Goal: Task Accomplishment & Management: Use online tool/utility

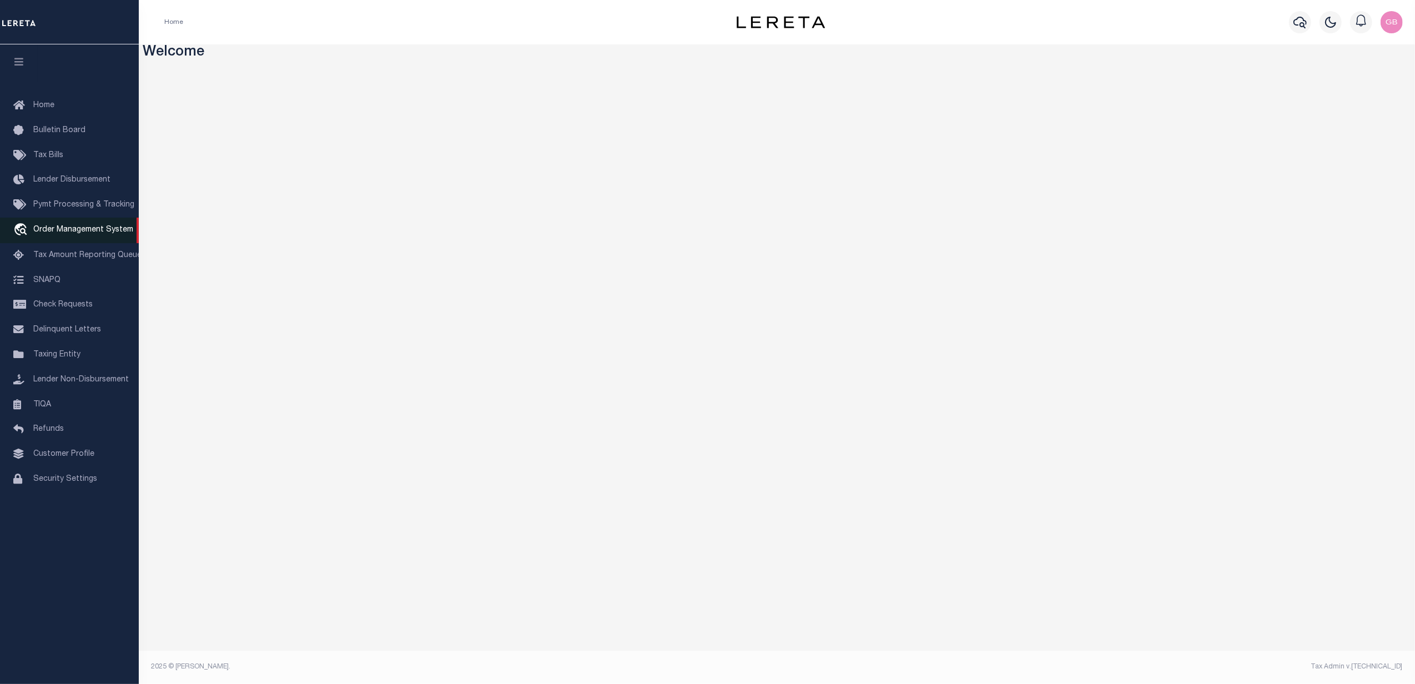
click at [61, 229] on span "Order Management System" at bounding box center [83, 230] width 100 height 8
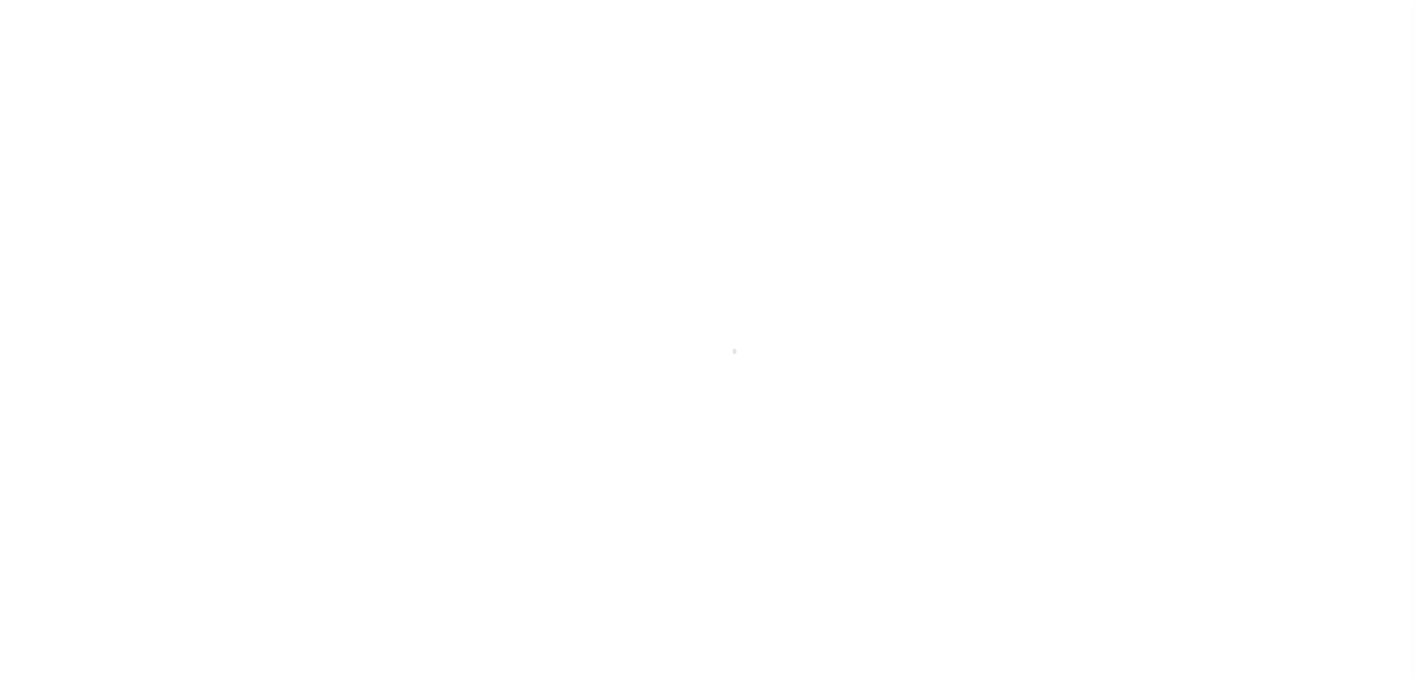
select select
select select "200"
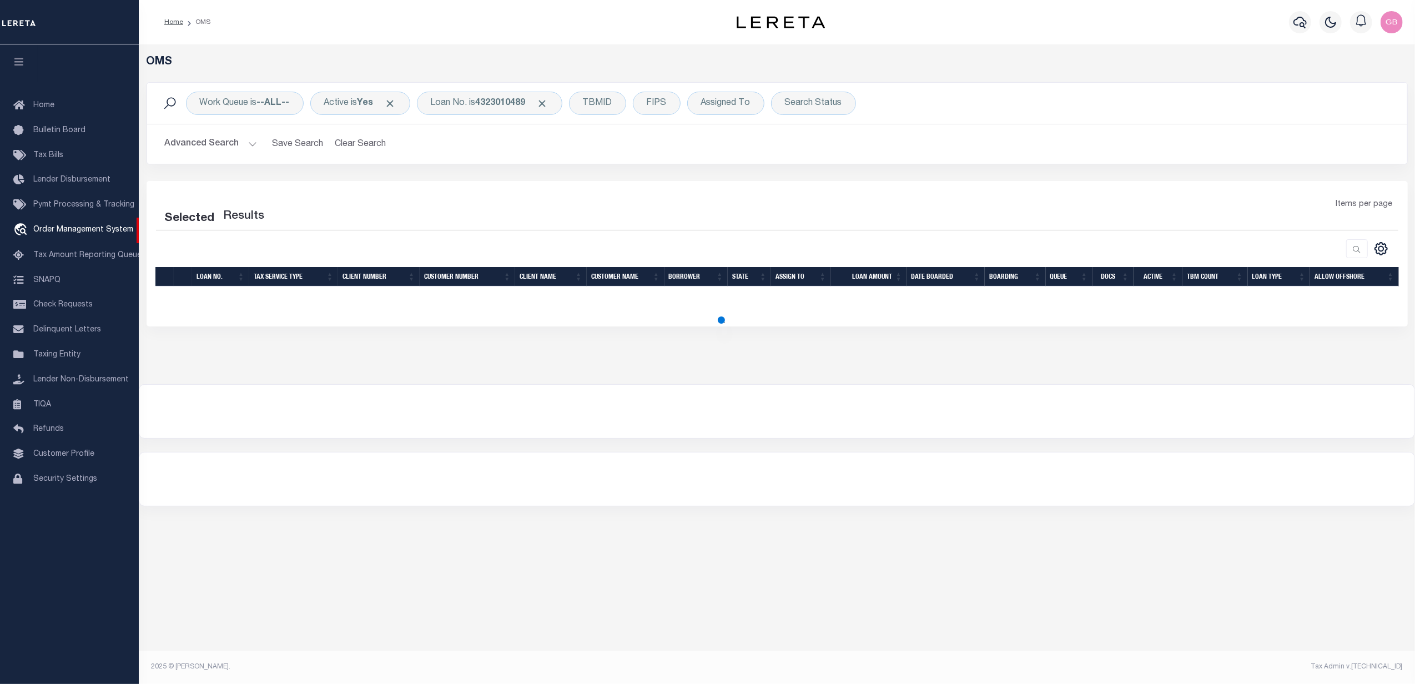
select select "200"
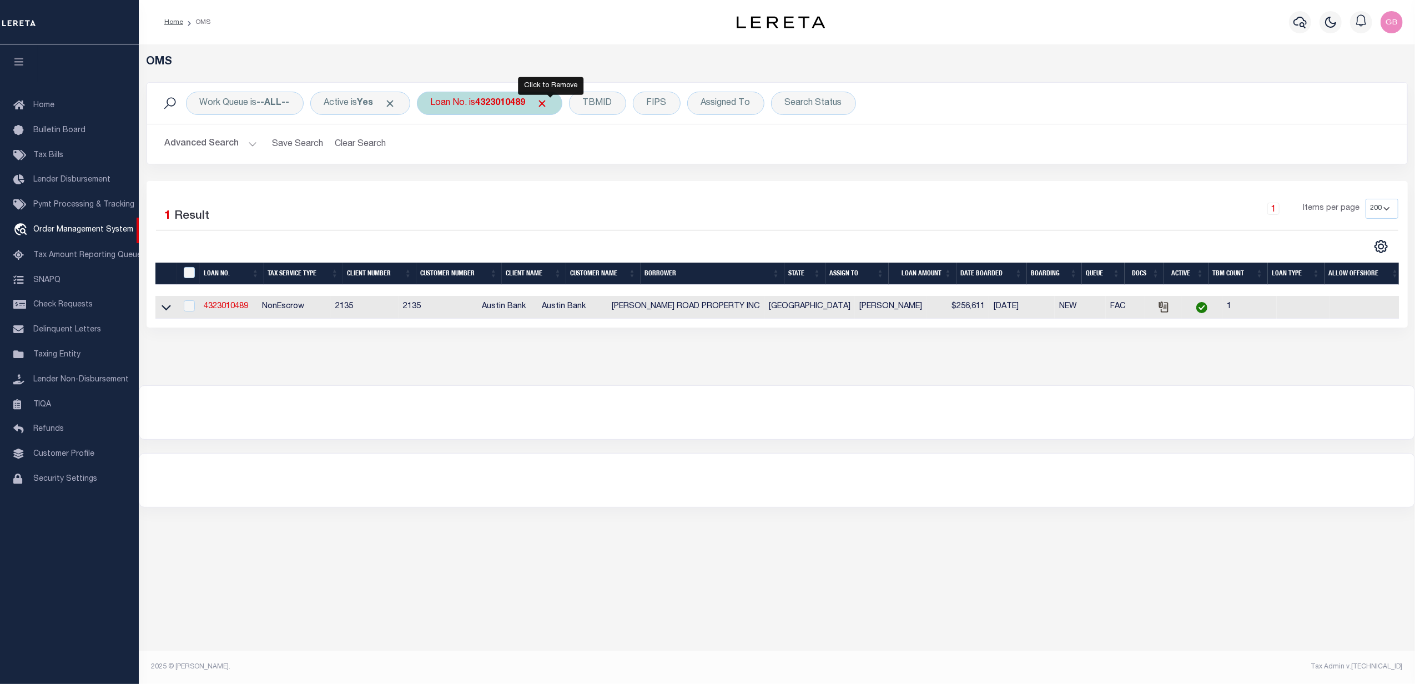
click at [547, 103] on span "Click to Remove" at bounding box center [543, 104] width 12 height 12
click at [256, 141] on h2 "Advanced Search Save Search Clear Search tblSearchTopScreen_dynamictable_____De…" at bounding box center [777, 144] width 1242 height 22
click at [249, 147] on button "Advanced Search" at bounding box center [211, 144] width 92 height 22
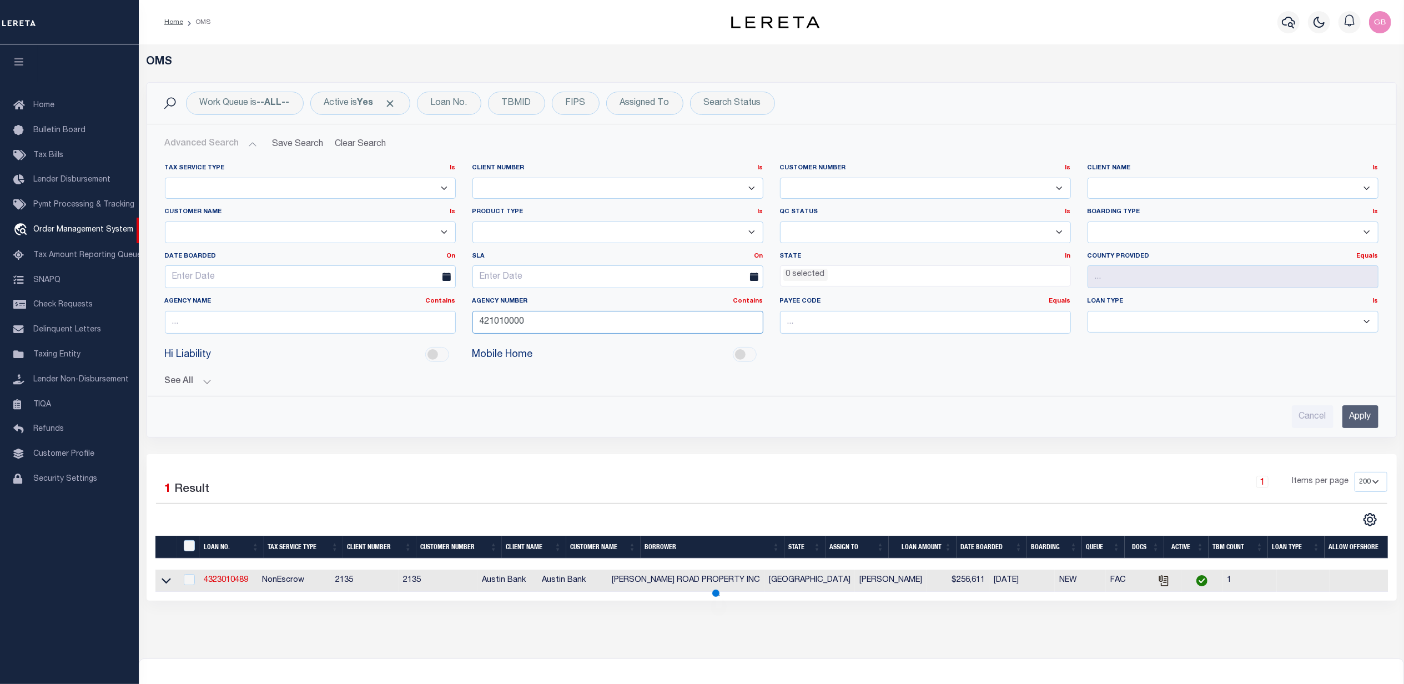
drag, startPoint x: 556, startPoint y: 325, endPoint x: 427, endPoint y: 325, distance: 128.8
click at [427, 325] on div "Tax Service Type Is Is Contains Escrow NonEscrow Client Number Is Is Contains 1…" at bounding box center [772, 253] width 1230 height 179
type input "360050000"
click at [1362, 426] on input "Apply" at bounding box center [1360, 416] width 36 height 23
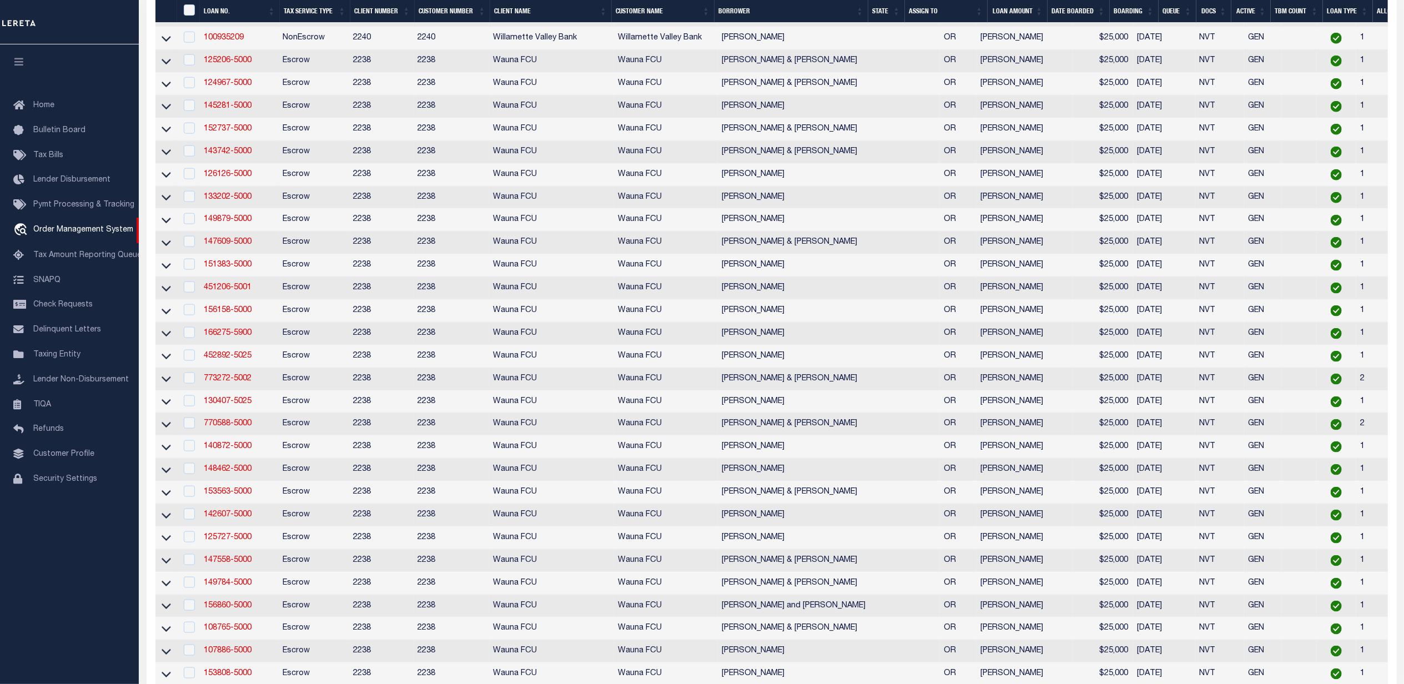
scroll to position [2435, 0]
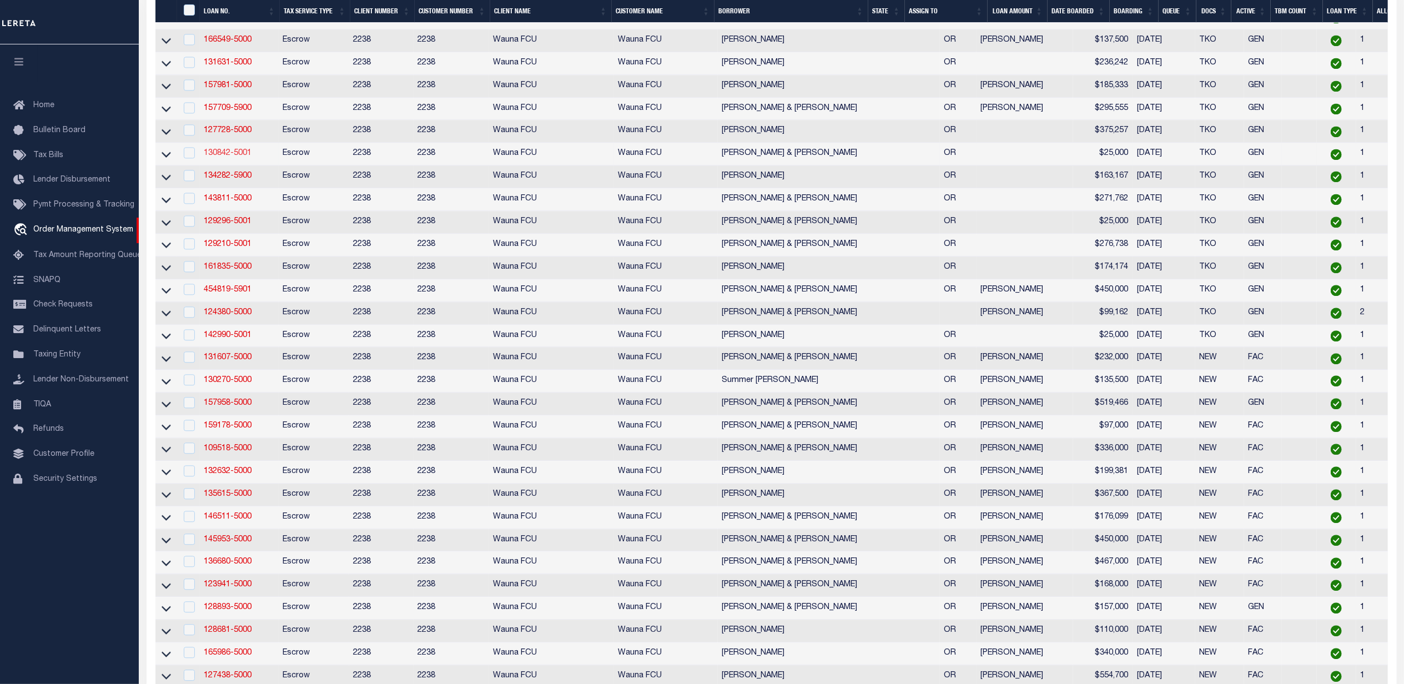
click at [223, 157] on link "130842-5001" at bounding box center [228, 153] width 48 height 8
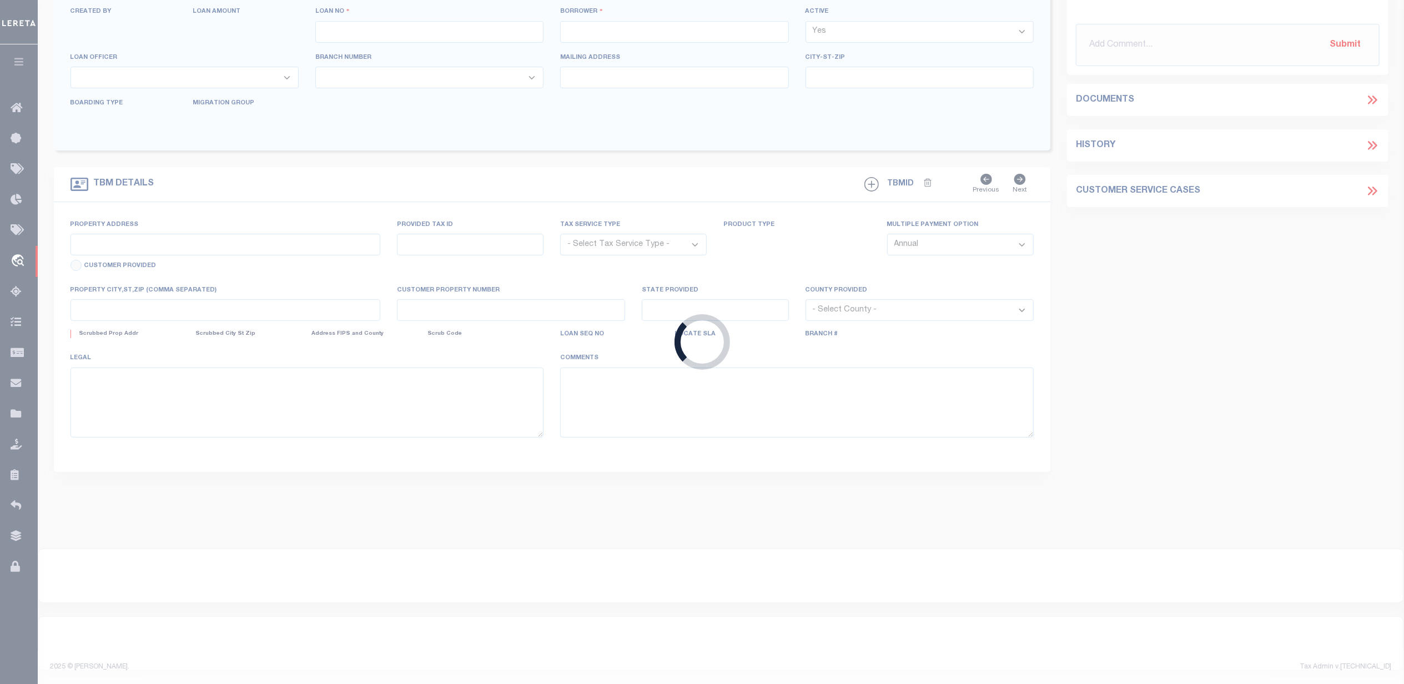
type input "130842-5001"
type input "John & Kimberlee Moore"
select select
select select "Escrow"
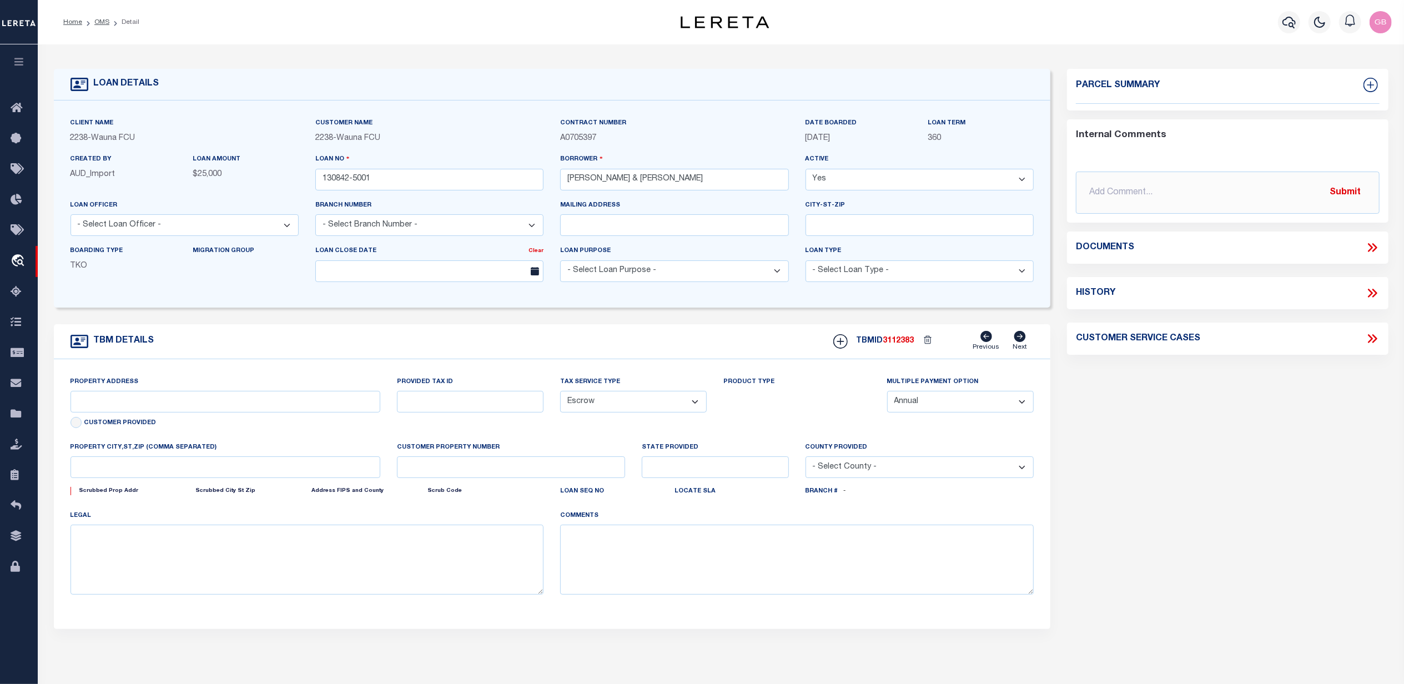
type input "35239 Firlok Park Boulevard"
type input "0000000000000015025"
type input "St. Helens OR"
type input "OR"
select select
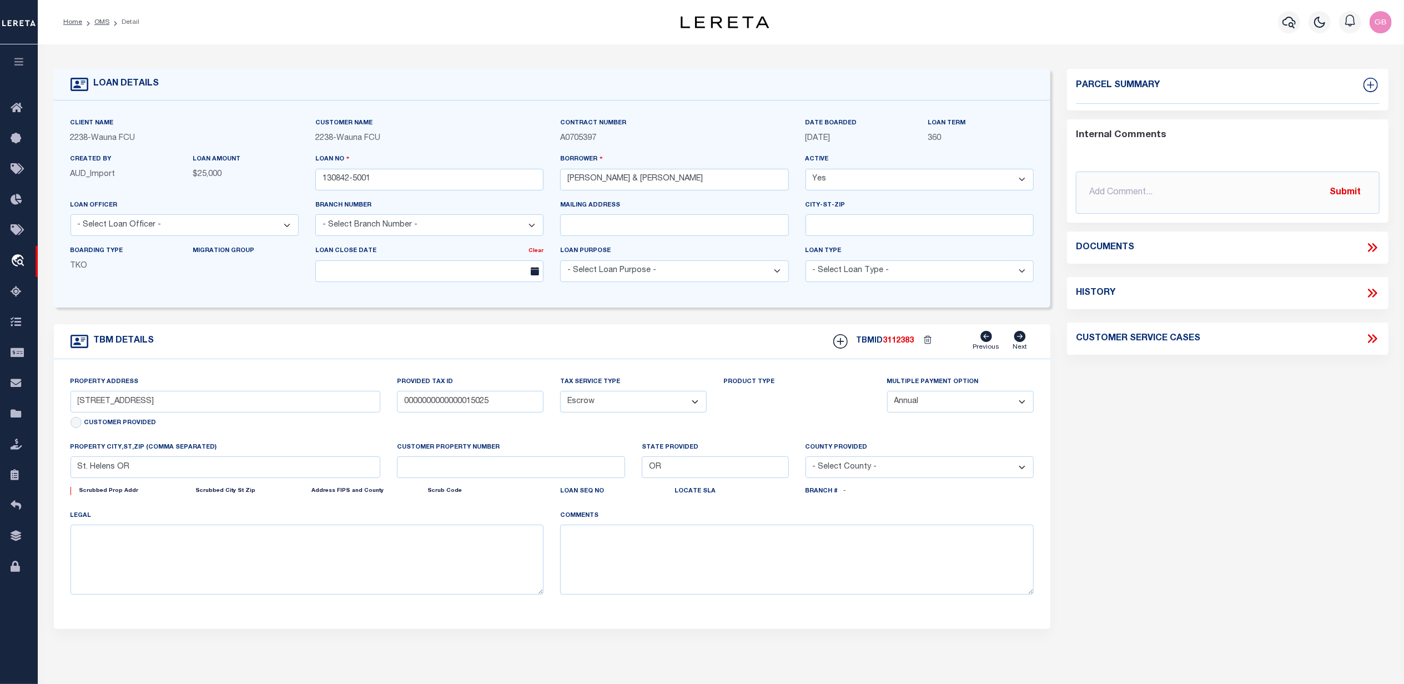
type textarea "Liability subject to parcel provided"
select select
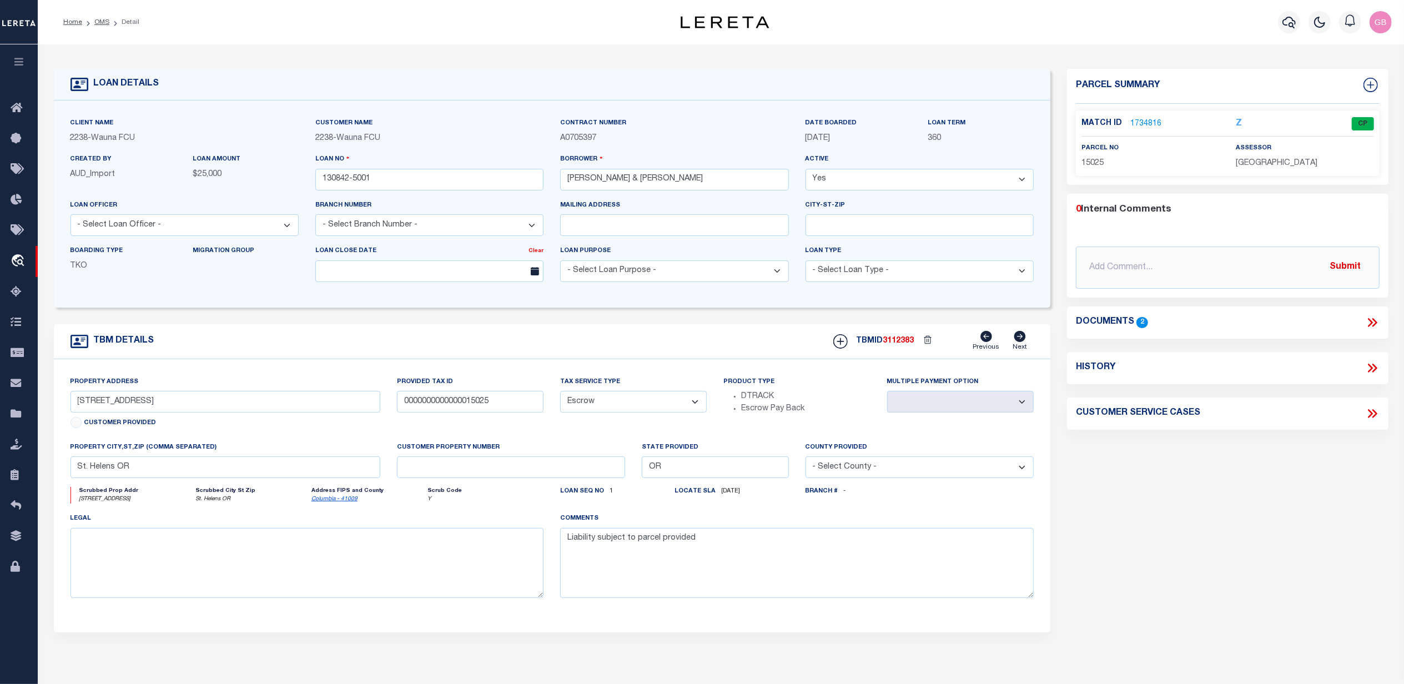
click at [1138, 125] on link "1734816" at bounding box center [1145, 124] width 31 height 12
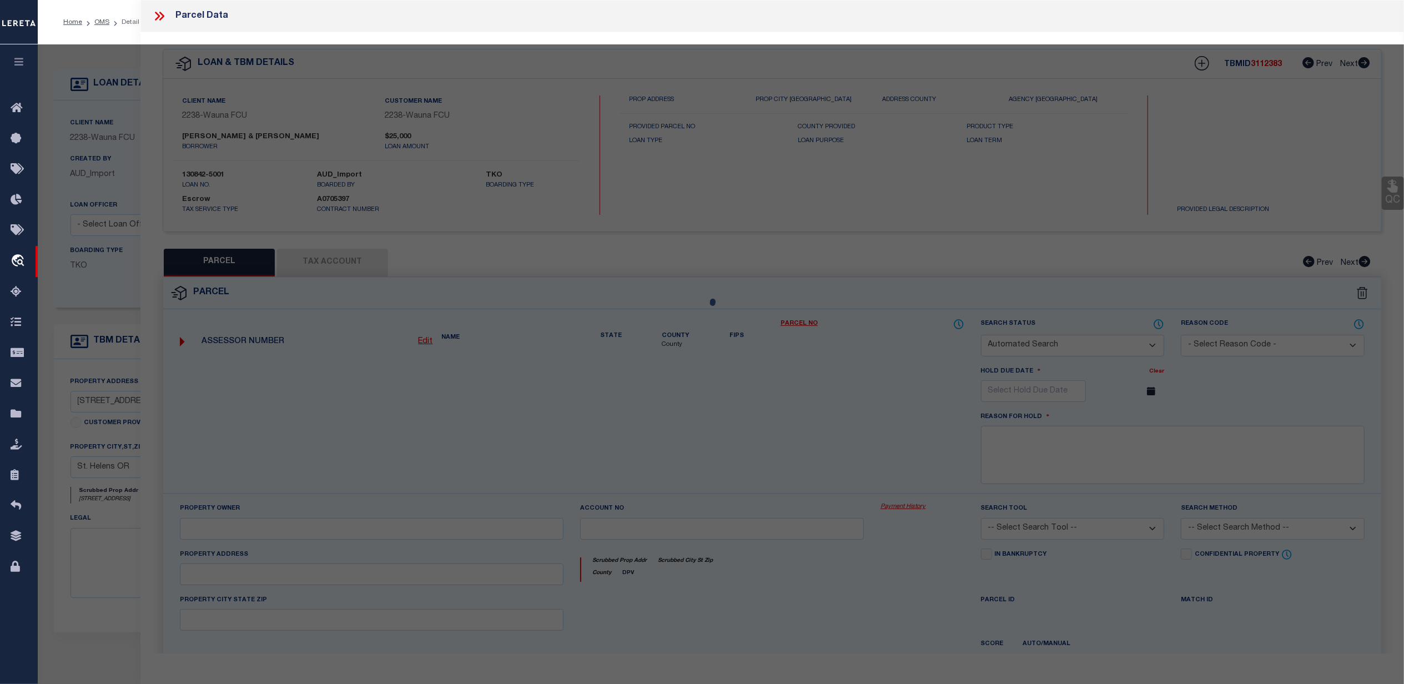
checkbox input "false"
select select "CP"
type input "MOORE JOHN TODD & KIMBERLEE ANN"
type input "35239 FIRLOK PARK BLVD ST"
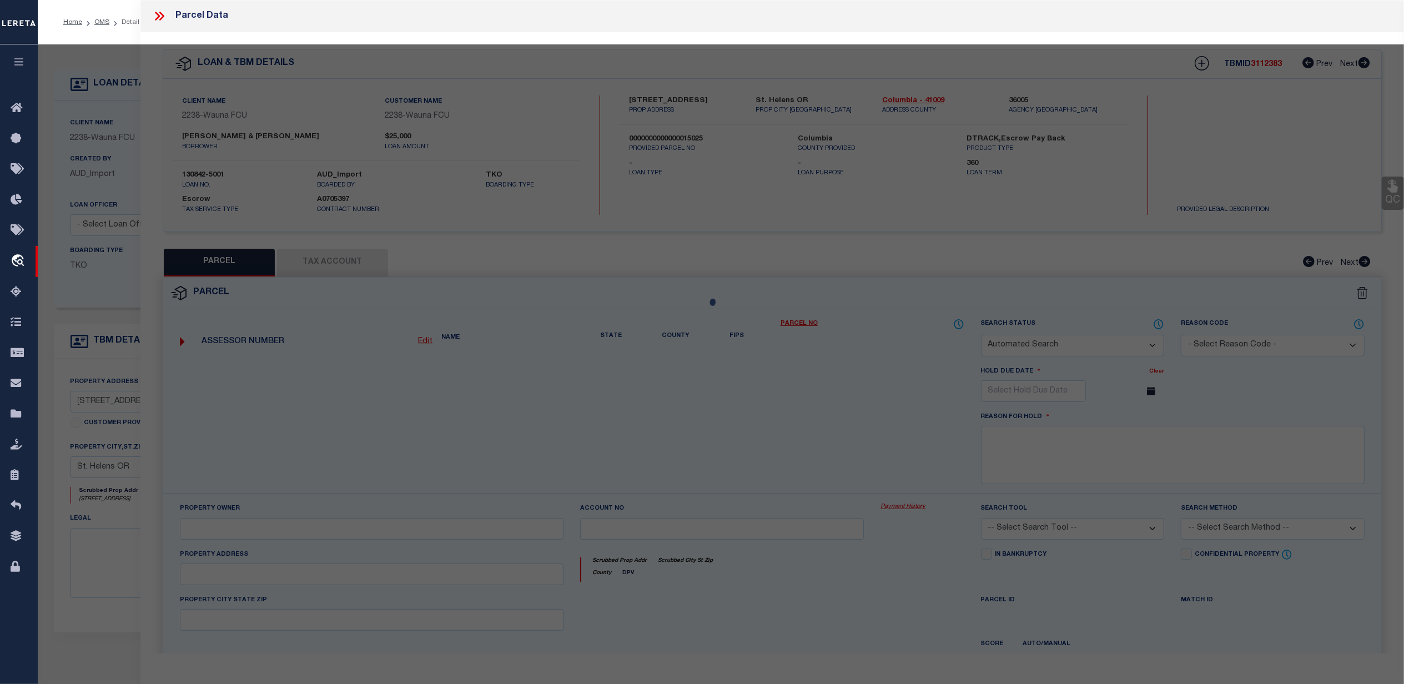
checkbox input "false"
type textarea "FIRLOK PARK (SURVEYOR'S PLAT) Lot - TR 48"
type textarea "Tax ID Special Project"
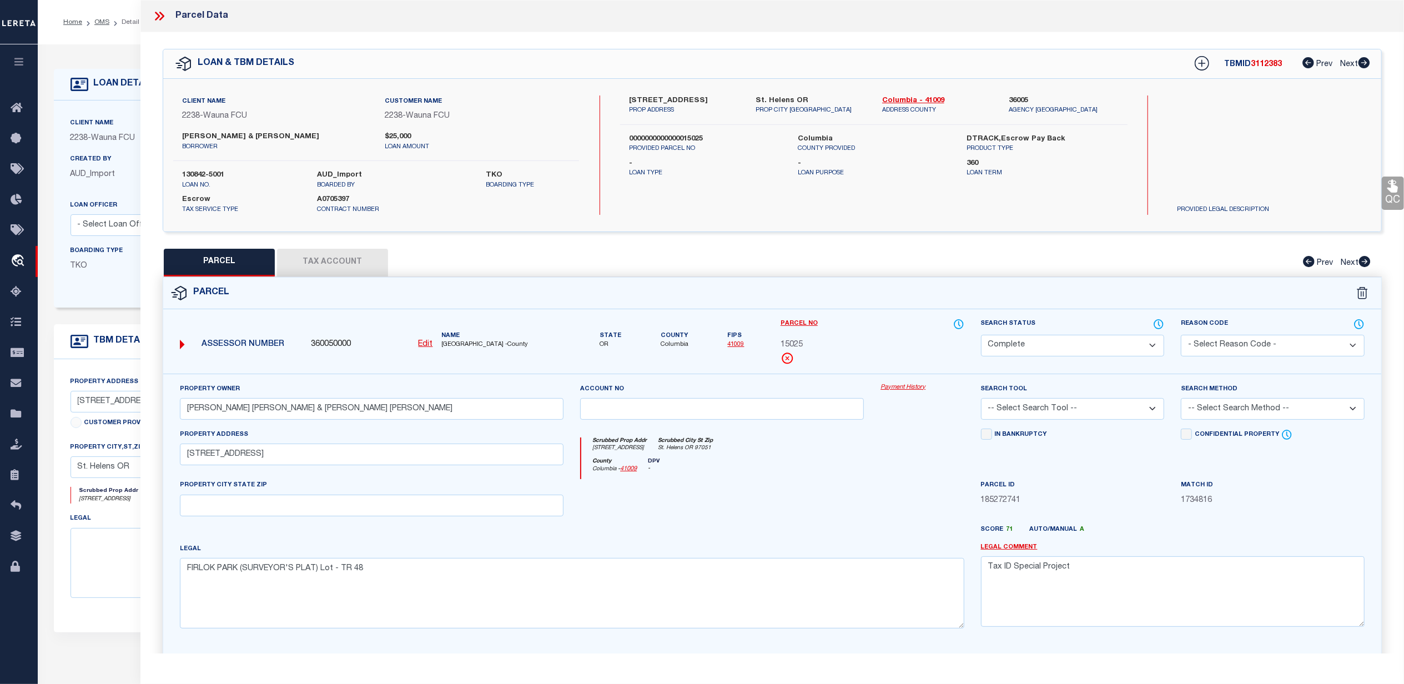
click at [904, 389] on link "Payment History" at bounding box center [921, 387] width 83 height 9
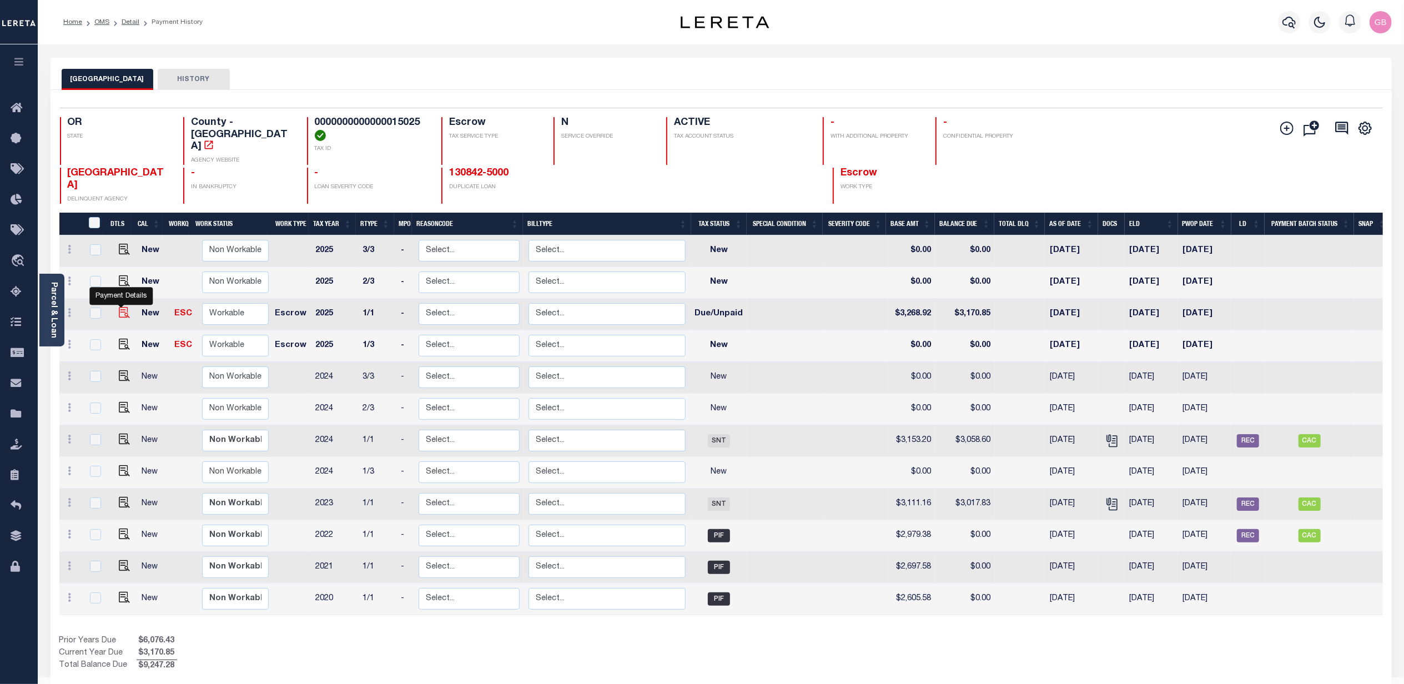
click at [119, 307] on img "" at bounding box center [124, 312] width 11 height 11
checkbox input "true"
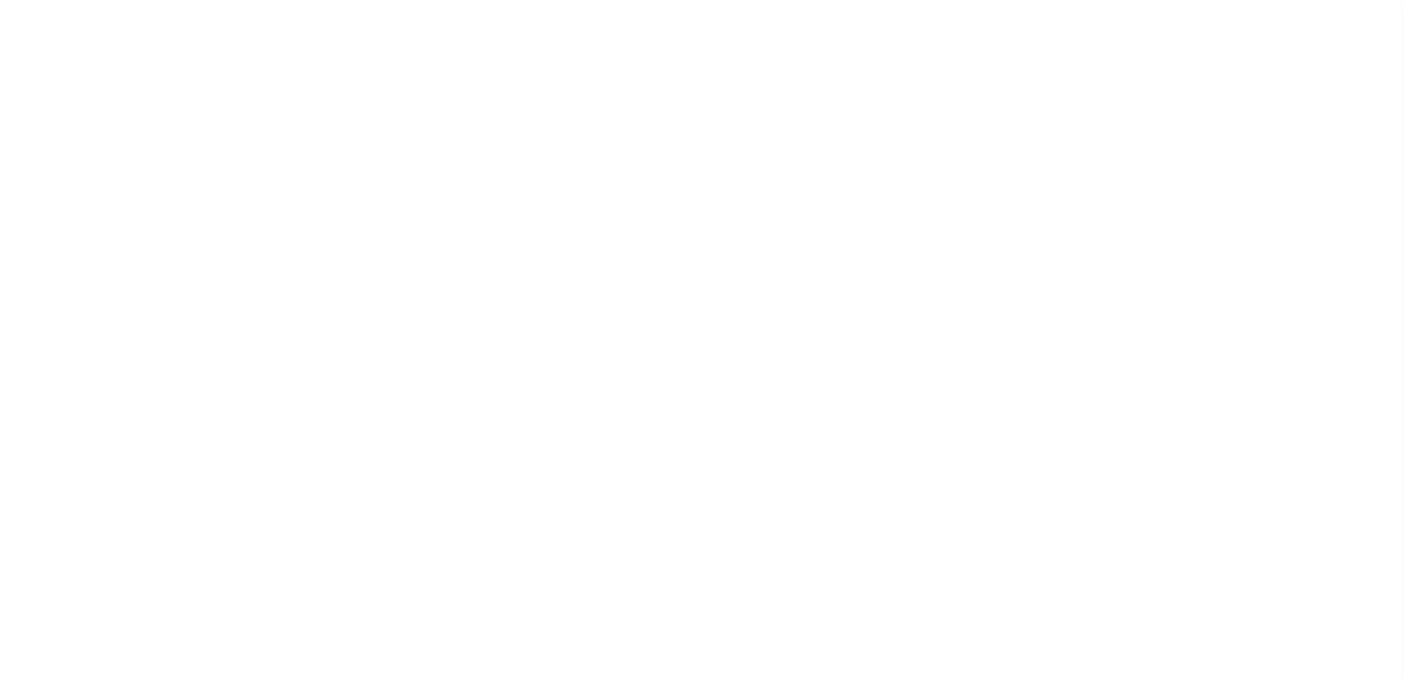
select select "DUE"
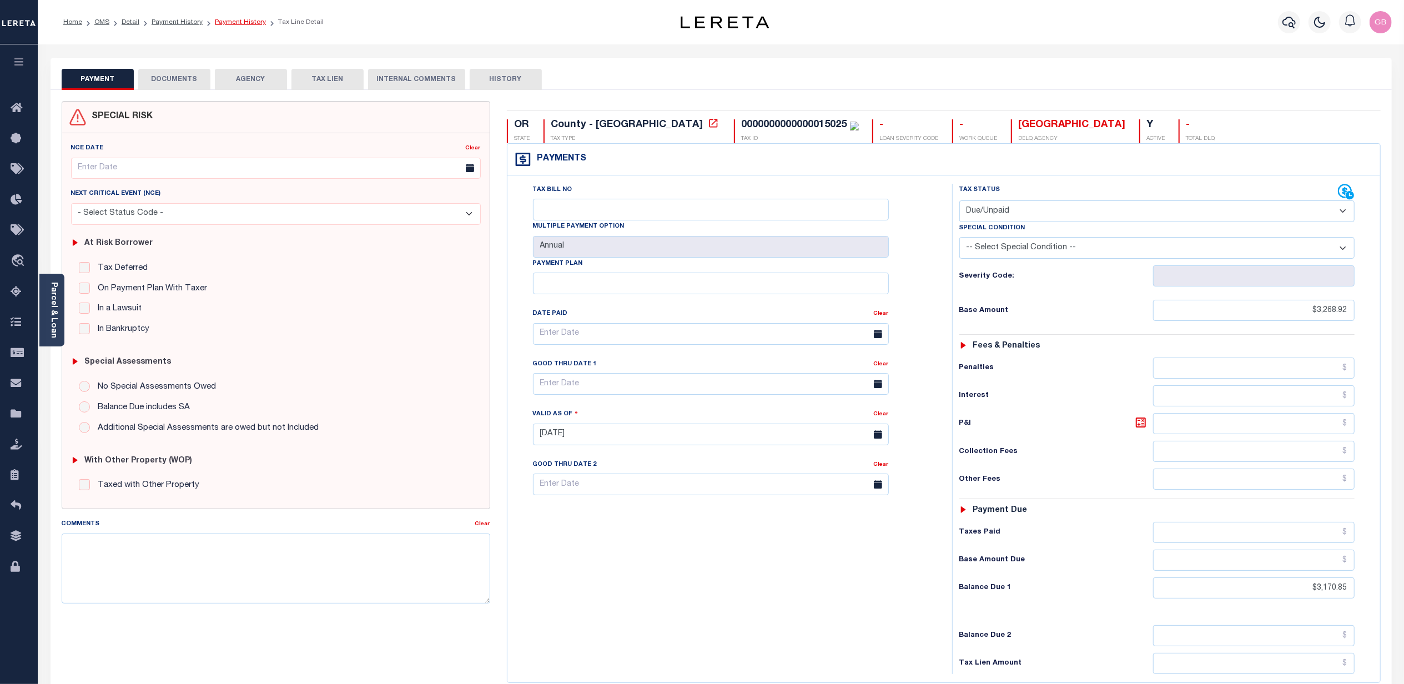
click at [246, 20] on link "Payment History" at bounding box center [240, 22] width 51 height 7
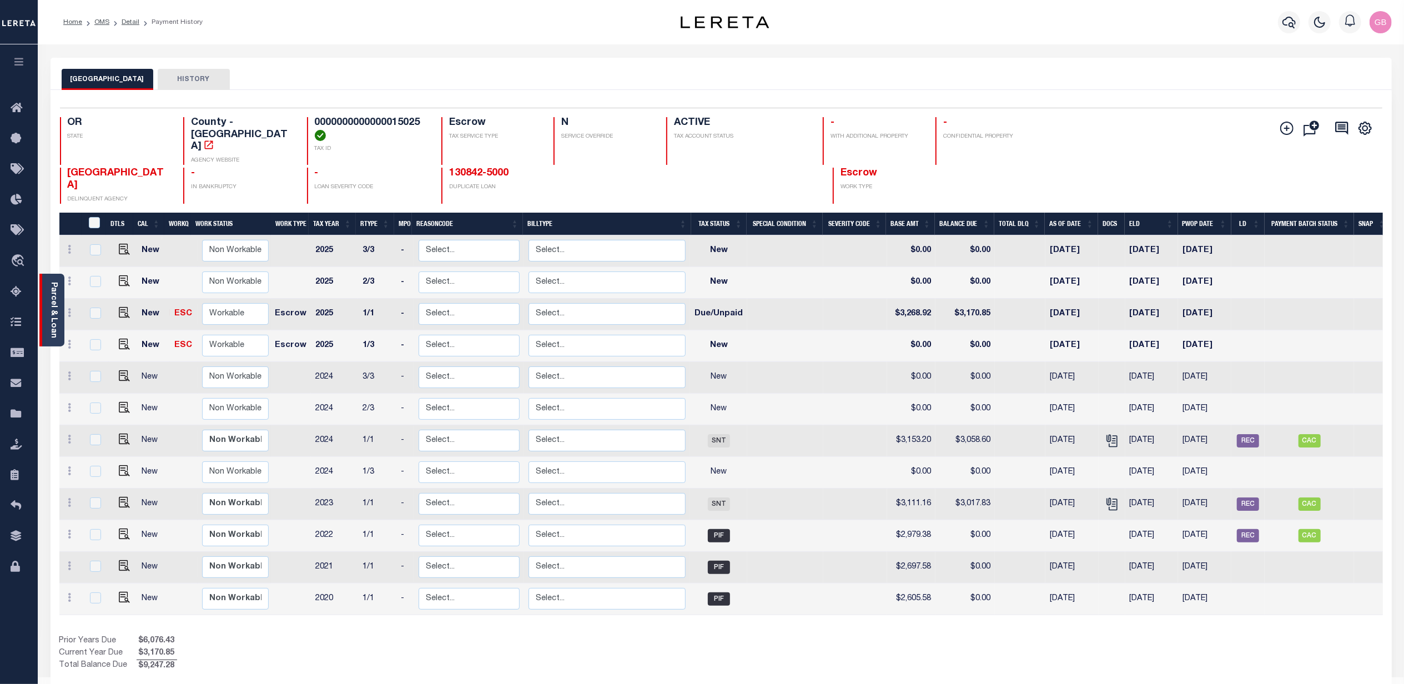
click at [51, 305] on link "Parcel & Loan" at bounding box center [53, 310] width 8 height 56
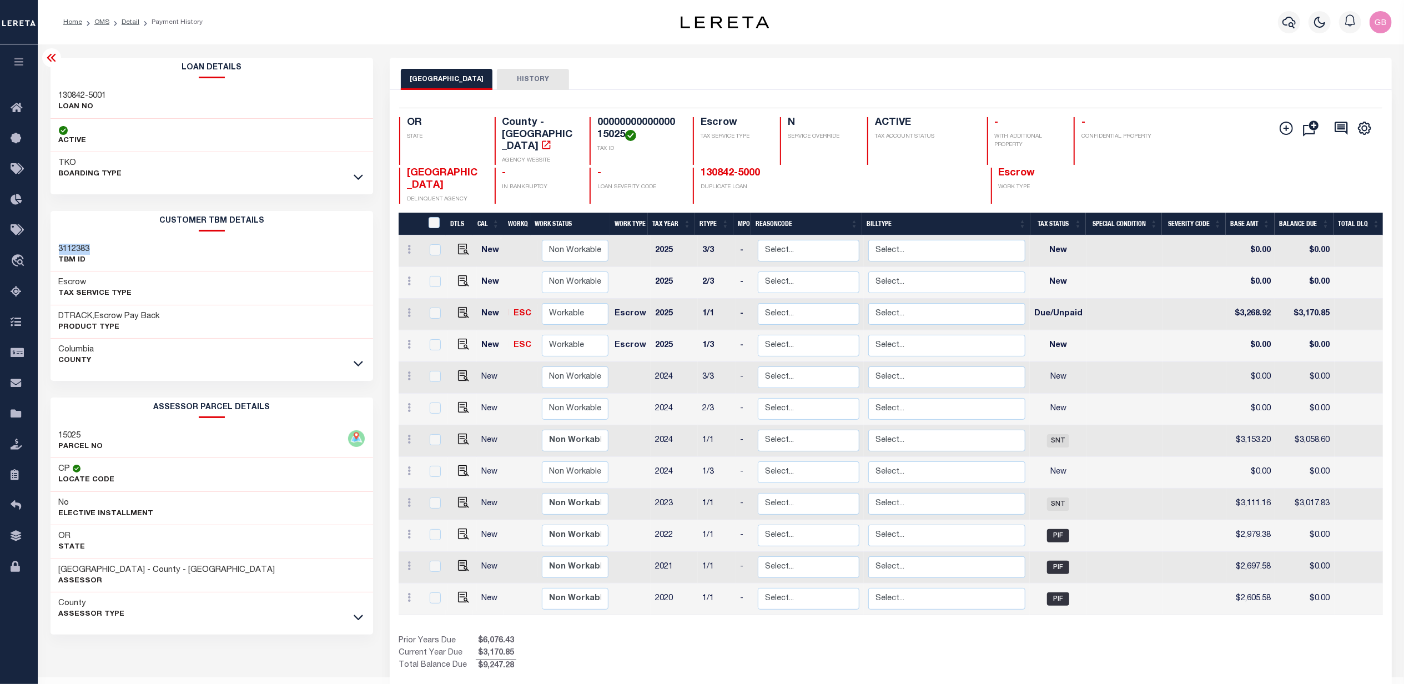
drag, startPoint x: 58, startPoint y: 247, endPoint x: 95, endPoint y: 247, distance: 37.7
click at [95, 247] on div "3112383 TBM ID" at bounding box center [212, 255] width 323 height 34
copy h3 "3112383"
click at [463, 339] on img "" at bounding box center [463, 344] width 11 height 11
checkbox input "true"
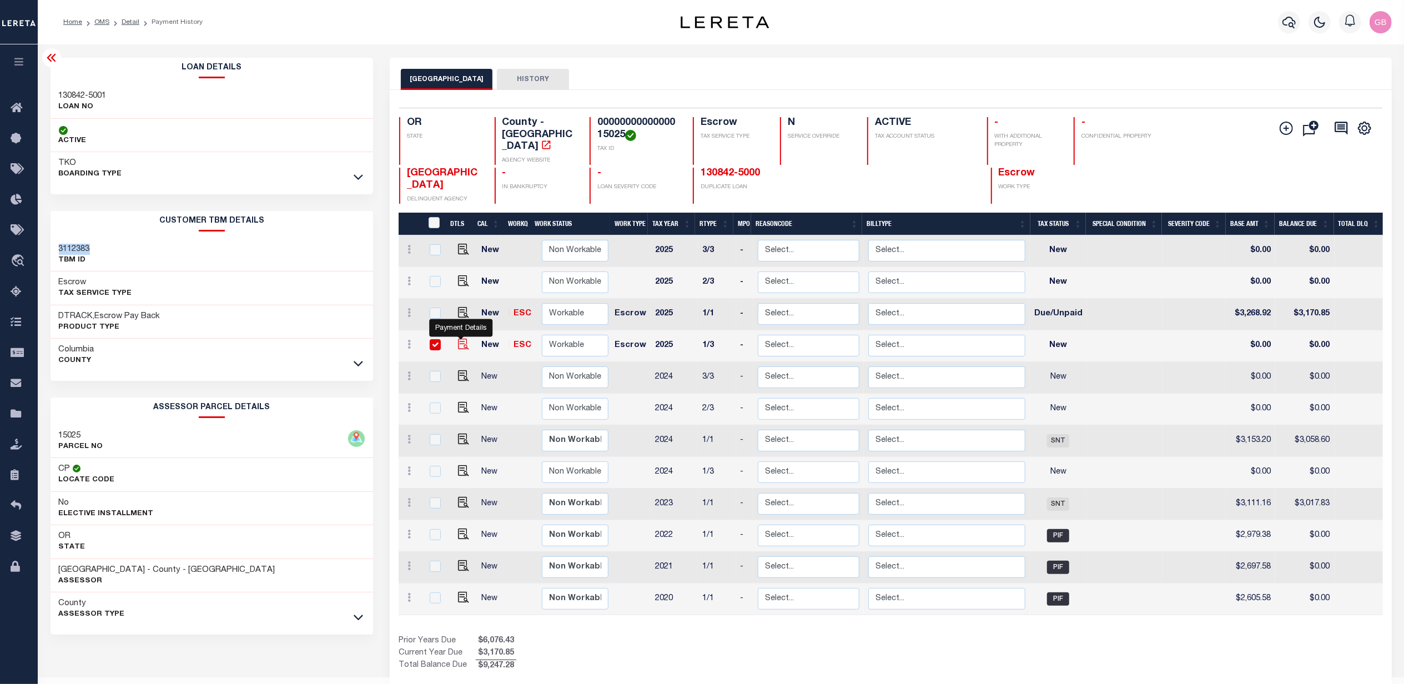
checkbox input "true"
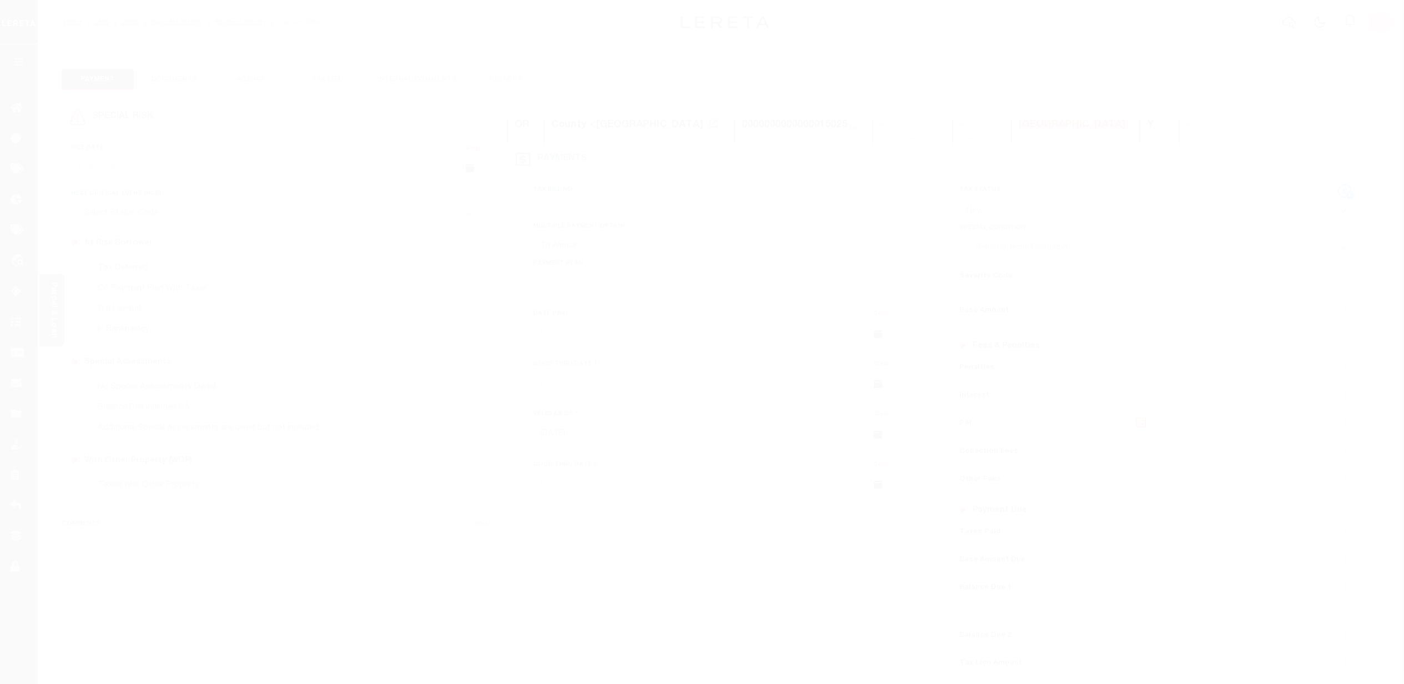
select select "NW2"
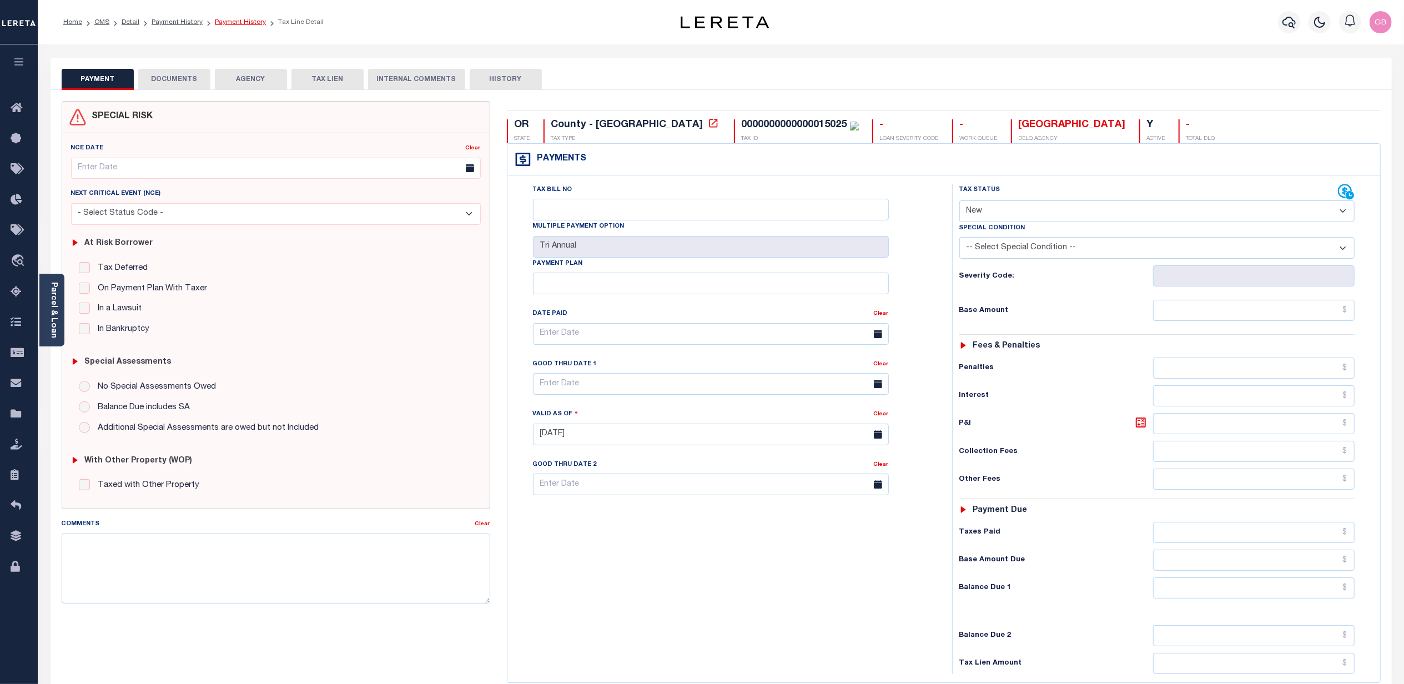
click at [230, 23] on link "Payment History" at bounding box center [240, 22] width 51 height 7
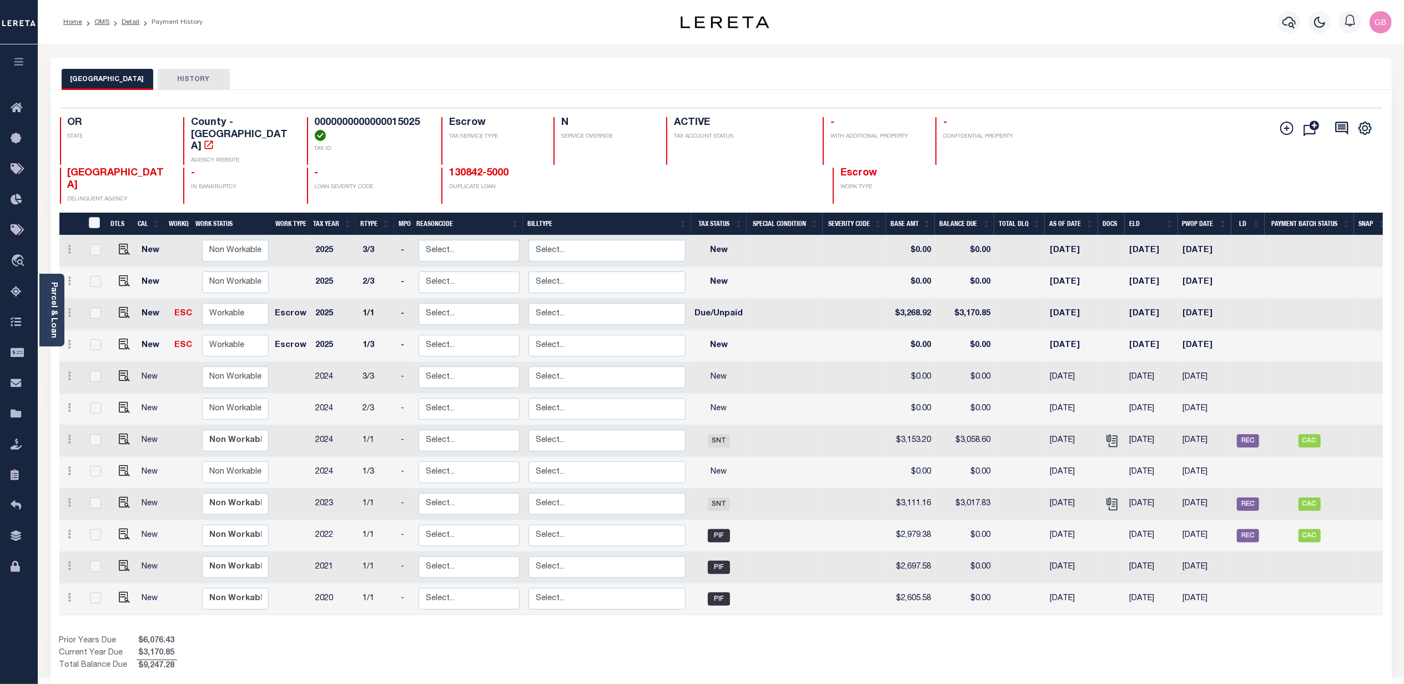
drag, startPoint x: 99, startPoint y: 21, endPoint x: 103, endPoint y: 30, distance: 9.9
click at [99, 21] on link "OMS" at bounding box center [101, 22] width 15 height 7
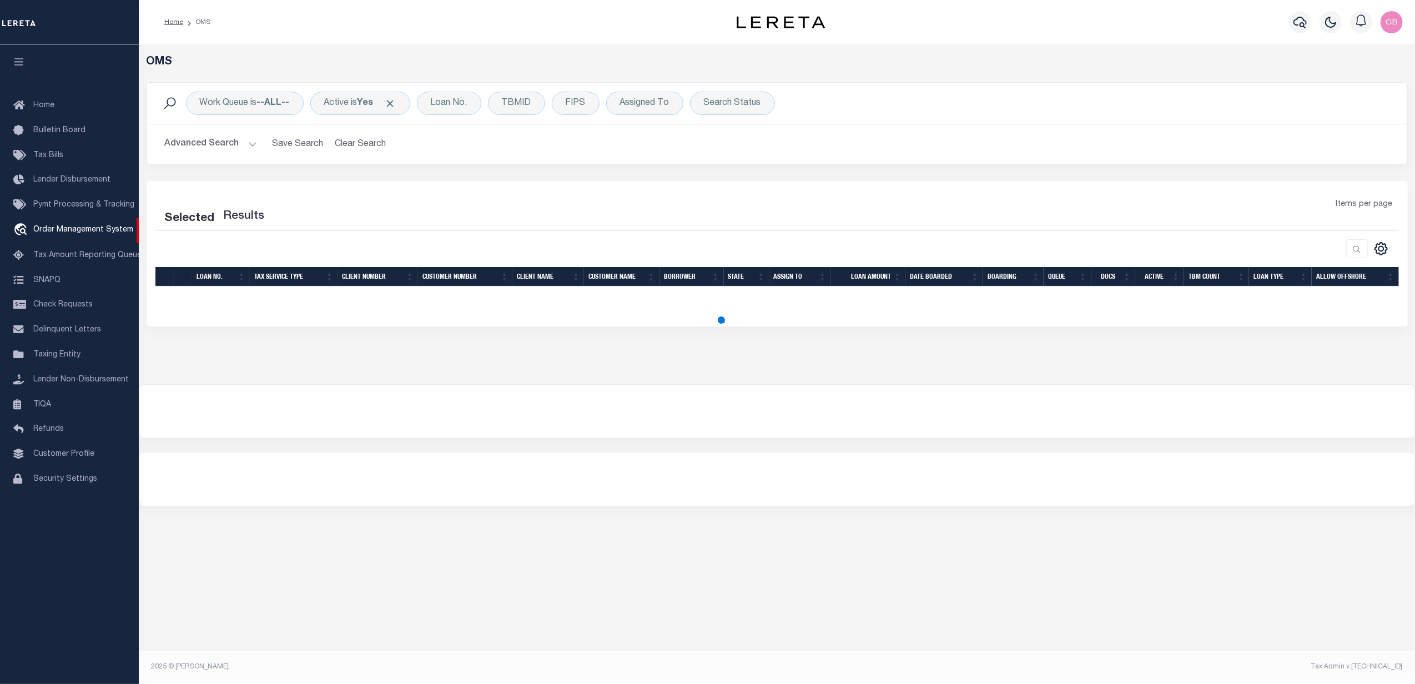
click at [256, 140] on h2 "Advanced Search Save Search Clear Search tblSearchTopScreen_dynamictable_____De…" at bounding box center [777, 144] width 1242 height 22
drag, startPoint x: 244, startPoint y: 140, endPoint x: 245, endPoint y: 147, distance: 6.7
click at [245, 140] on button "Advanced Search" at bounding box center [211, 144] width 92 height 22
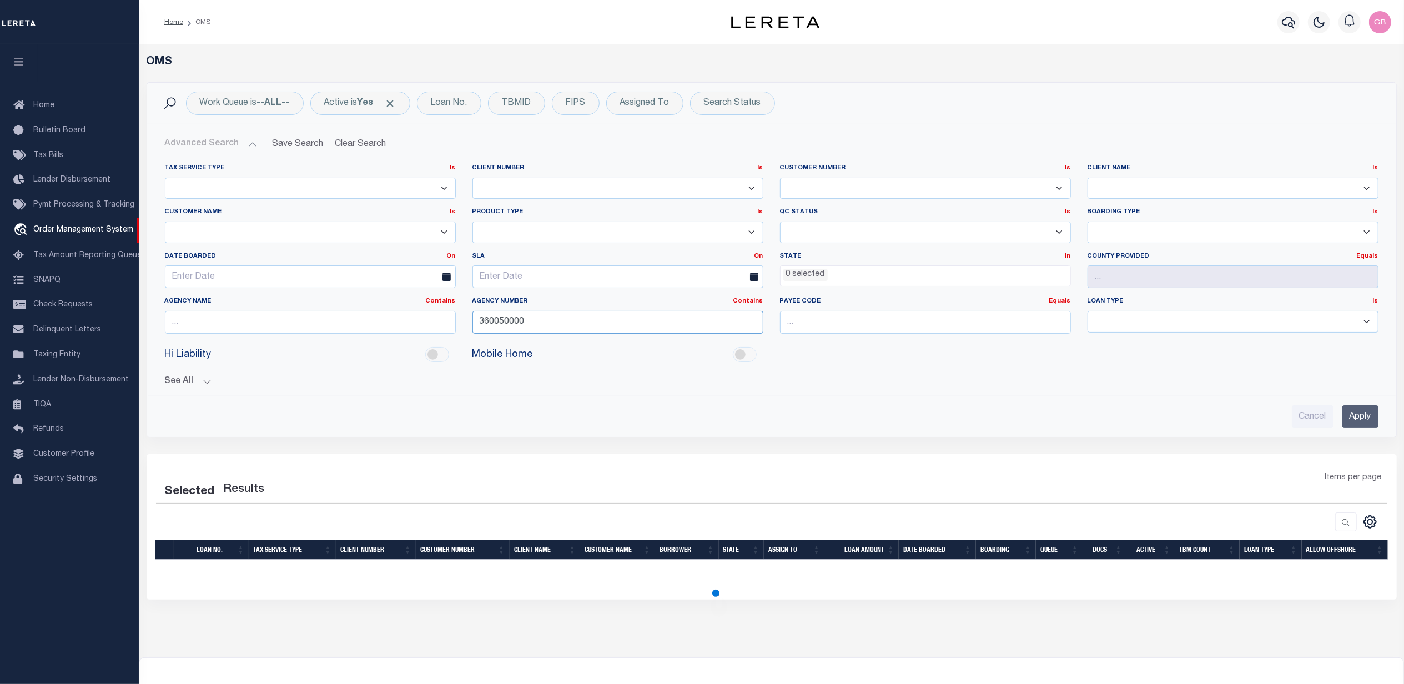
drag, startPoint x: 553, startPoint y: 320, endPoint x: 1414, endPoint y: 280, distance: 861.8
click at [425, 321] on div "Tax Service Type Is Is Contains Escrow NonEscrow Client Number Is Is Contains 1…" at bounding box center [772, 253] width 1230 height 179
type input "360"
select select "200"
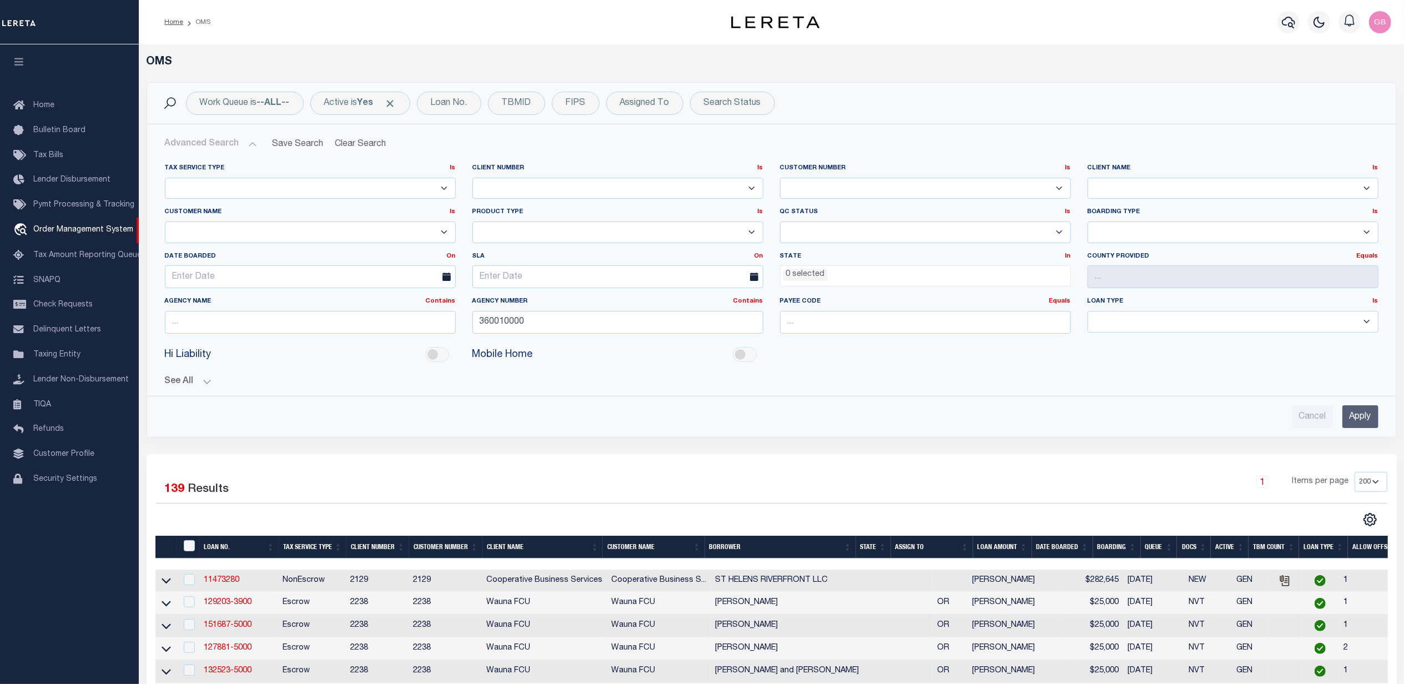
drag, startPoint x: 1357, startPoint y: 409, endPoint x: 1359, endPoint y: 415, distance: 7.0
click at [1357, 409] on input "Apply" at bounding box center [1360, 416] width 36 height 23
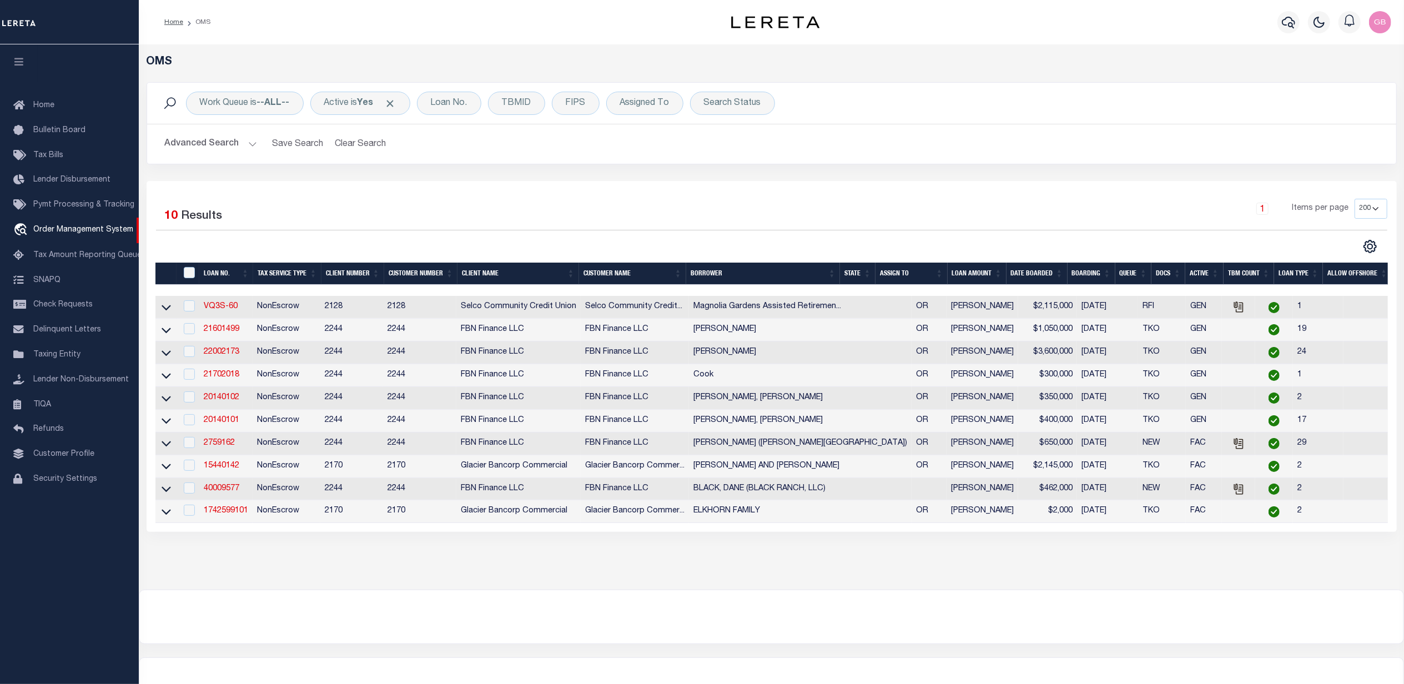
drag, startPoint x: 248, startPoint y: 148, endPoint x: 262, endPoint y: 152, distance: 14.9
click at [248, 148] on button "Advanced Search" at bounding box center [211, 144] width 92 height 22
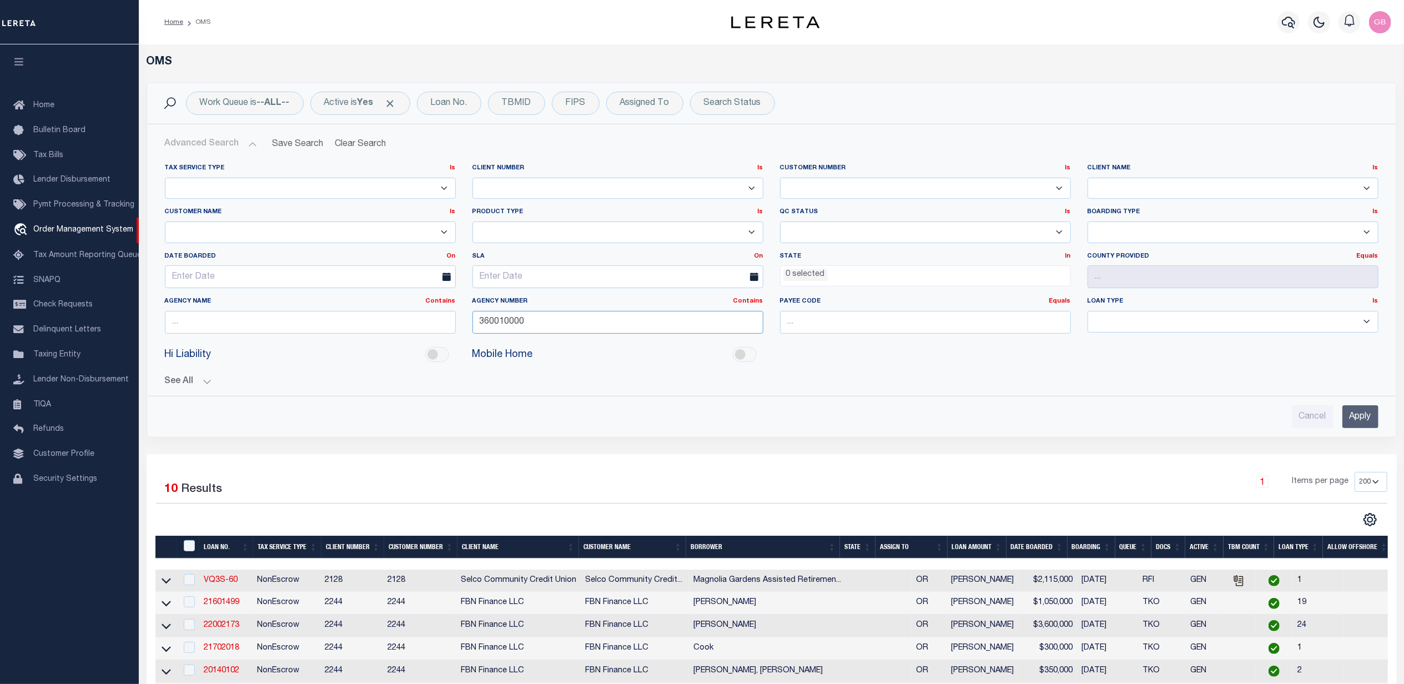
drag, startPoint x: 560, startPoint y: 325, endPoint x: 447, endPoint y: 331, distance: 112.3
click at [431, 334] on div "Tax Service Type Is Is Contains Escrow NonEscrow Client Number Is Is Contains 1…" at bounding box center [772, 253] width 1230 height 179
type input "360100000"
click at [1363, 416] on input "Apply" at bounding box center [1360, 416] width 36 height 23
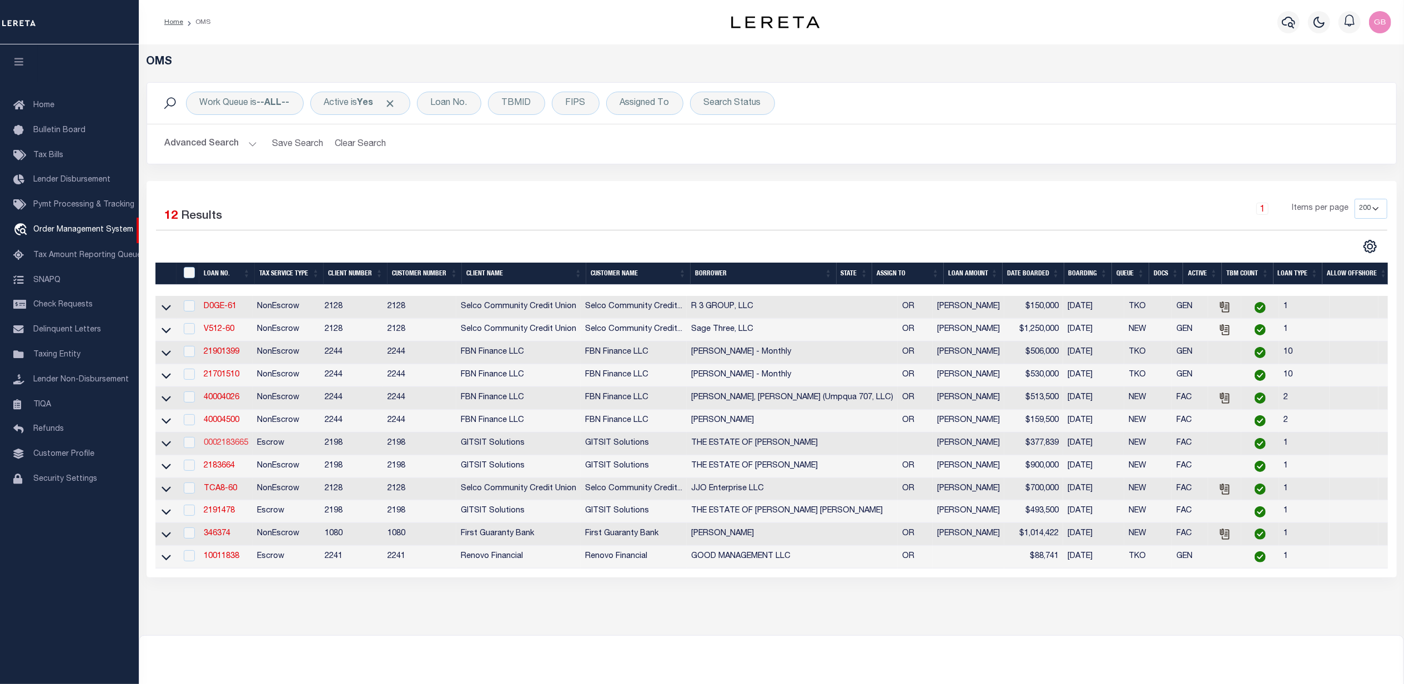
click at [213, 447] on link "0002183665" at bounding box center [226, 443] width 44 height 8
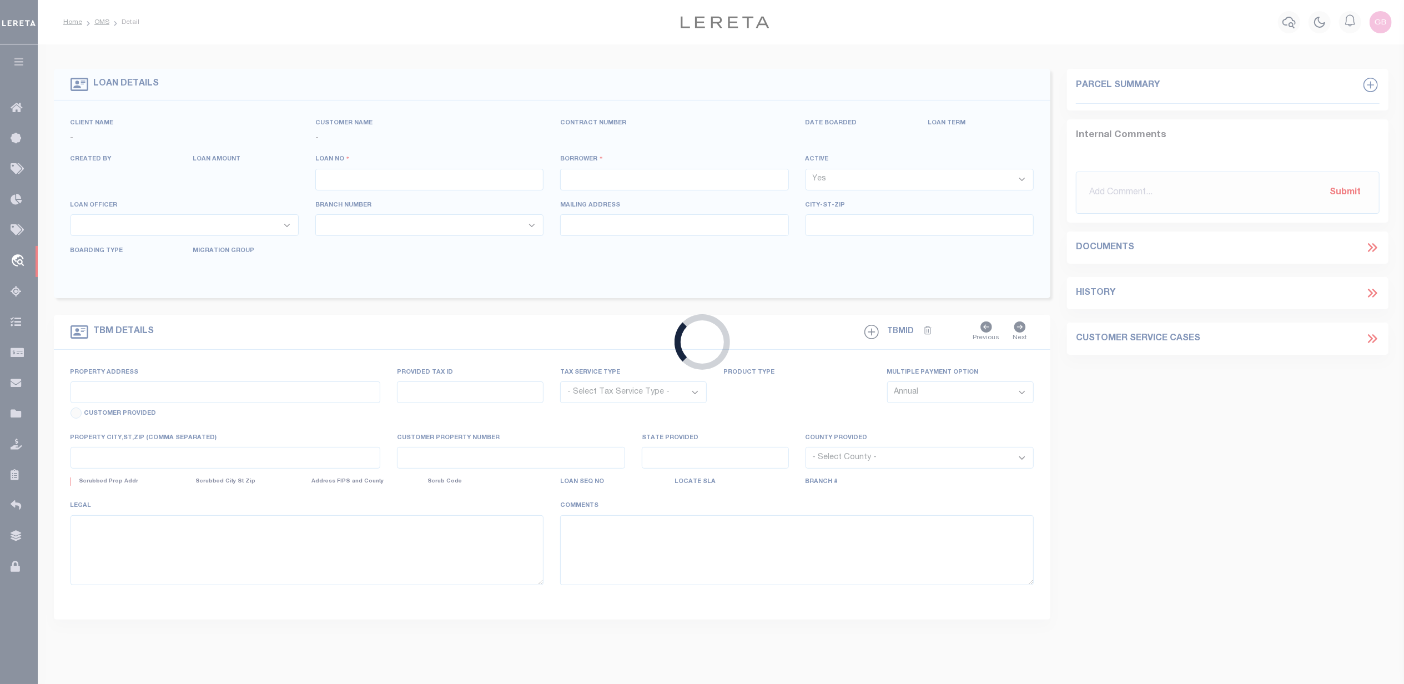
type input "0002183665"
type input "THE ESTATE OF RUTH E KING"
select select
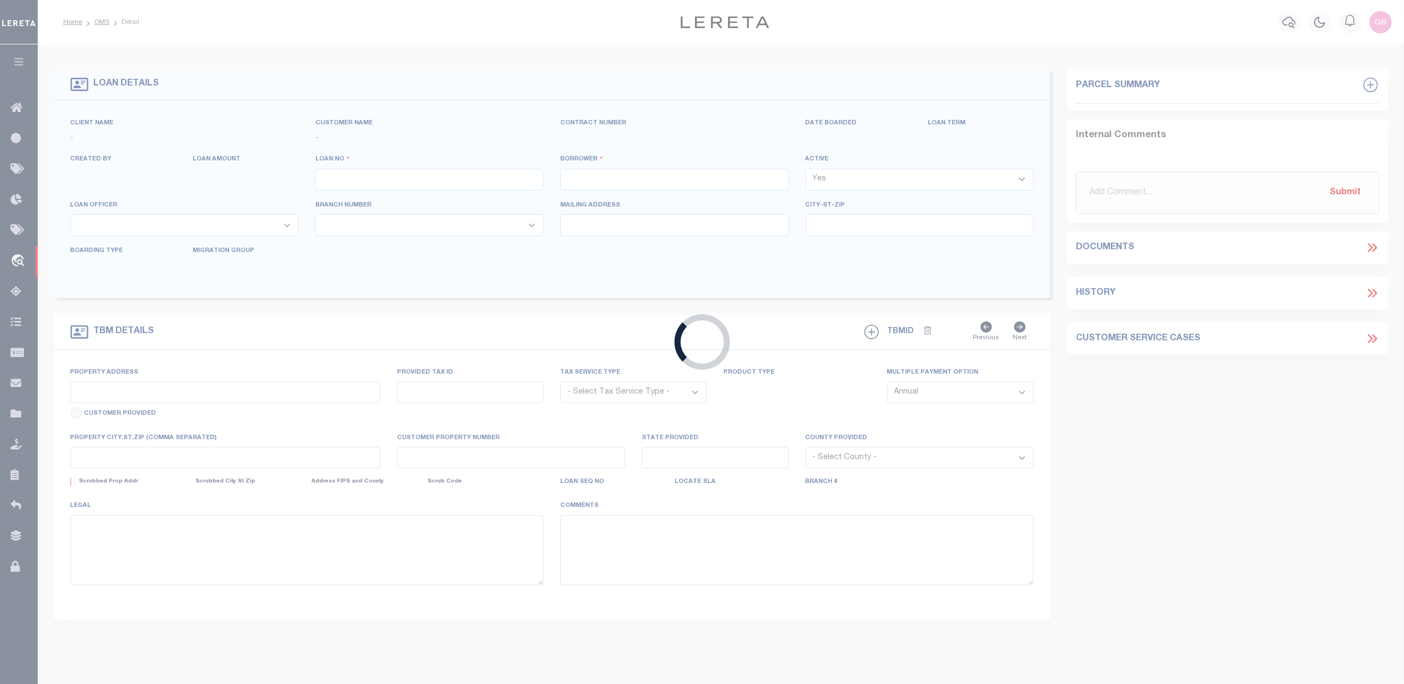
select select "Escrow"
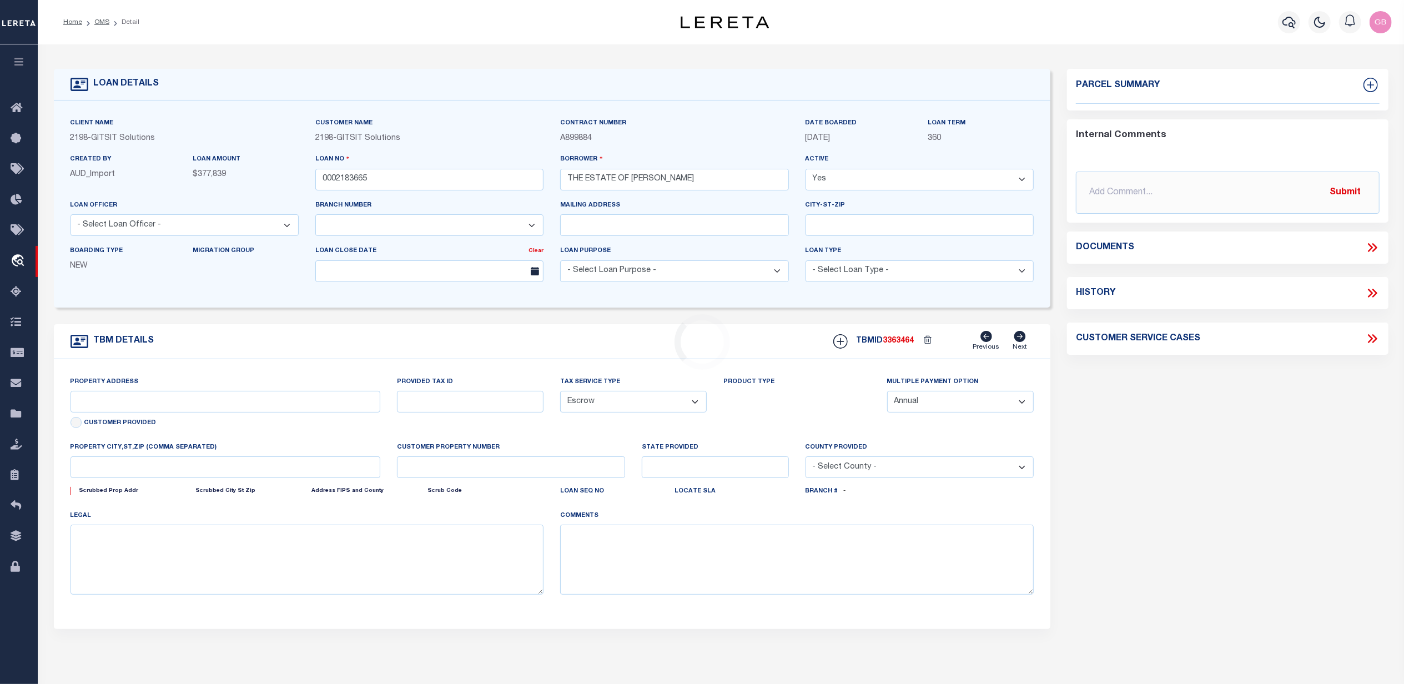
select select "16881"
type input "1564 NW Spray Court"
select select
type input "Roseburg OR 97471"
select select
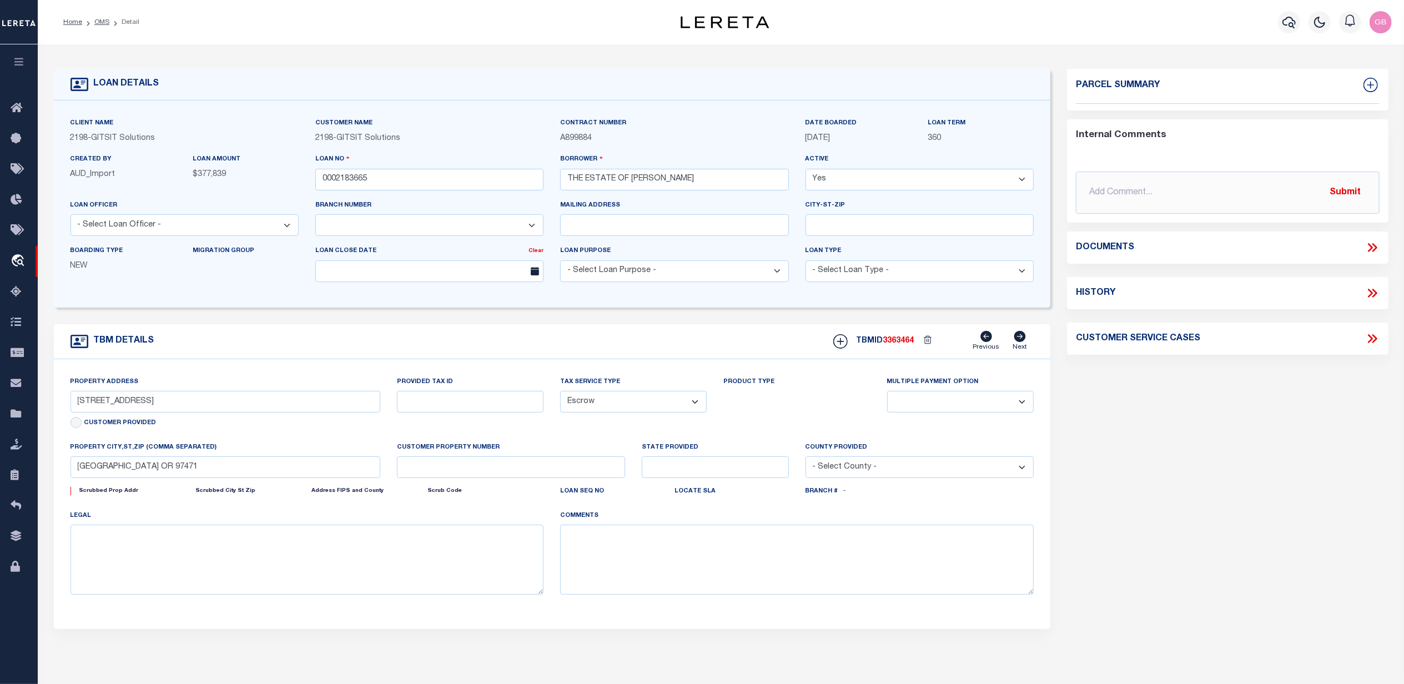
type textarea "REO 6.27.2025"
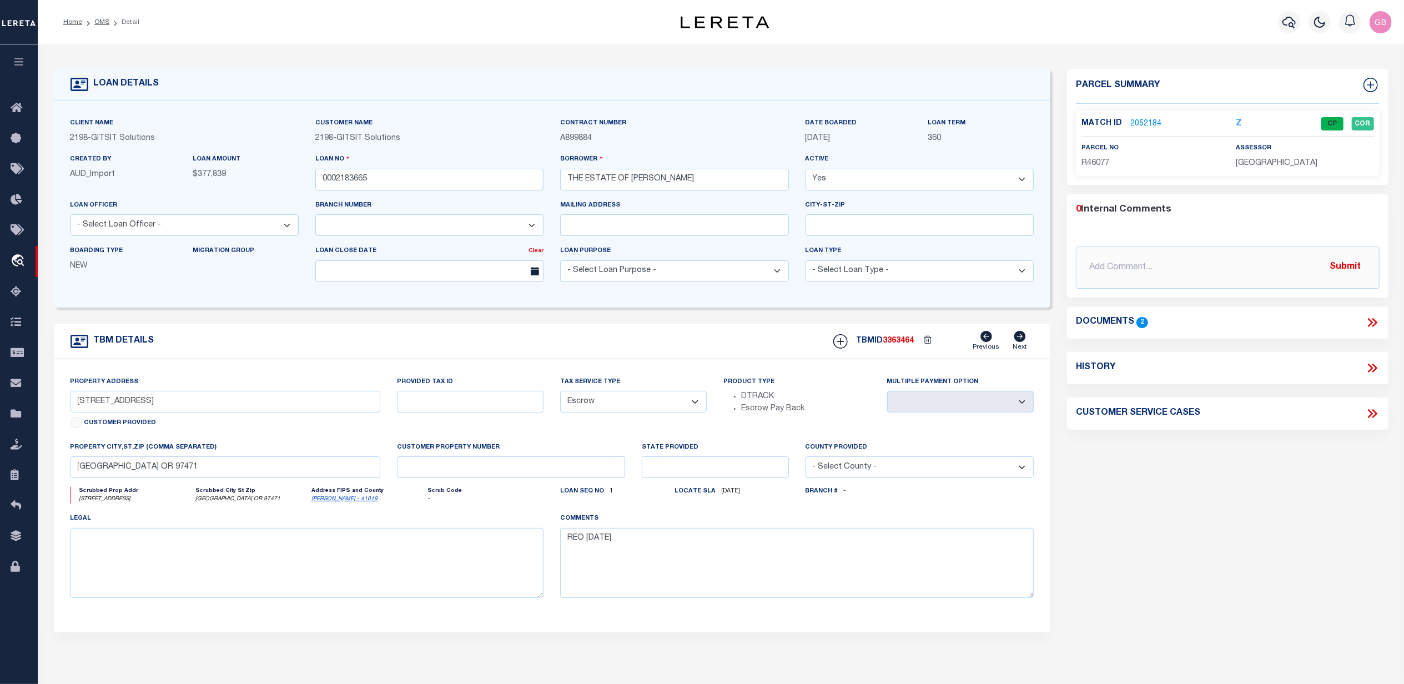
click at [1149, 123] on link "2052184" at bounding box center [1145, 124] width 31 height 12
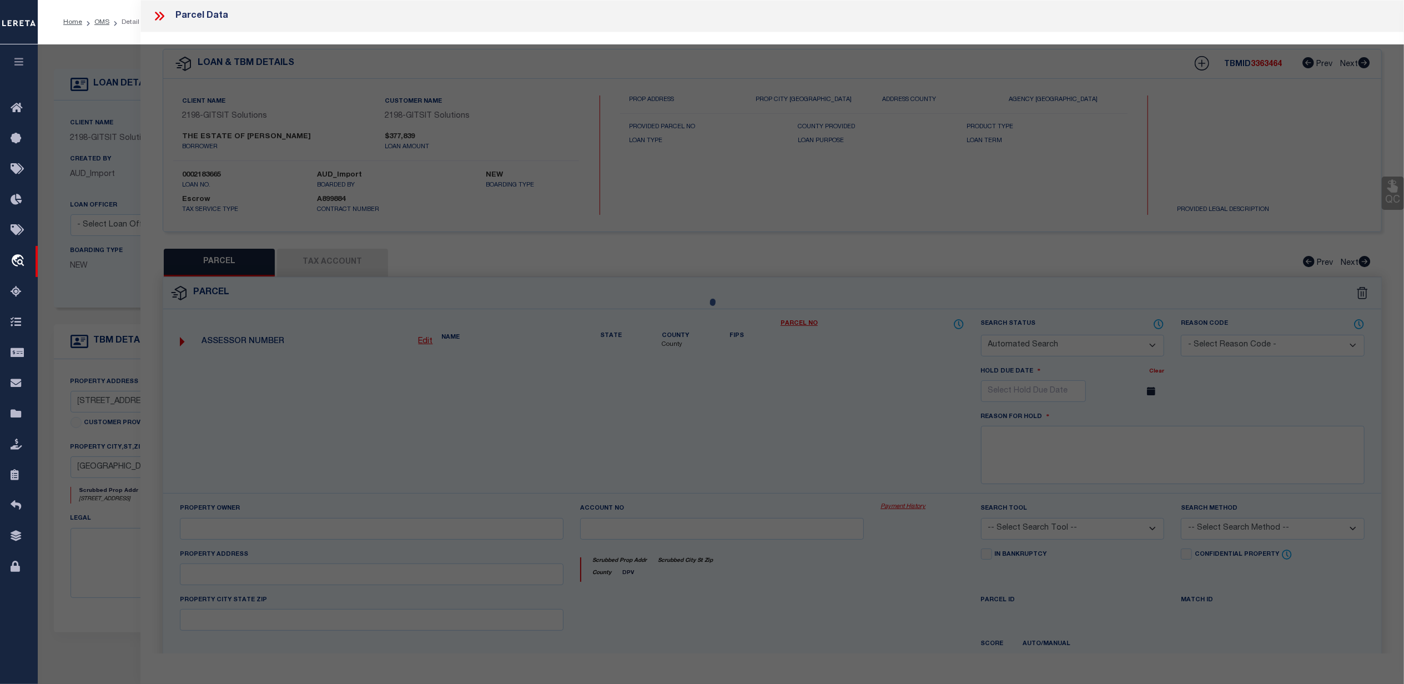
checkbox input "false"
select select "CP"
type input "KING, RUTH ELAINE WHITSETT"
select select "AGW"
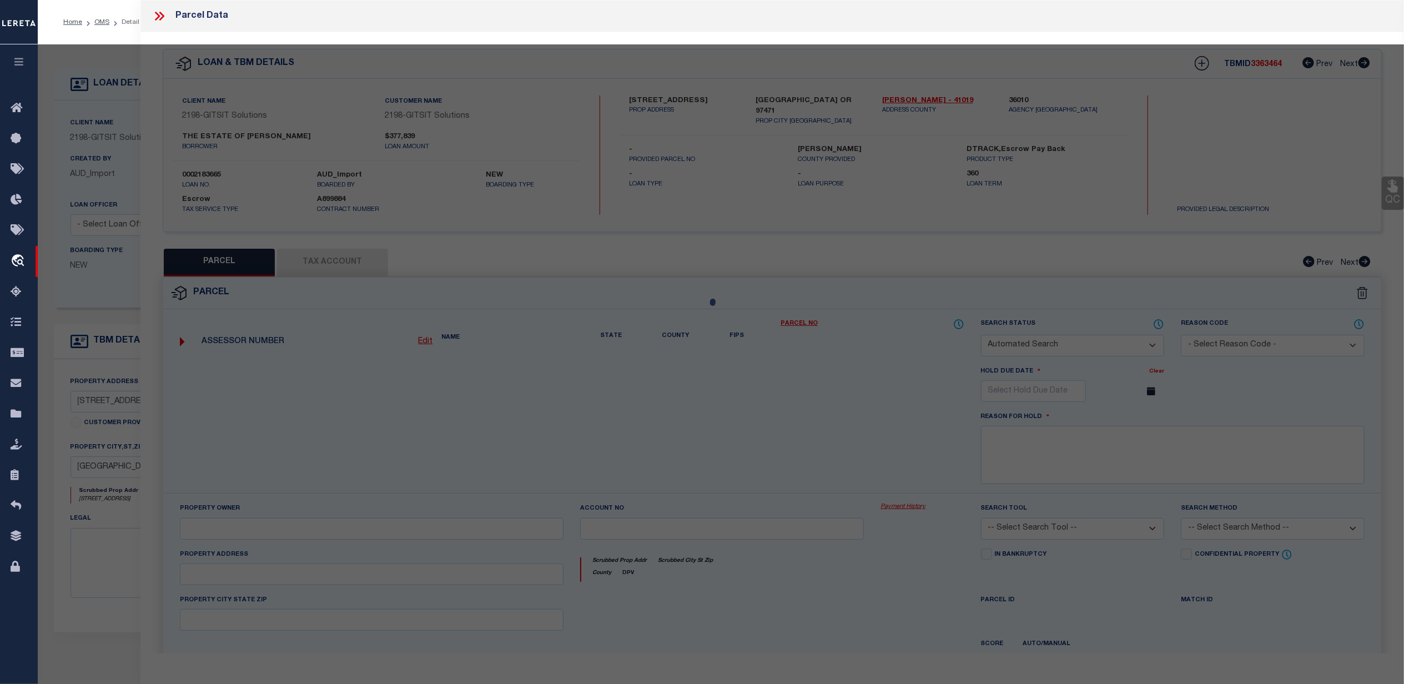
select select "ADD"
type input "1564 NW SPRAY CT"
checkbox input "false"
type input "ROSEBURG, OR 97471"
type textarea "SPRAY SUB, LOT 4, ACRES 0.19"
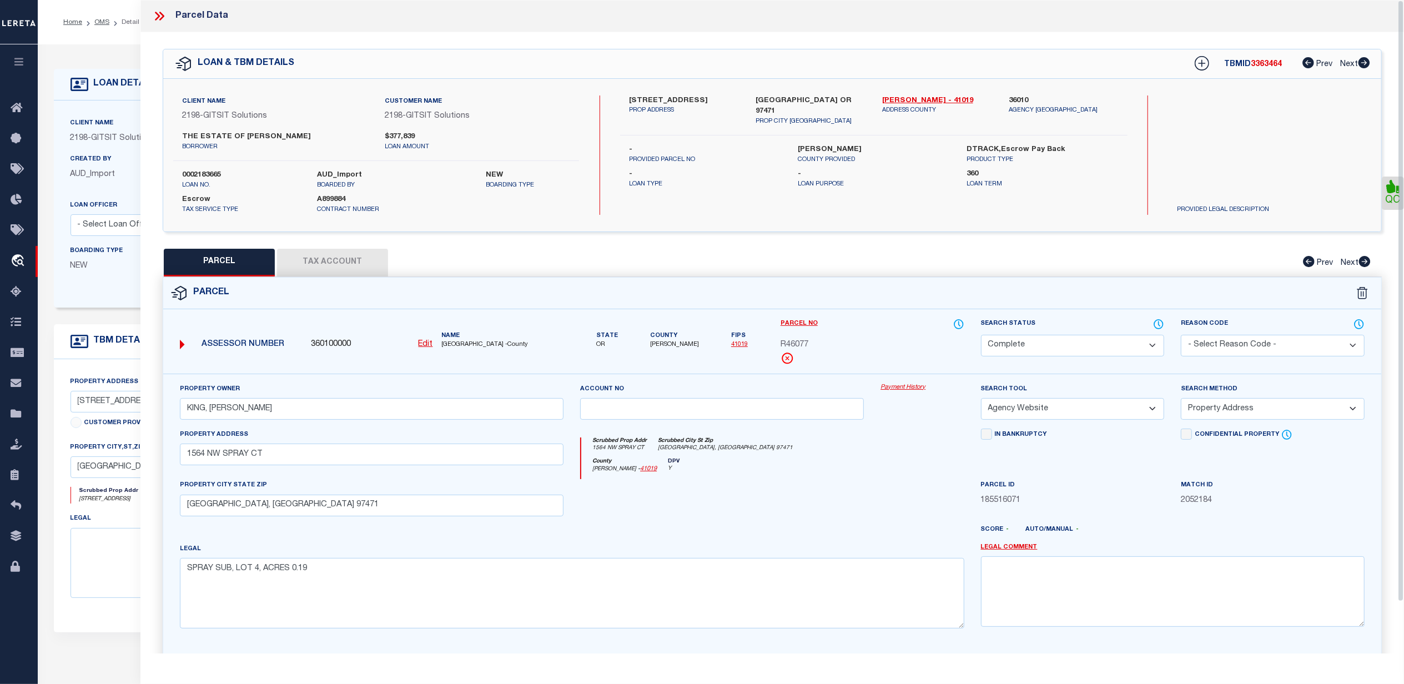
click at [911, 390] on link "Payment History" at bounding box center [921, 387] width 83 height 9
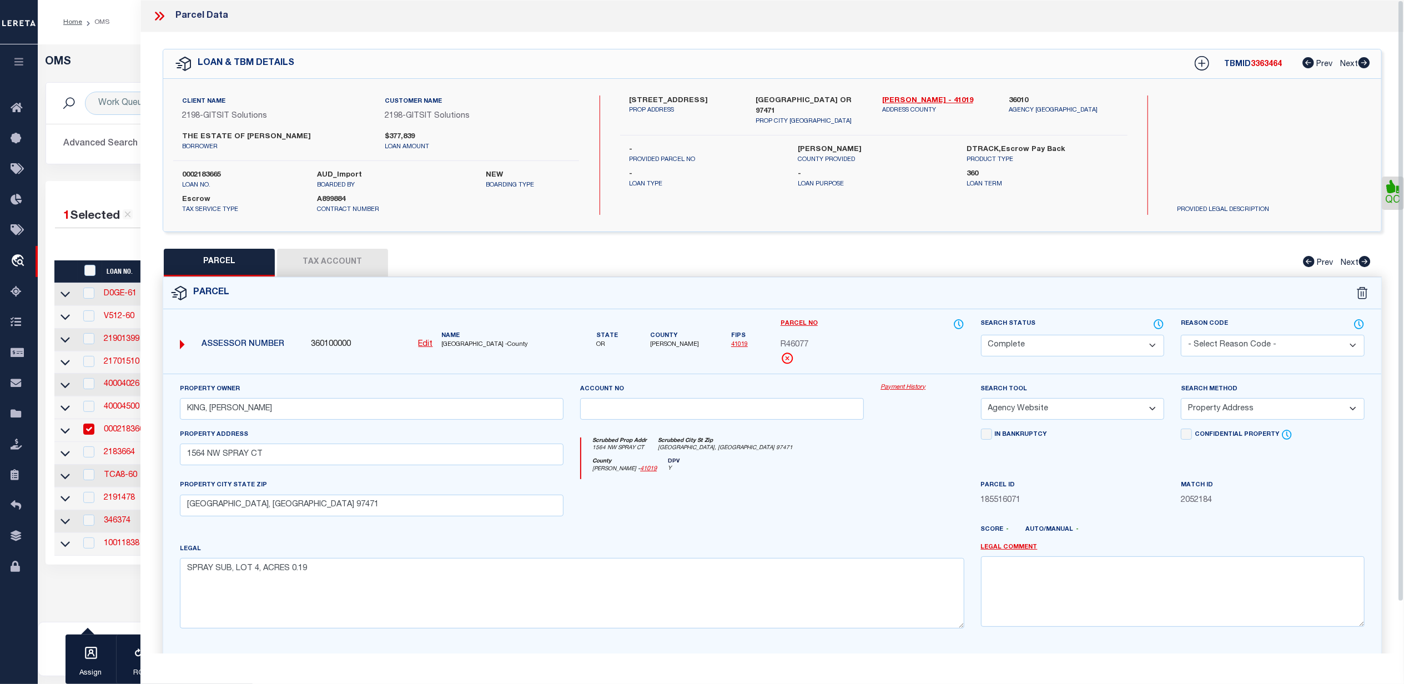
click at [160, 20] on icon at bounding box center [159, 16] width 14 height 14
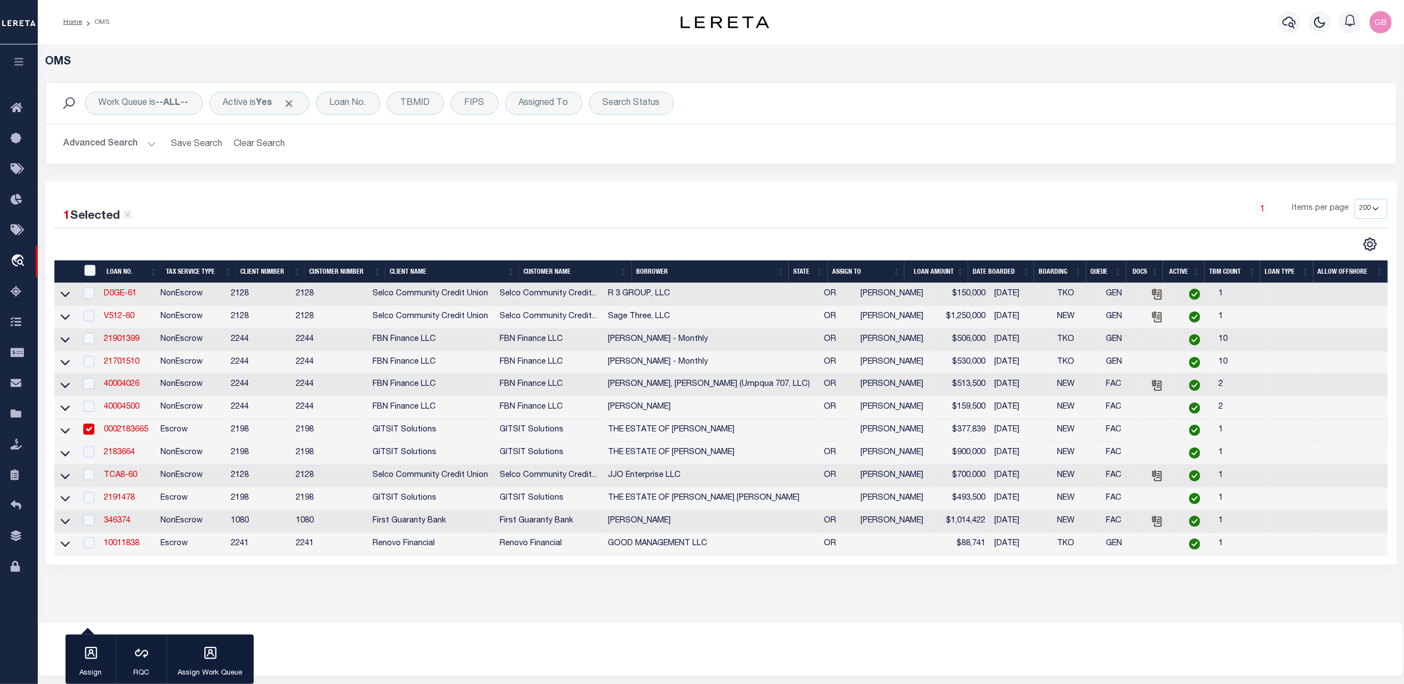
click at [83, 431] on div at bounding box center [87, 430] width 14 height 12
checkbox input "false"
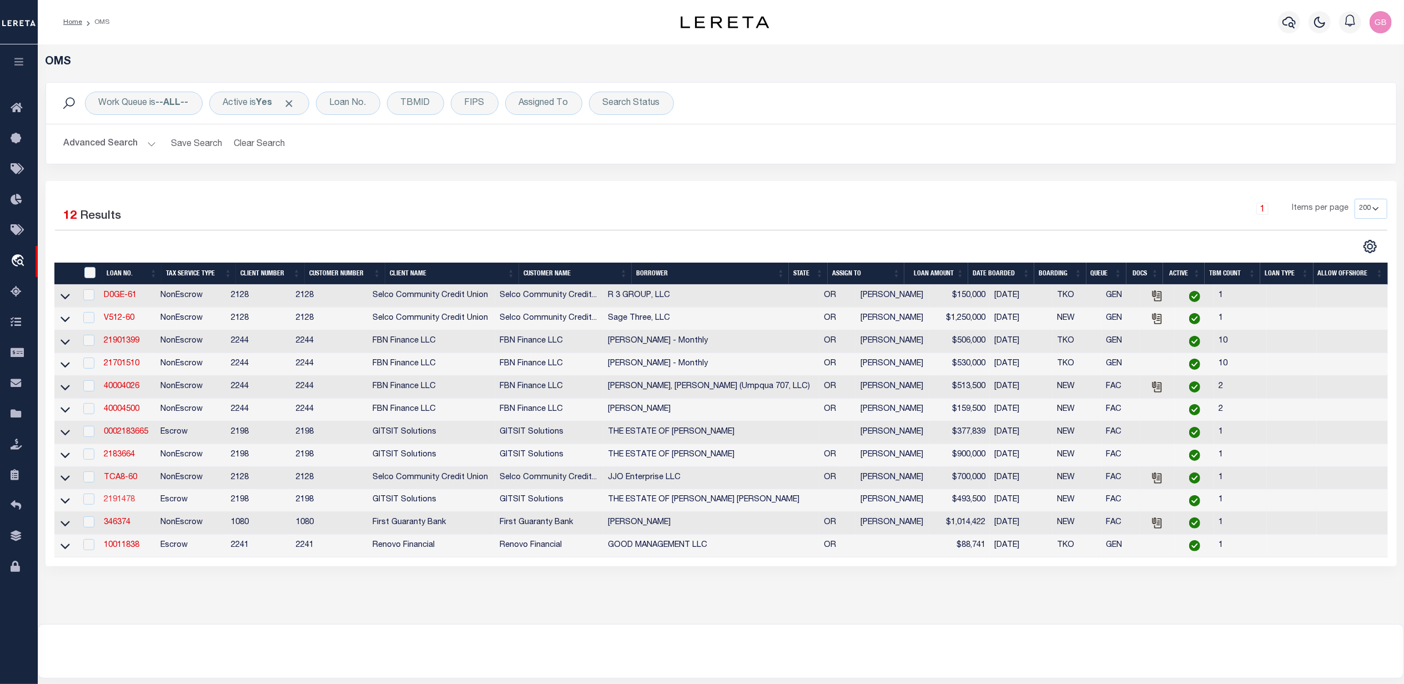
click at [123, 503] on link "2191478" at bounding box center [119, 500] width 31 height 8
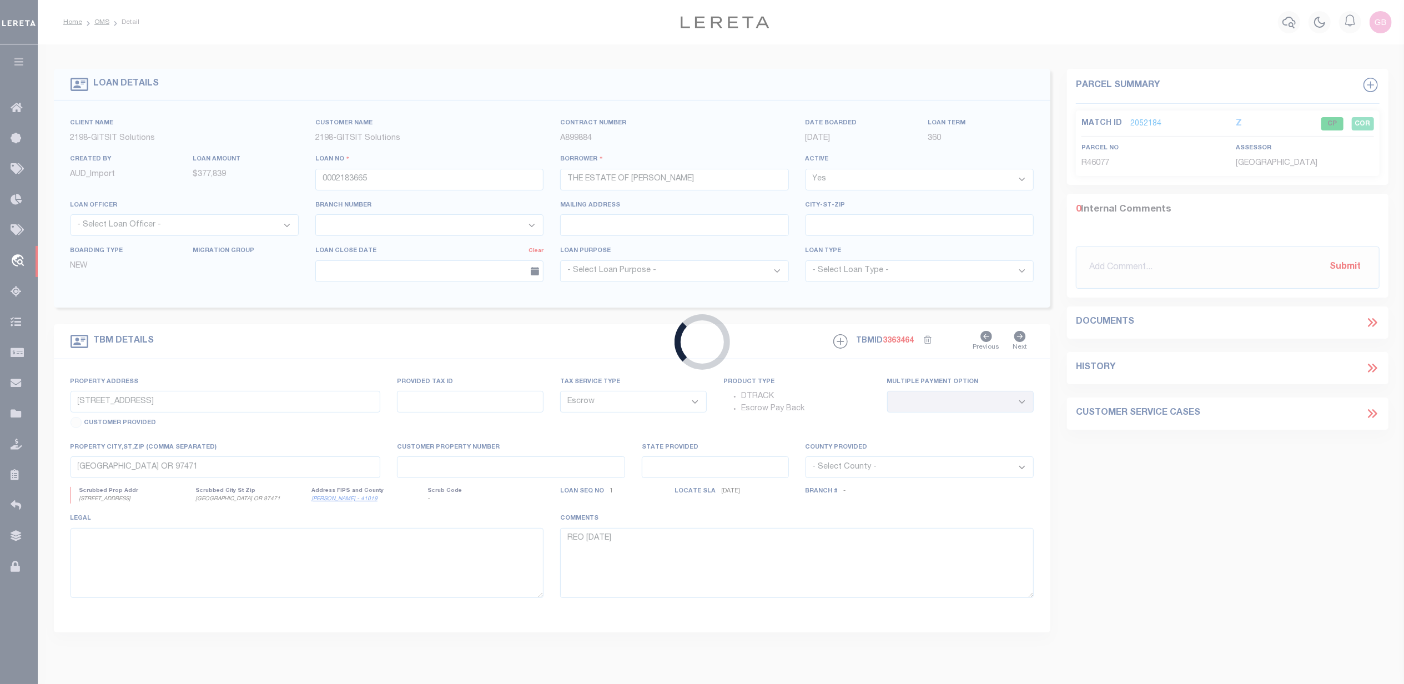
type input "2191478"
type input "THE ESTATE OF EARL K HAND"
select select
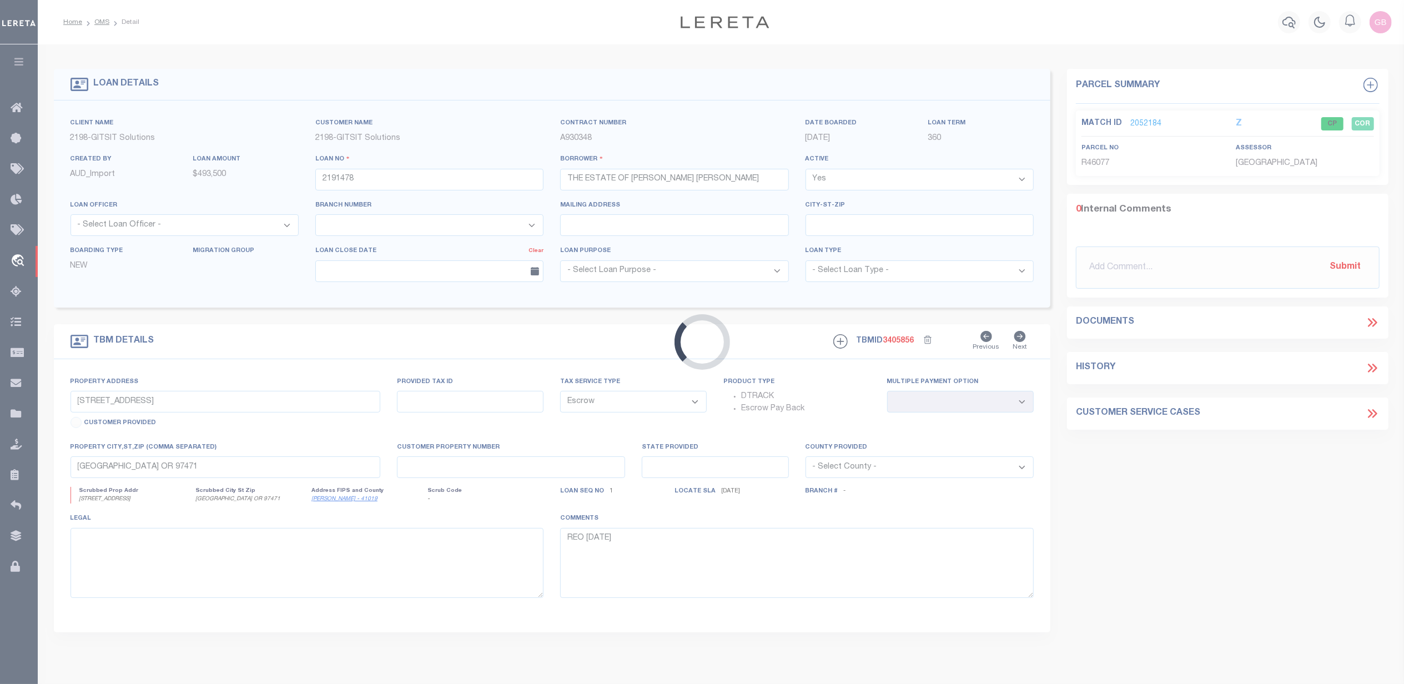
type input "8981 GARDEN VALLEY RD"
select select
type input "ROSEBURG OR 97471"
select select
type textarea "REO"
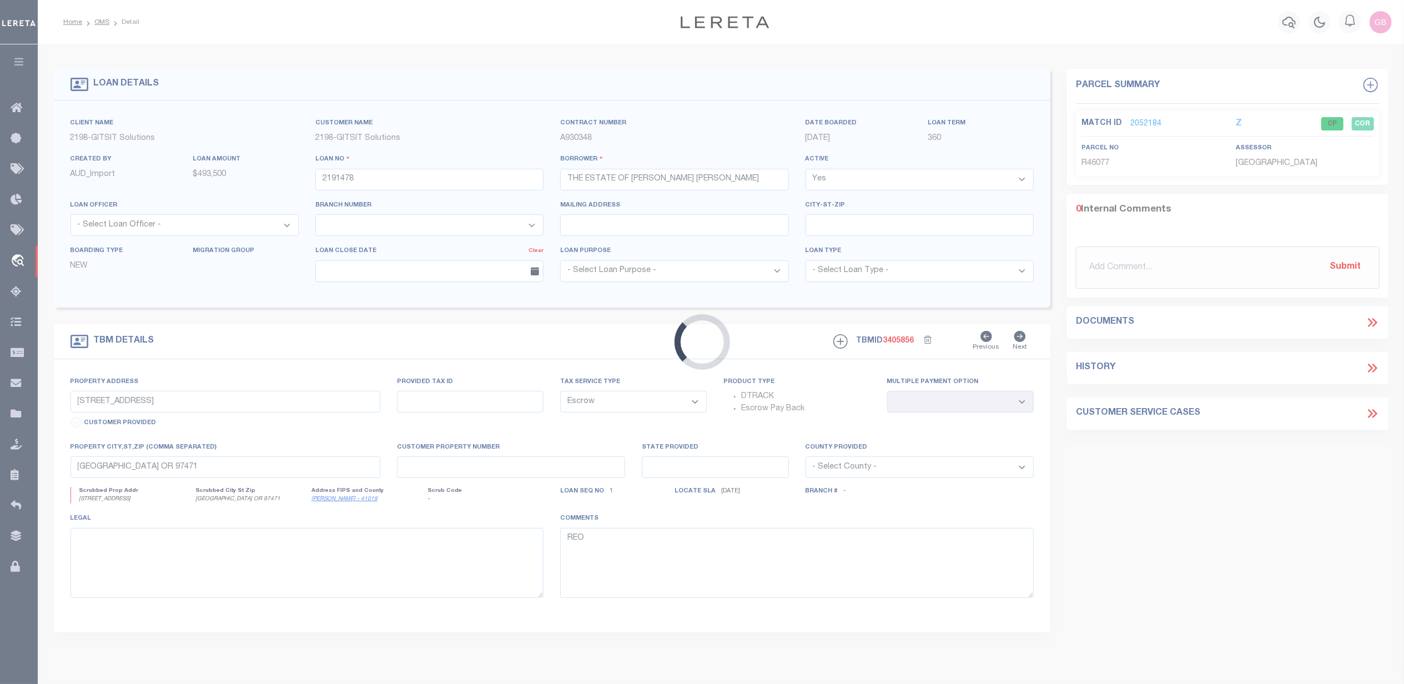
select select "16881"
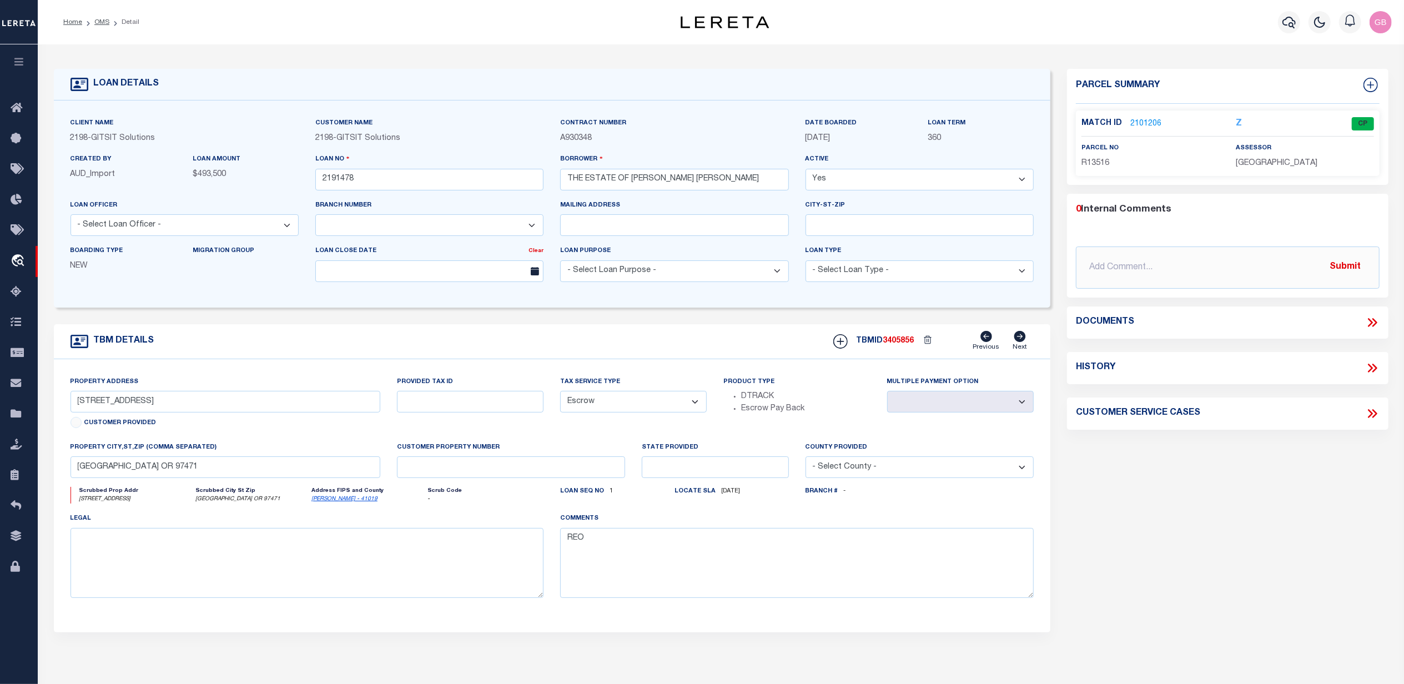
click at [1148, 123] on link "2101206" at bounding box center [1145, 124] width 31 height 12
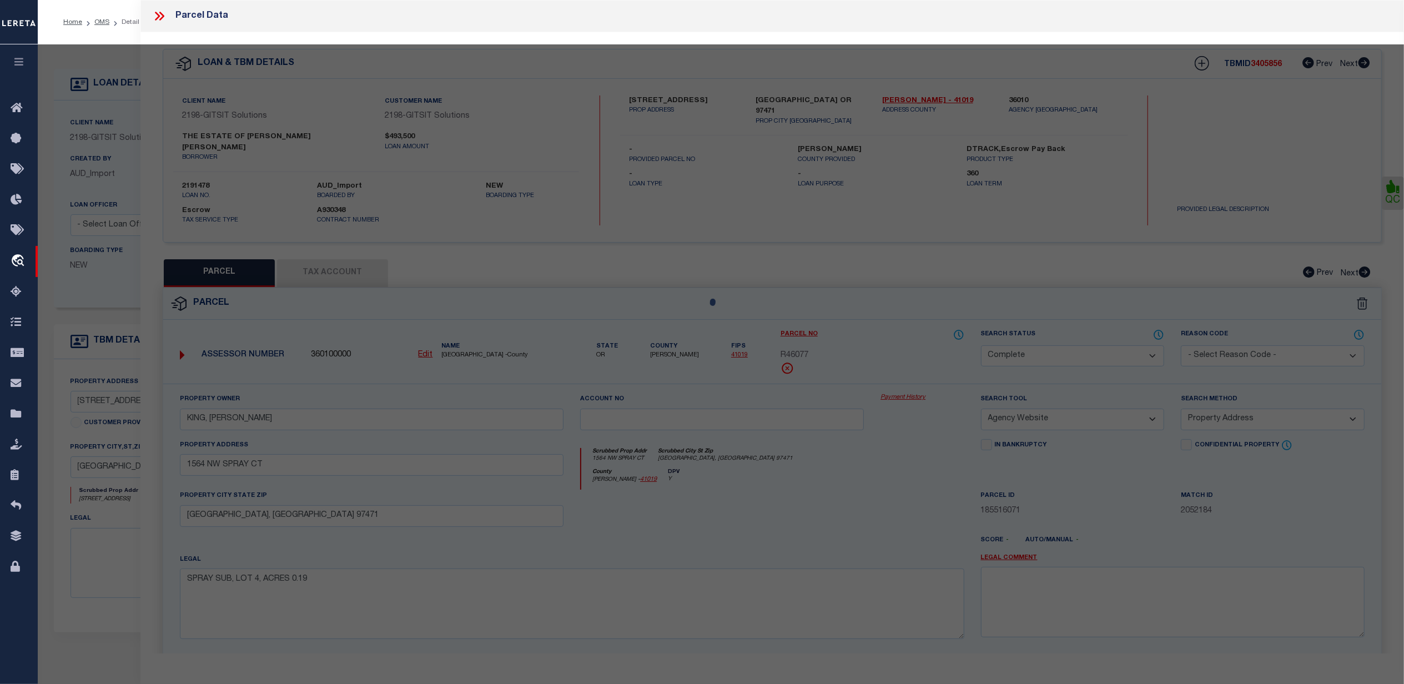
select select "AS"
select select
checkbox input "false"
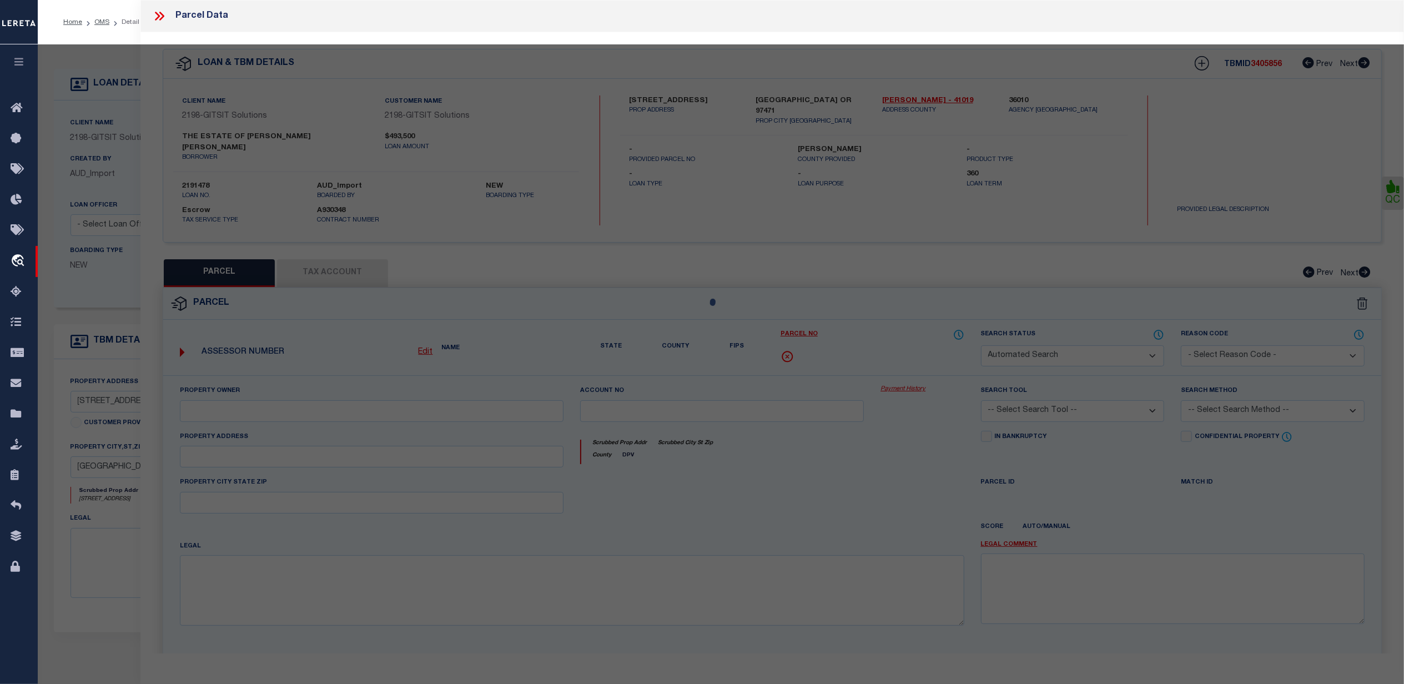
select select "CP"
type input "Hand, Earl K & Bette J"
select select "AGW"
select select "ADD"
type input "8981 GARDEN VALLEY RD,"
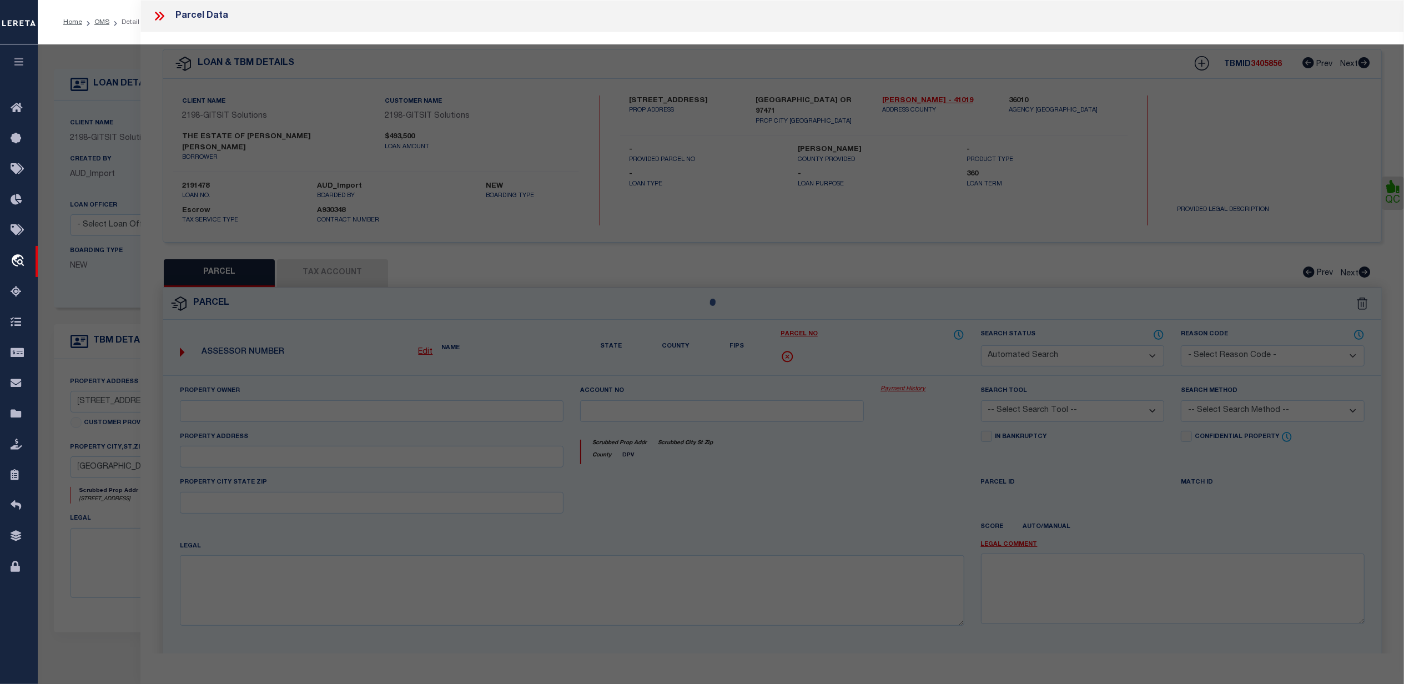
checkbox input "false"
type input "ROSEBURG, OR 97471"
type textarea "ROSEBURG HOME ORCH TRS PLAT A, BLOCK 5, LOT PT 4 VACATED LESS RD (IN FIRE) SEE …"
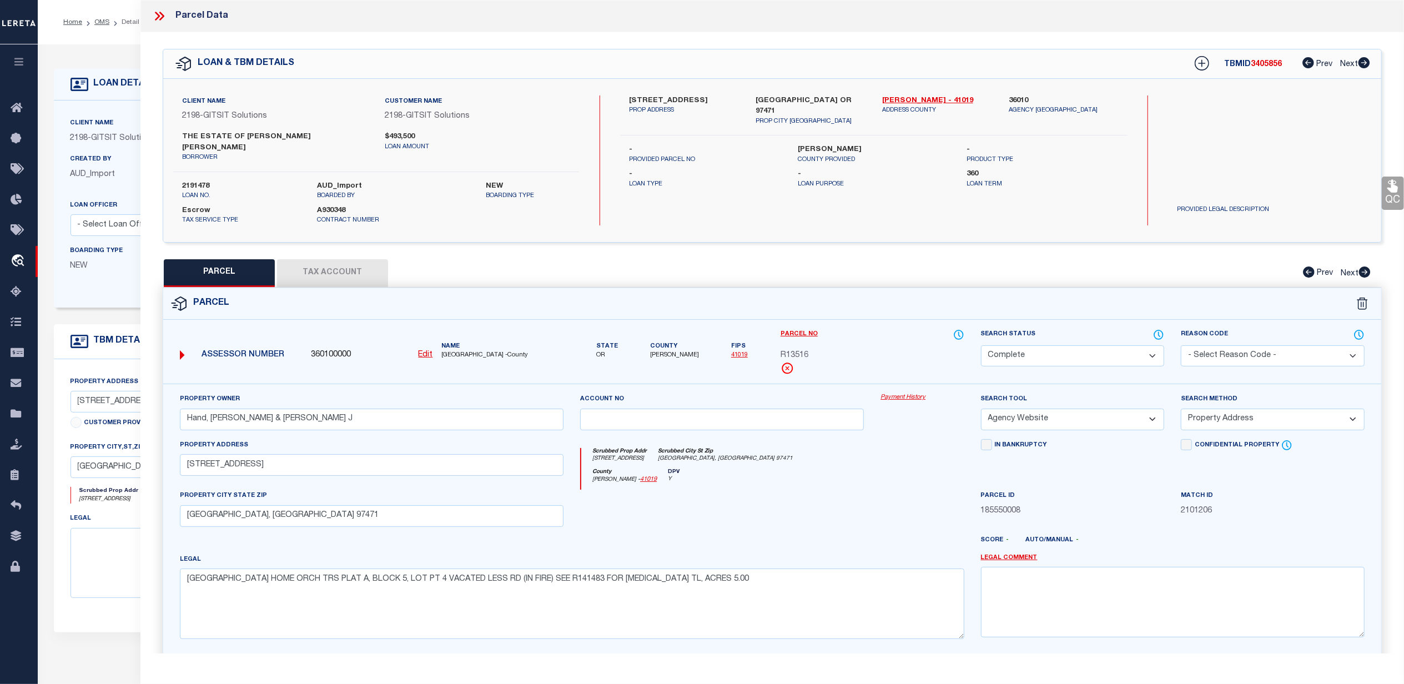
click at [896, 393] on link "Payment History" at bounding box center [921, 397] width 83 height 9
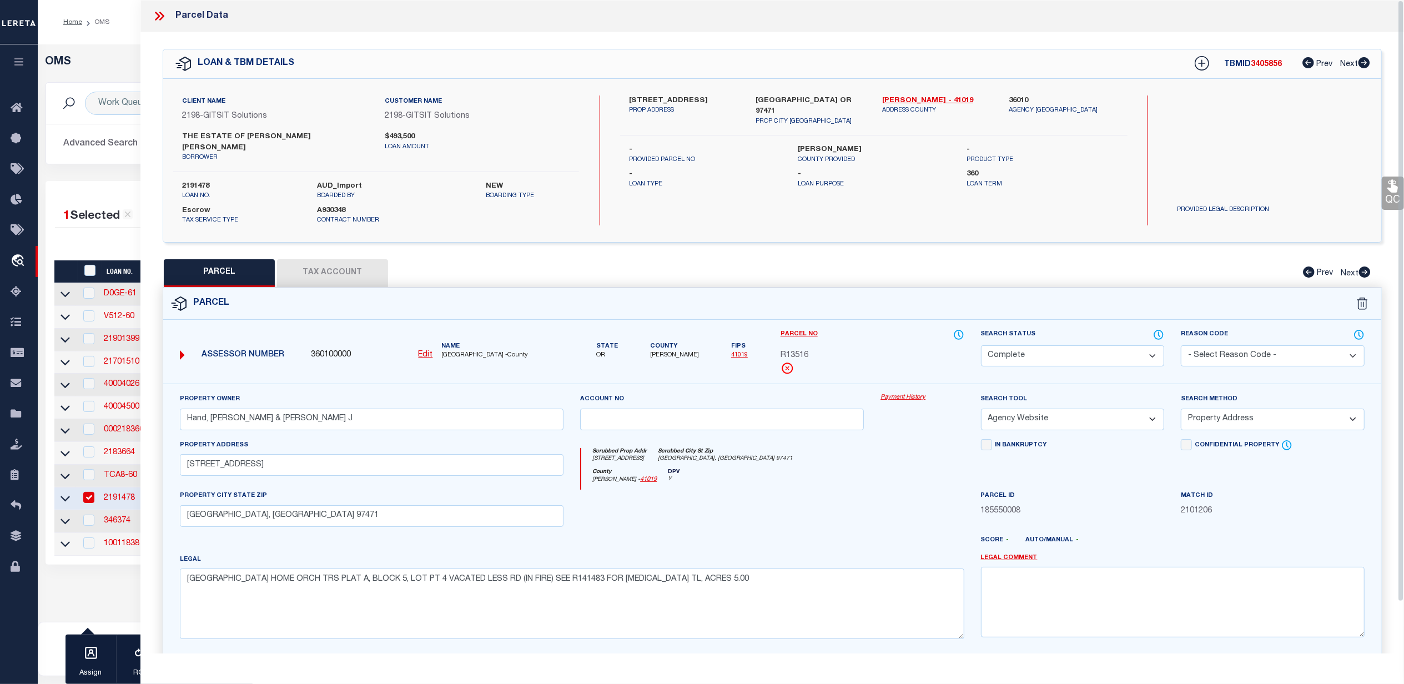
click at [161, 17] on icon at bounding box center [159, 16] width 14 height 14
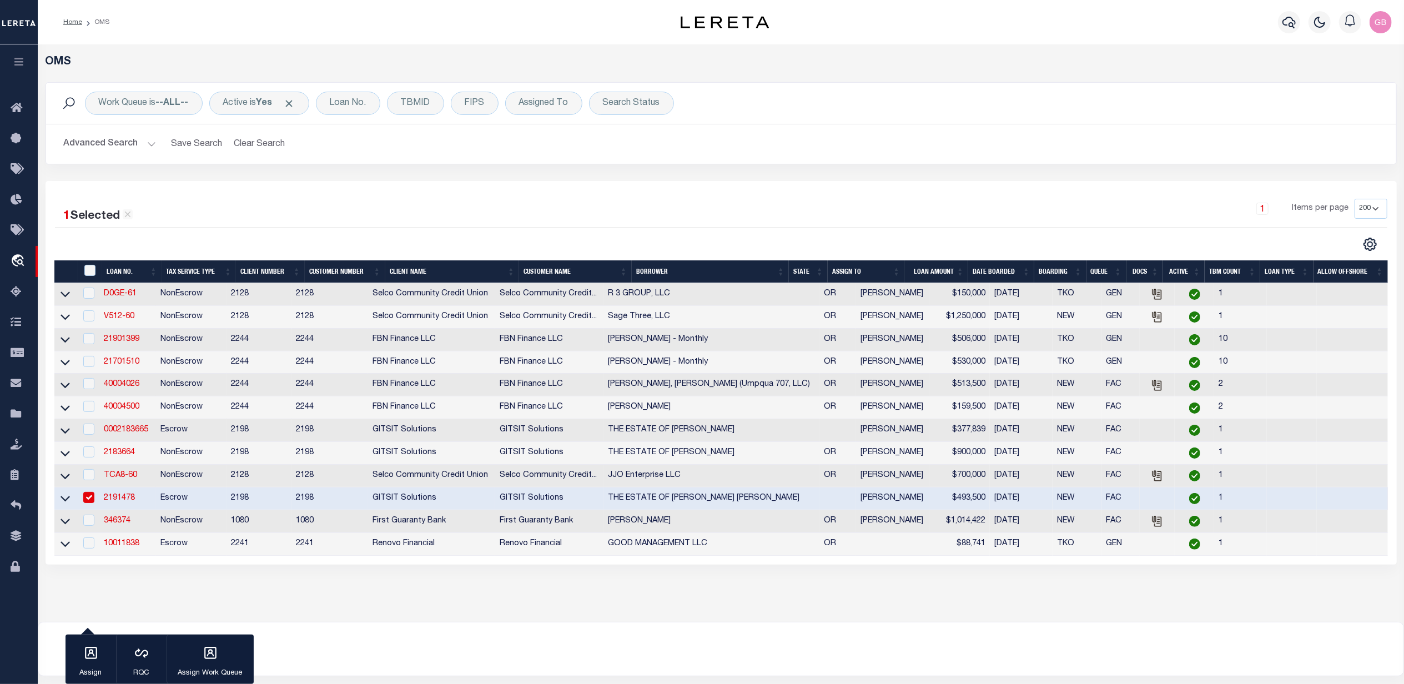
click at [154, 149] on h2 "Advanced Search Save Search Clear Search tblSearchTopScreen_dynamictable_____De…" at bounding box center [721, 144] width 1332 height 22
click at [149, 149] on button "Advanced Search" at bounding box center [110, 144] width 92 height 22
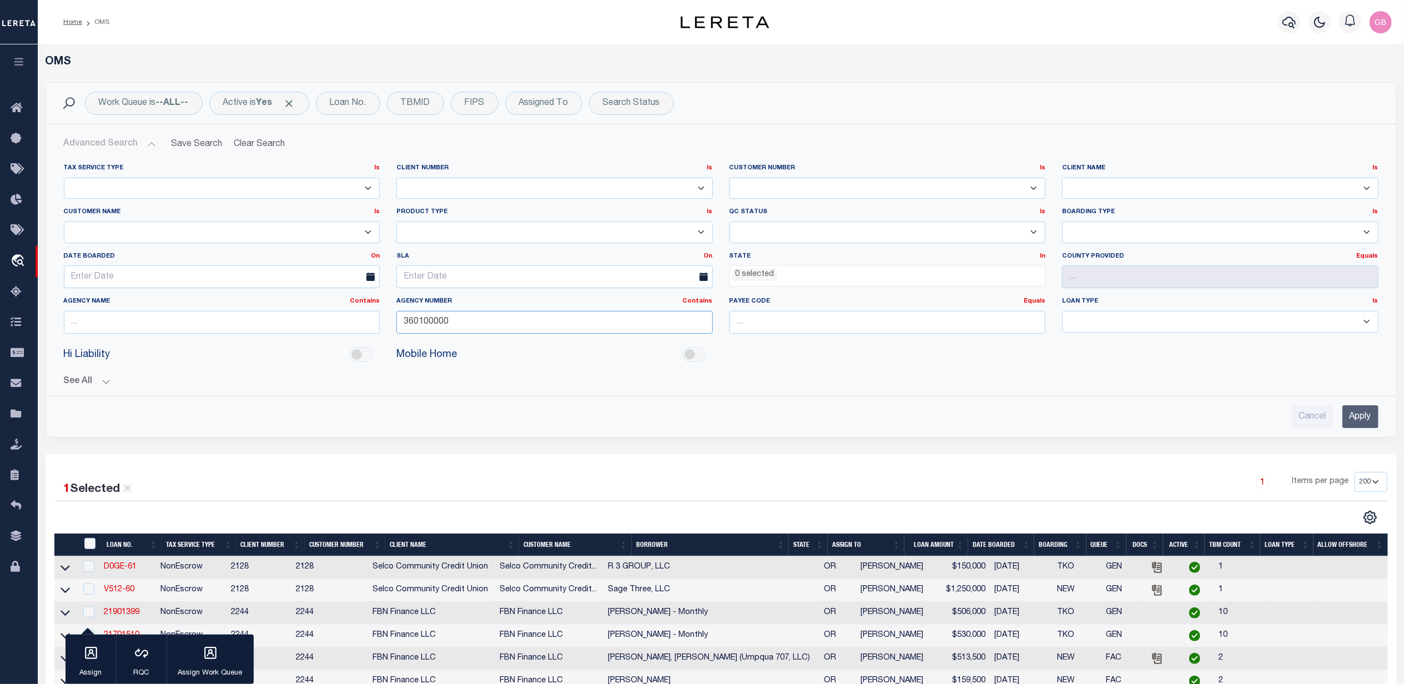
drag, startPoint x: 473, startPoint y: 323, endPoint x: 317, endPoint y: 329, distance: 156.1
click at [317, 329] on div "Tax Service Type Is Is Contains Escrow NonEscrow Client Number Is Is Contains 1…" at bounding box center [721, 253] width 1331 height 179
type input "360150000"
click at [1357, 420] on input "Apply" at bounding box center [1360, 416] width 36 height 23
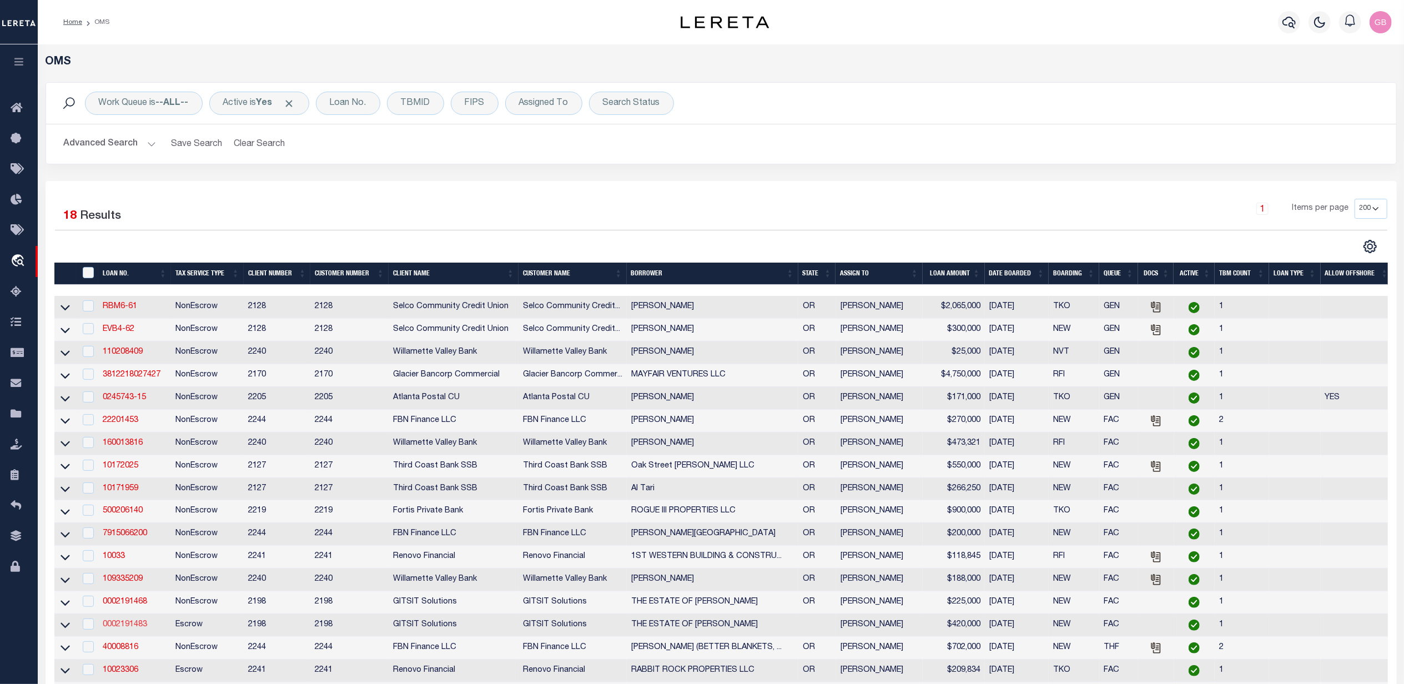
click at [132, 628] on link "0002191483" at bounding box center [125, 625] width 44 height 8
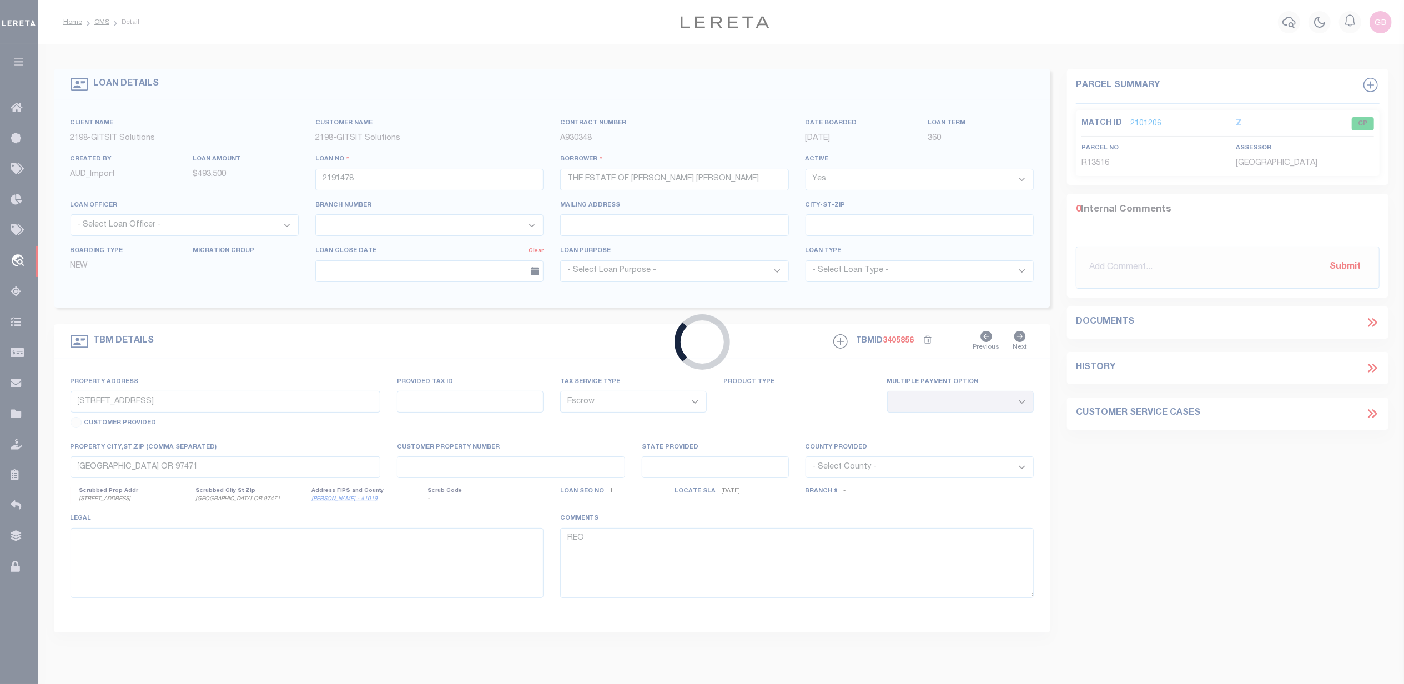
type input "0002191483"
type input "THE ESTATE OF ALEX S METE"
select select
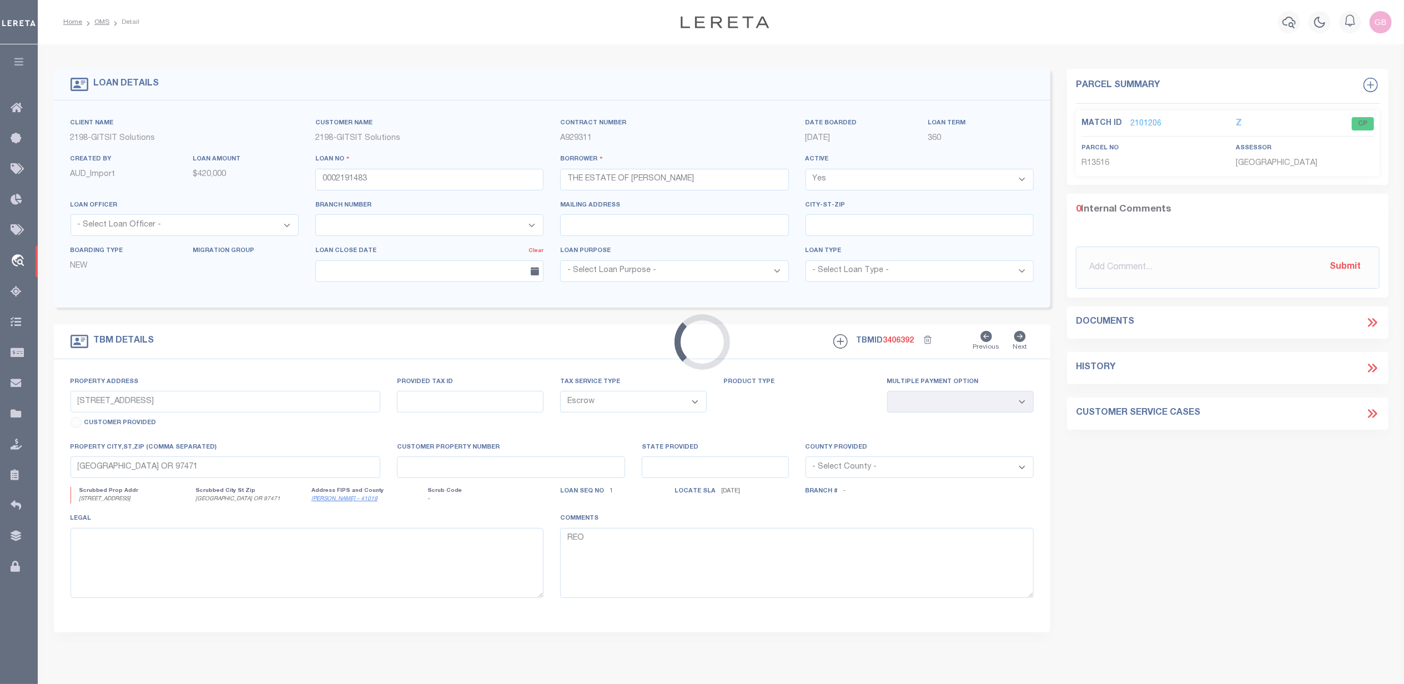
type input "1514 BURBRIDGE DR"
select select
type input "ROGUE RIVER OR 97537"
select select
type textarea "8/18/25"
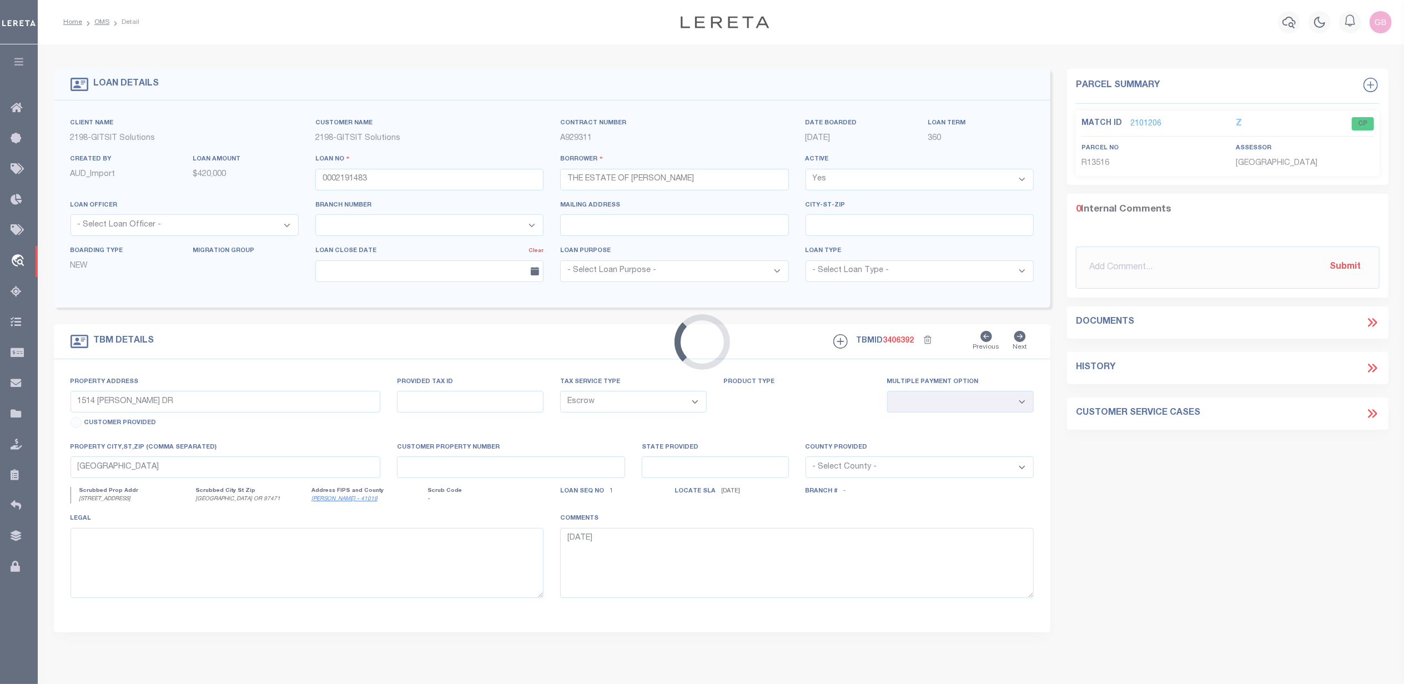
select select "16881"
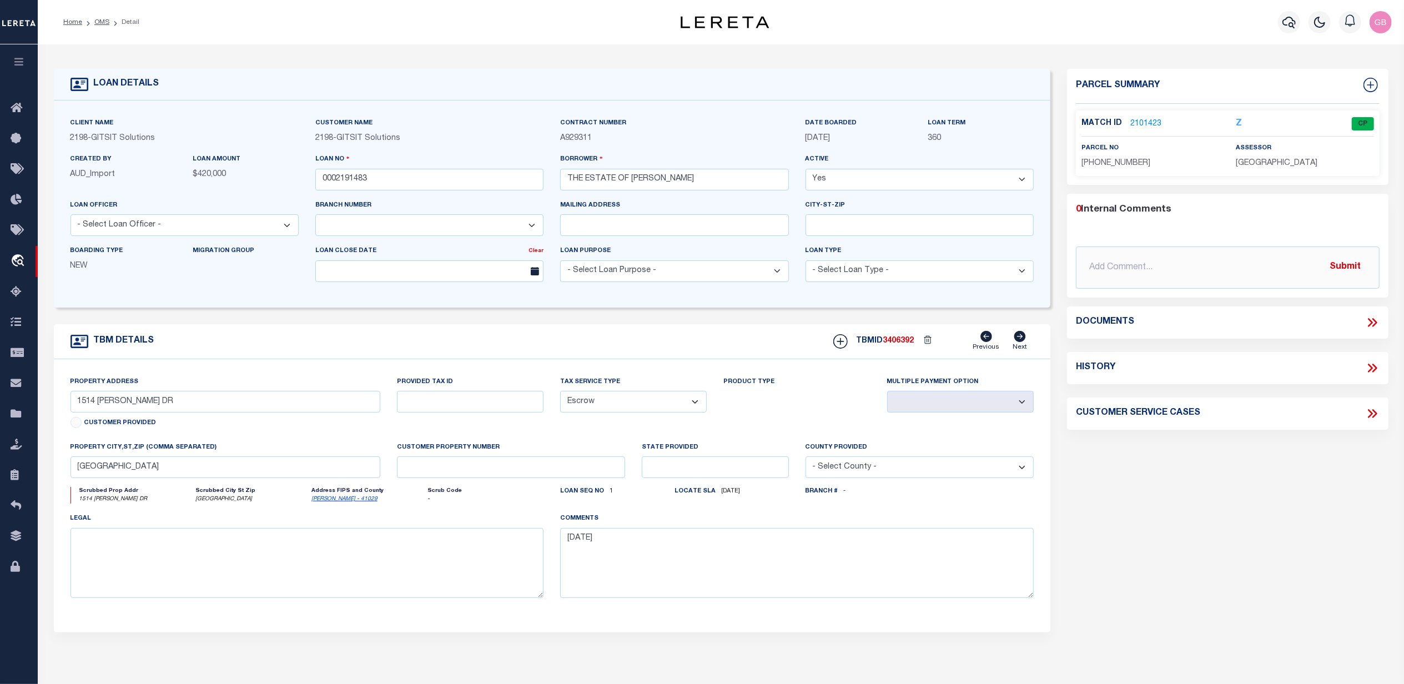
click at [1138, 127] on link "2101423" at bounding box center [1145, 124] width 31 height 12
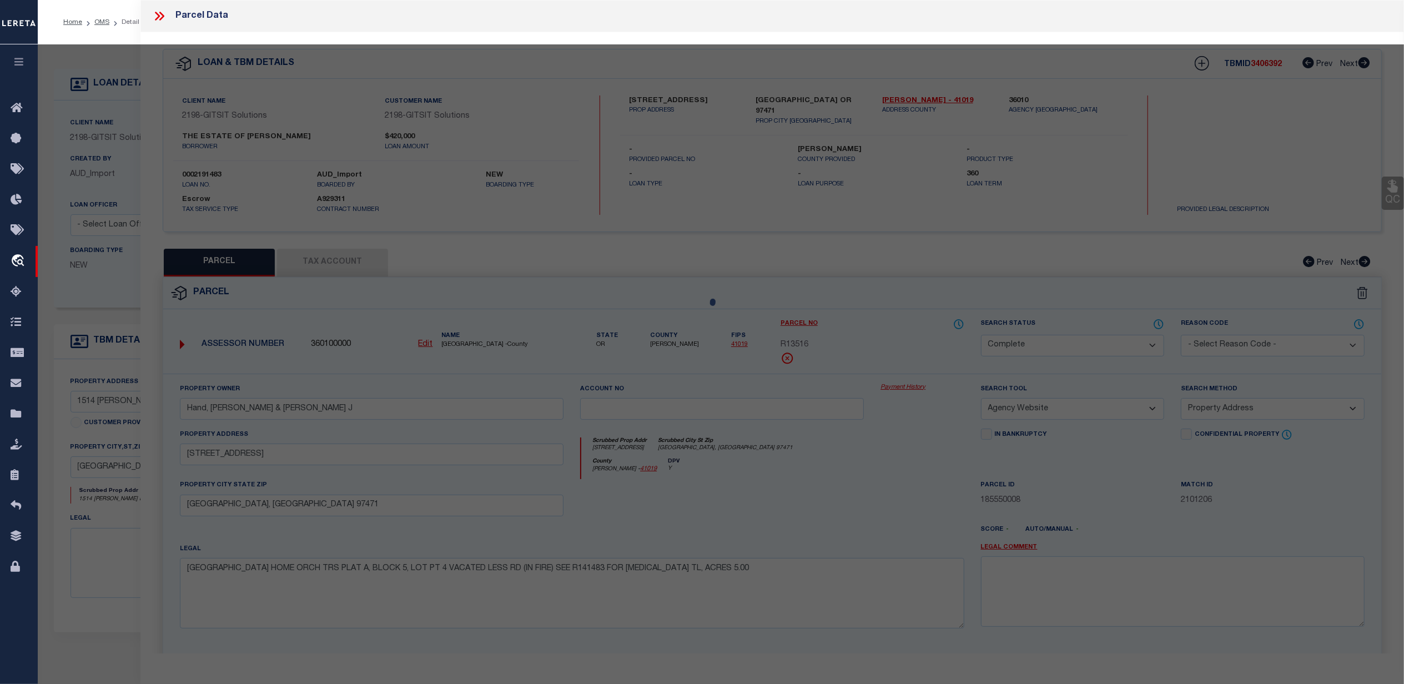
select select "AS"
select select
checkbox input "false"
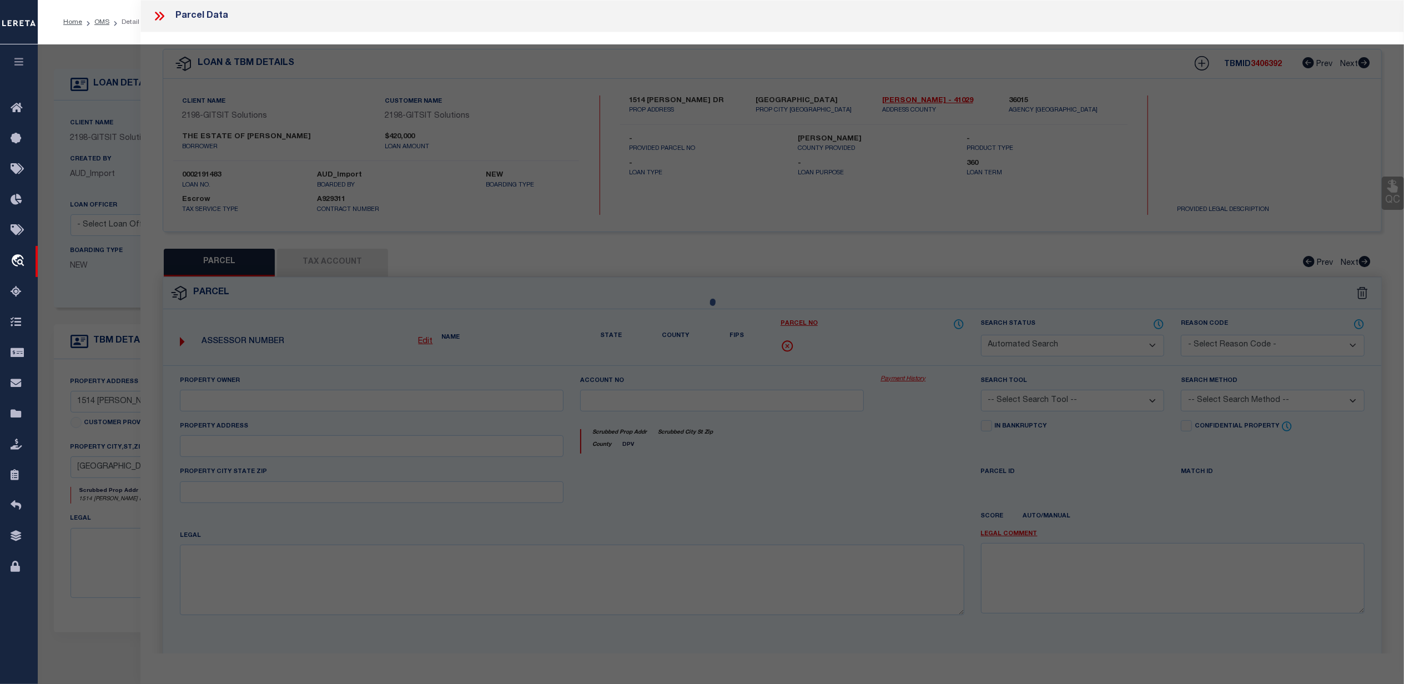
select select "CP"
type input "METE ALEX S"
select select "AGW"
select select "LIP"
type input "1514 BURBRIDGE DR"
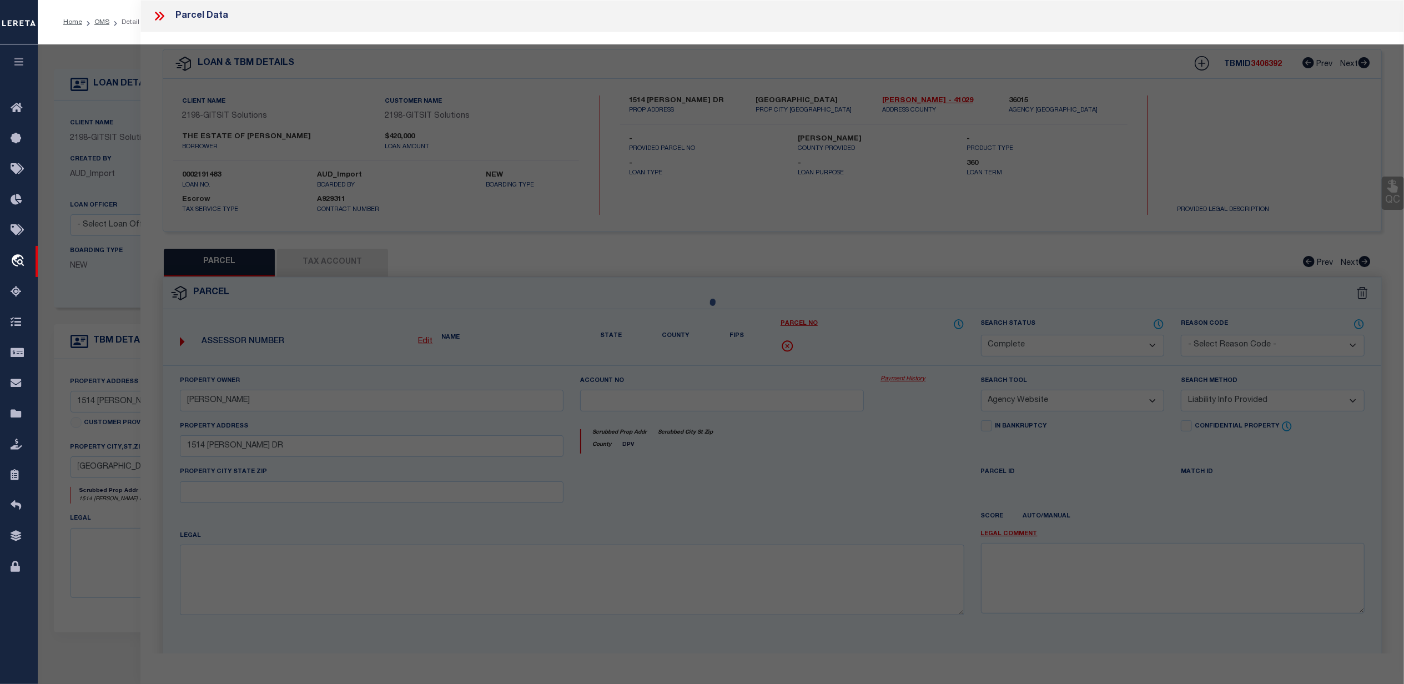
checkbox input "false"
type input "ROGUE RIVER OR 97537"
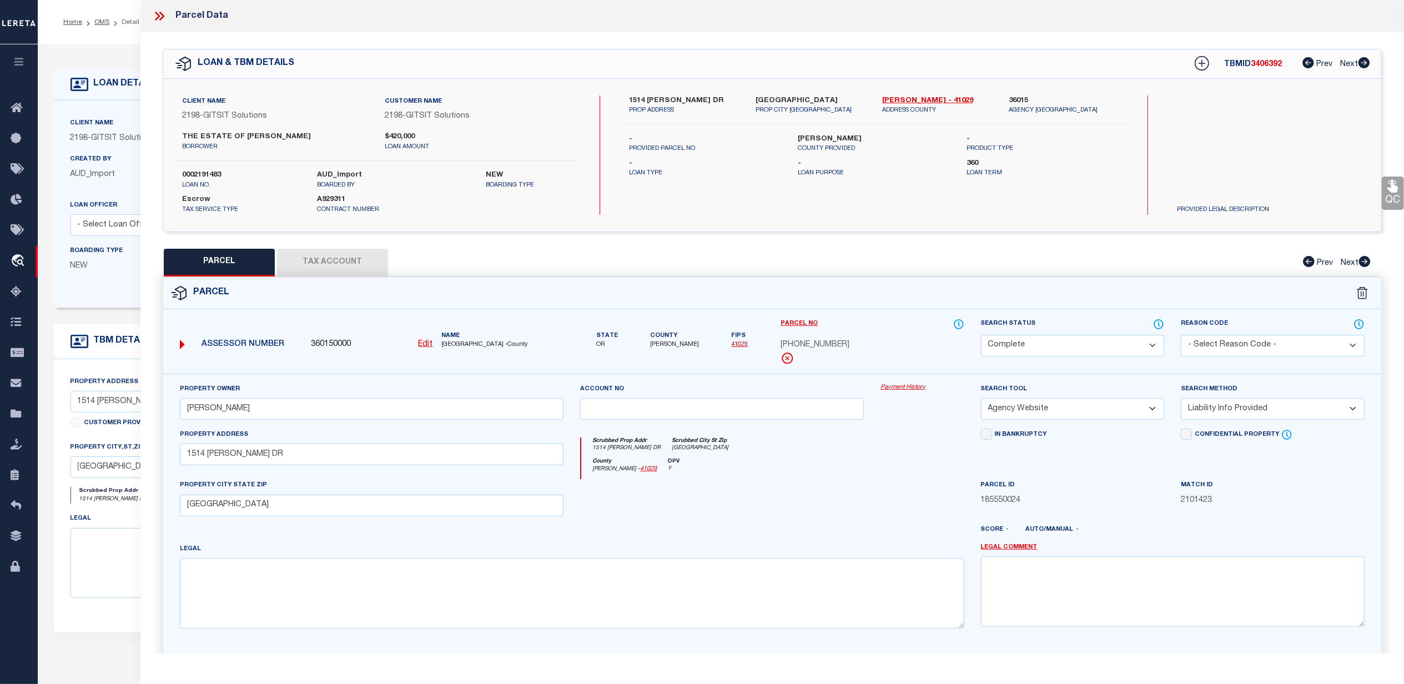
click at [913, 387] on link "Payment History" at bounding box center [921, 387] width 83 height 9
click at [128, 21] on li "Detail" at bounding box center [124, 22] width 30 height 10
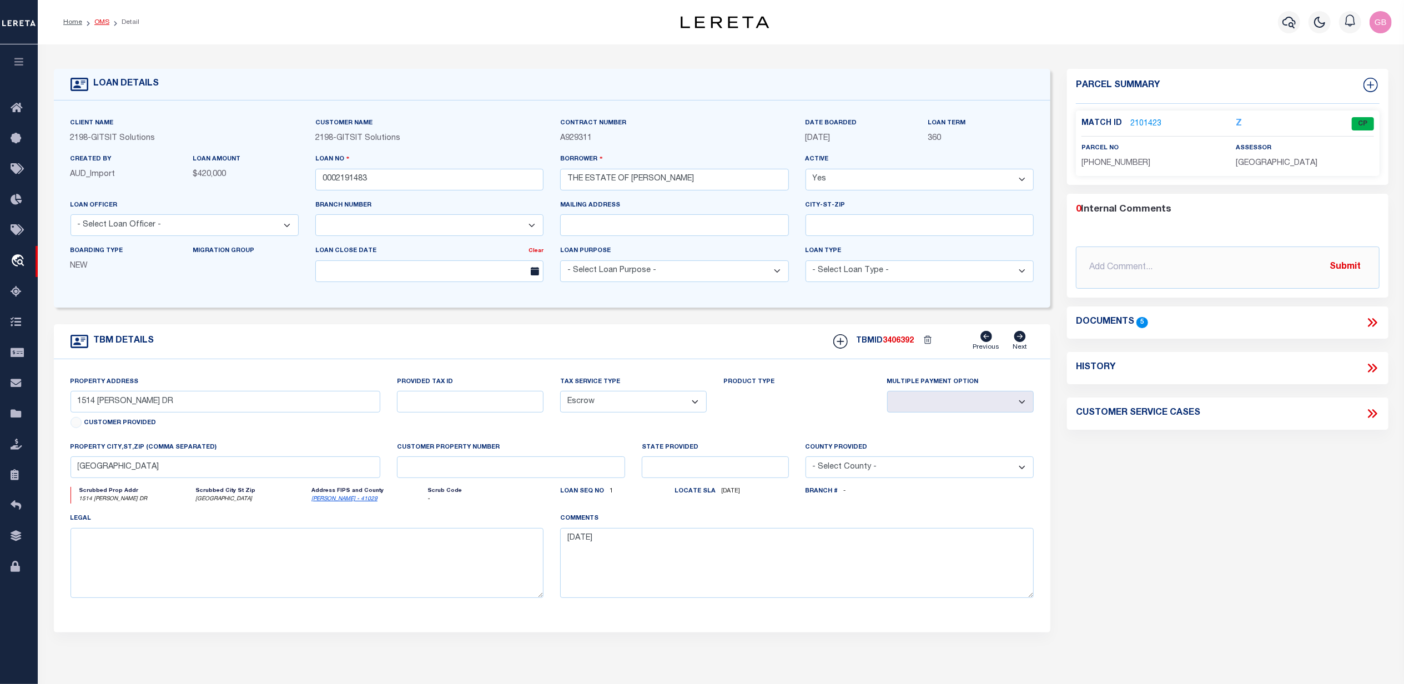
click at [105, 22] on link "OMS" at bounding box center [101, 22] width 15 height 7
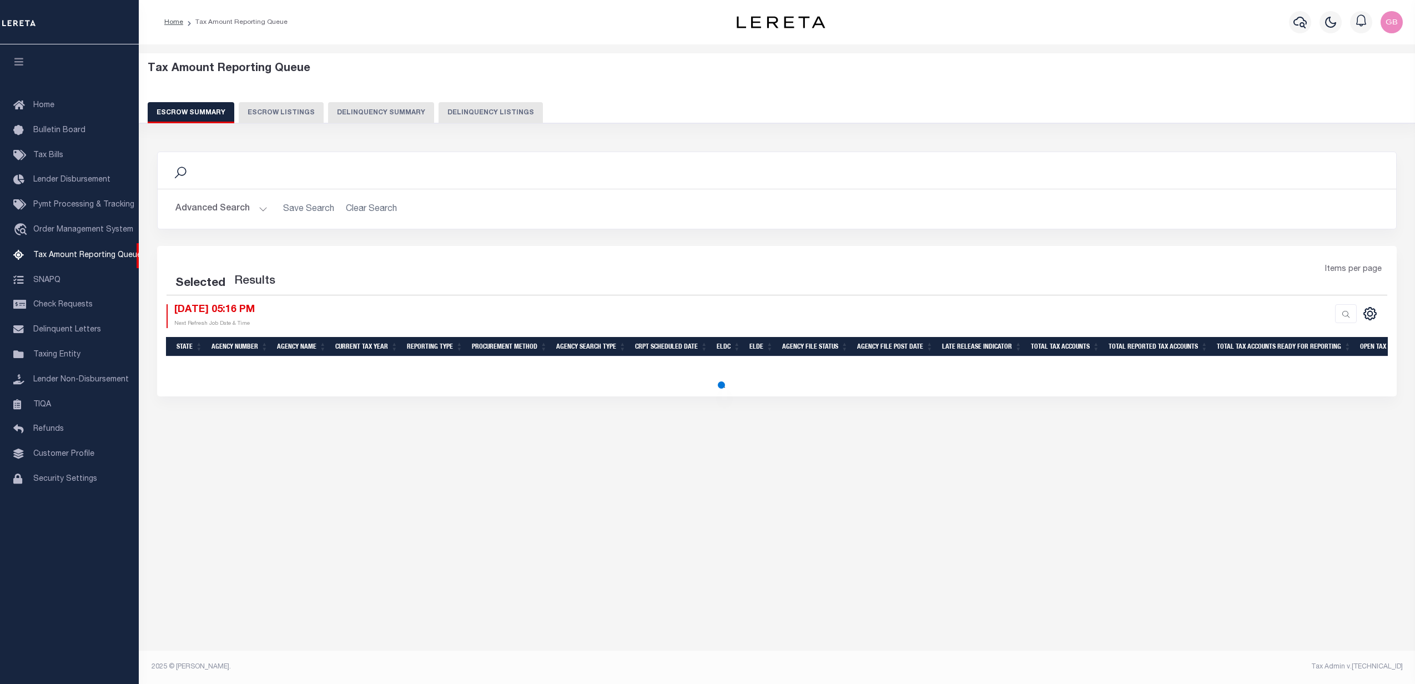
select select "OR"
select select "100"
click at [262, 211] on button "Advanced Search" at bounding box center [221, 209] width 92 height 22
select select "100"
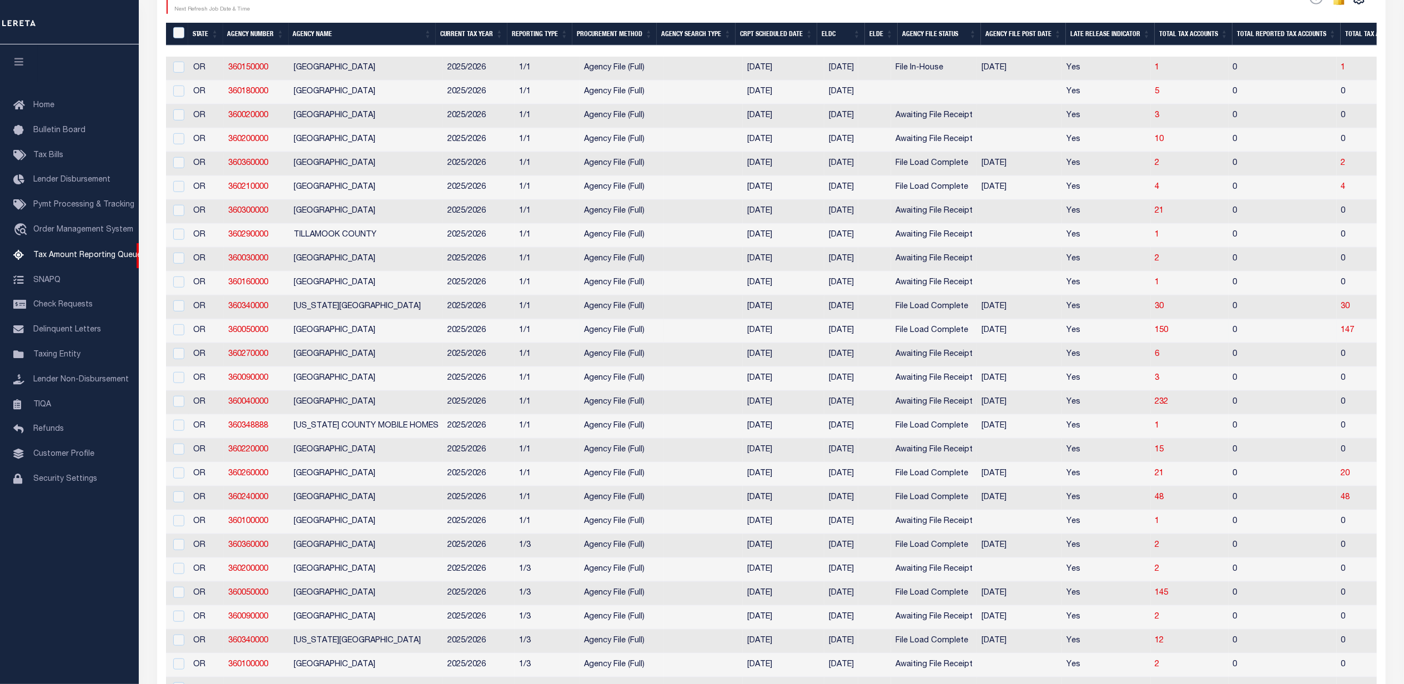
scroll to position [666, 0]
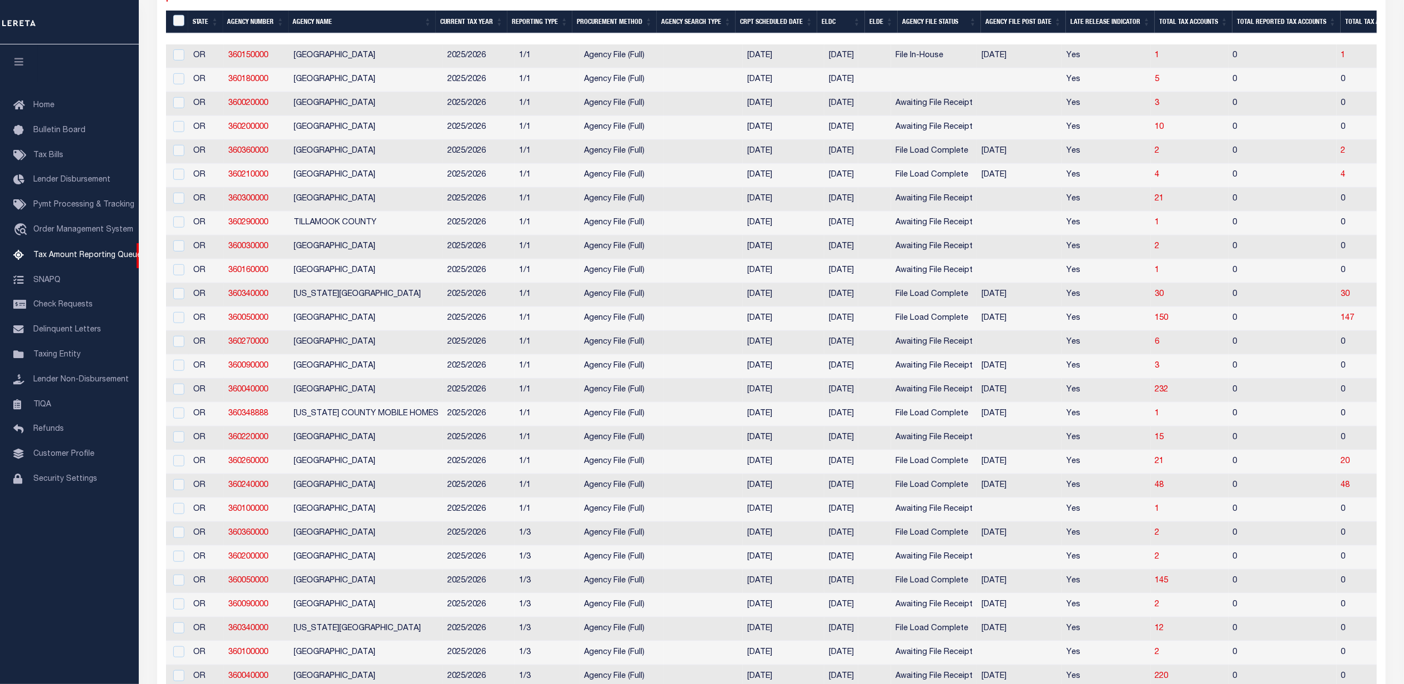
click at [245, 21] on th "Agency Number" at bounding box center [255, 22] width 65 height 23
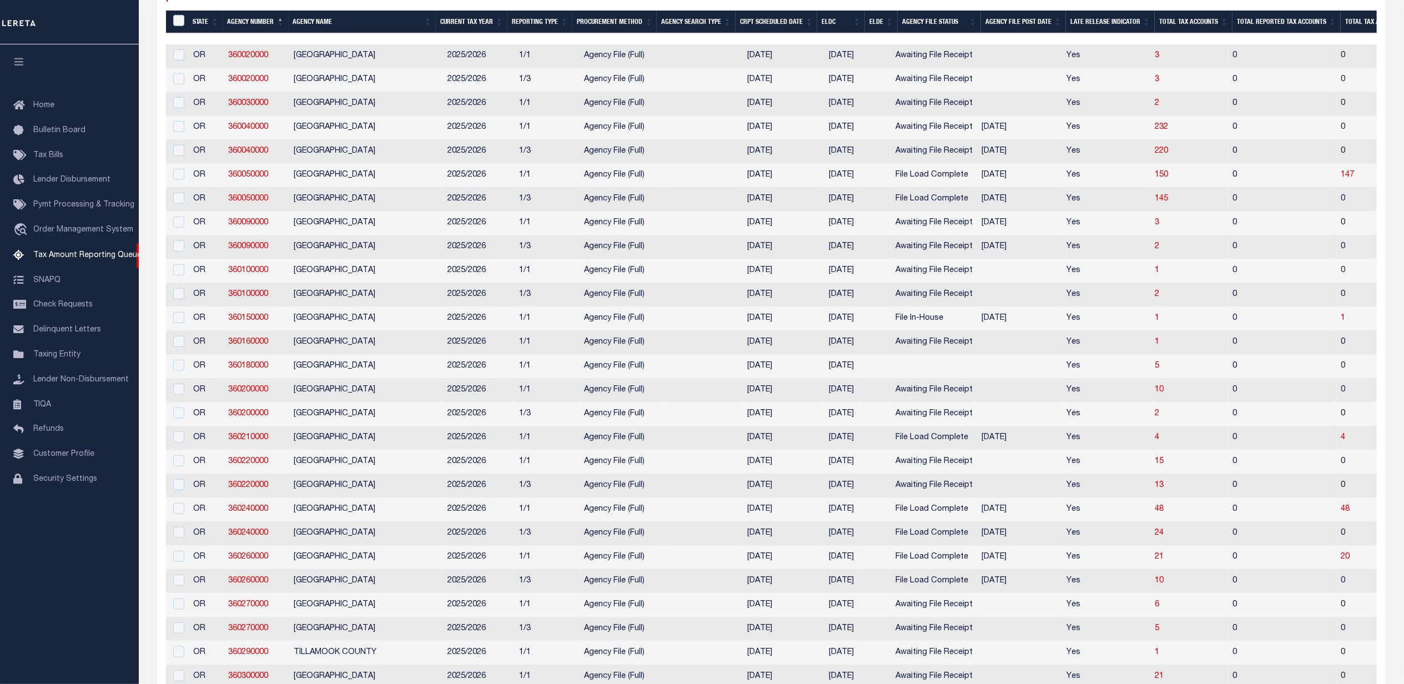
click at [1176, 81] on td "3" at bounding box center [1190, 80] width 78 height 24
checkbox input "true"
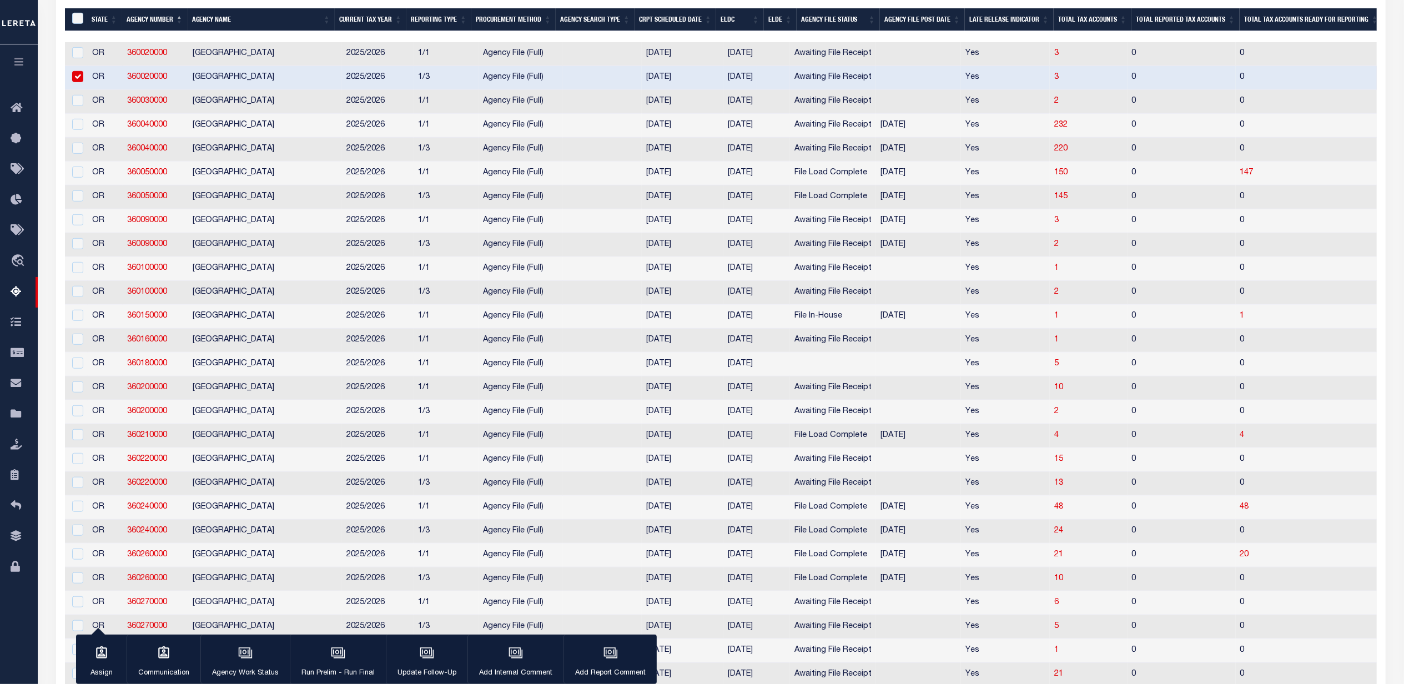
scroll to position [664, 0]
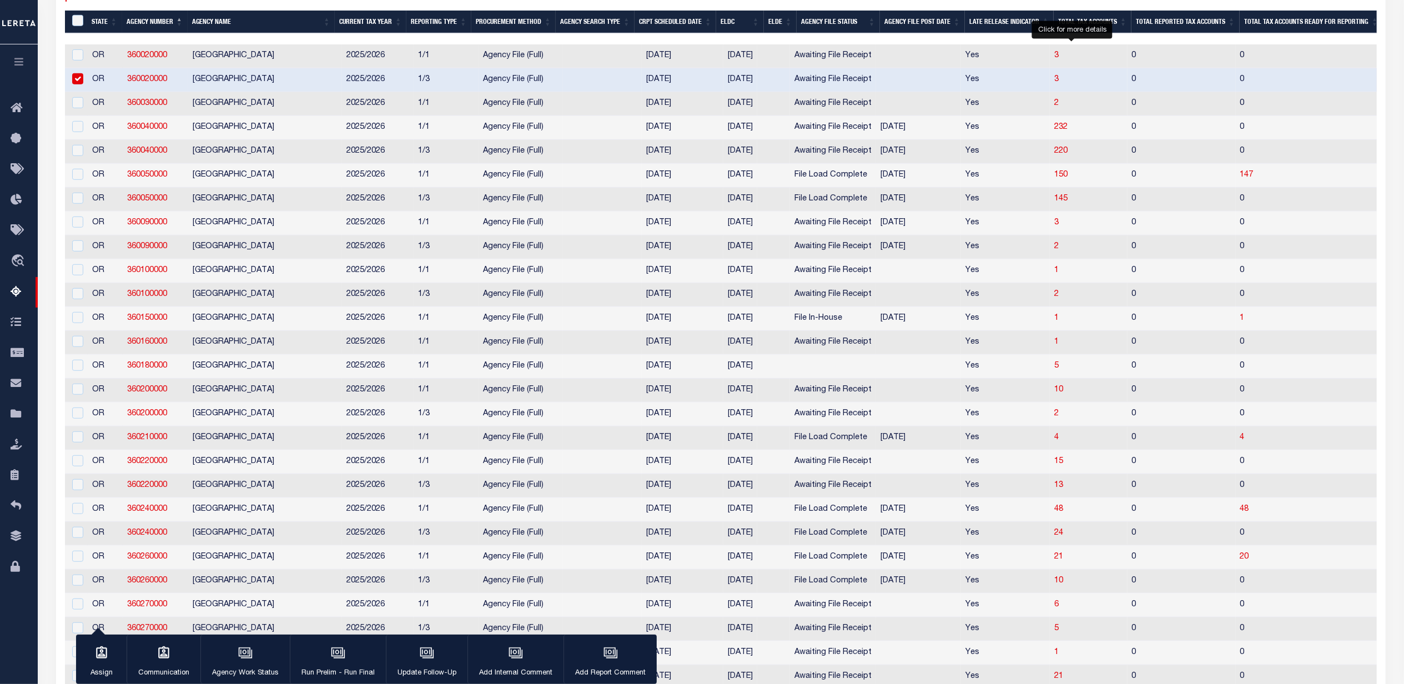
click at [1059, 83] on span "3" at bounding box center [1056, 79] width 4 height 8
select select "100"
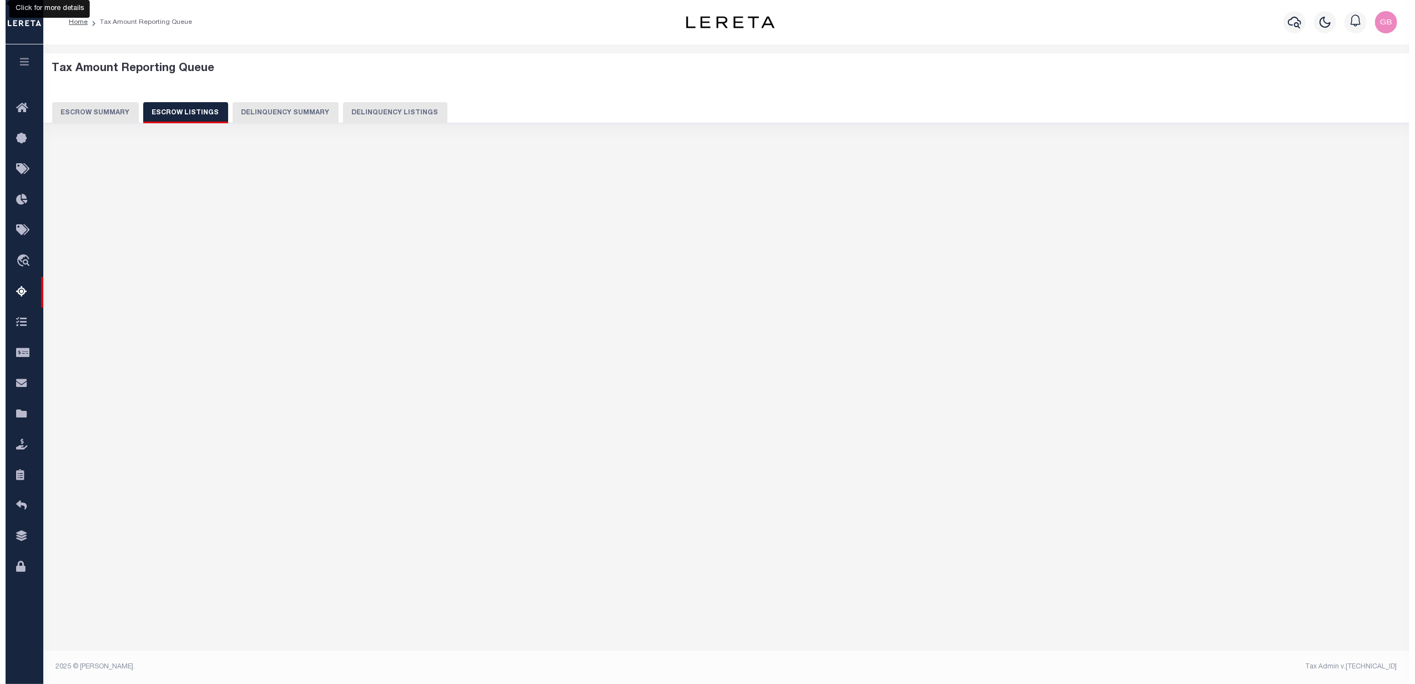
scroll to position [0, 0]
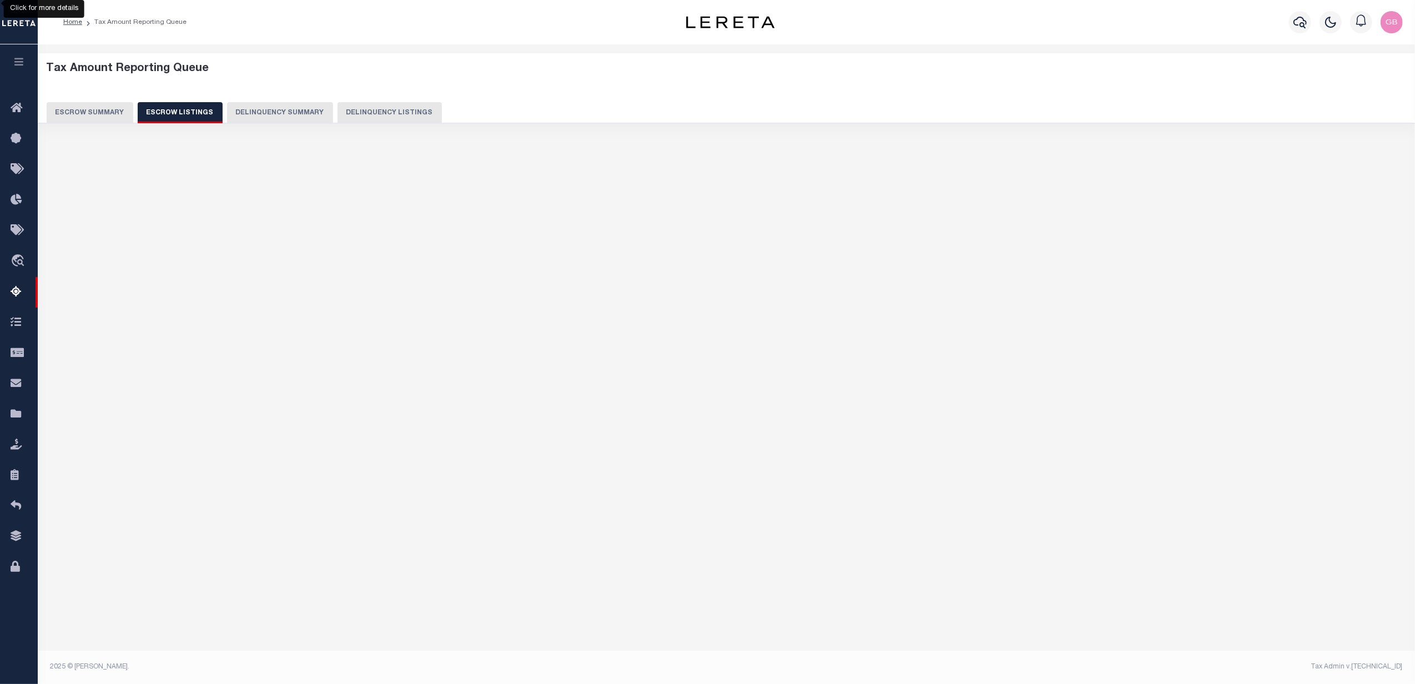
select select "100"
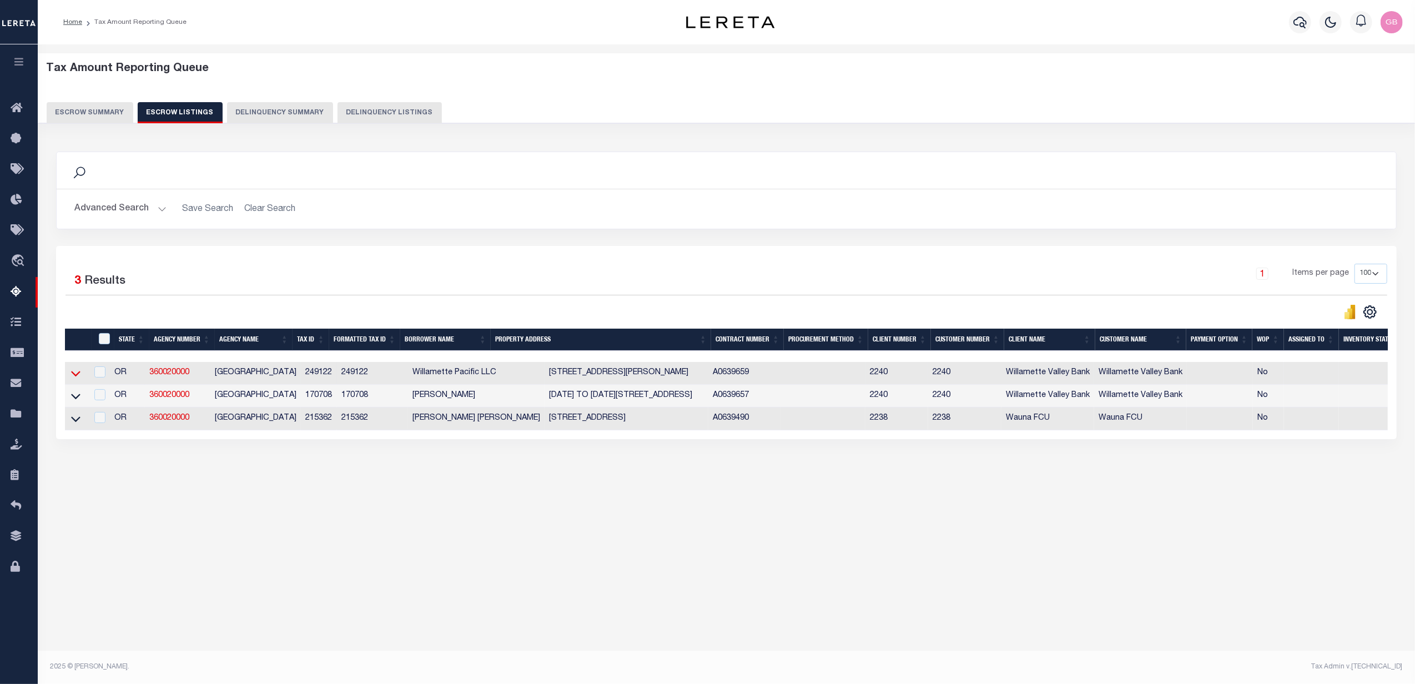
click at [79, 376] on icon at bounding box center [75, 374] width 9 height 6
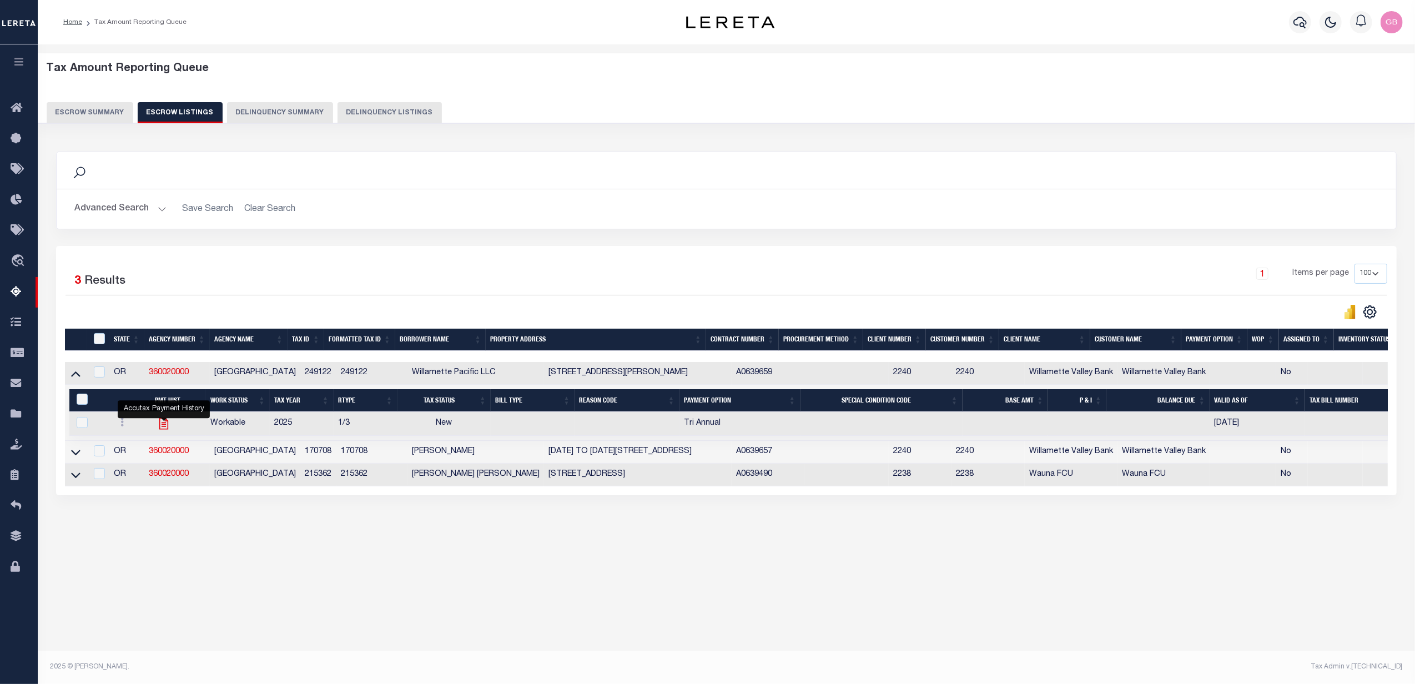
click at [163, 430] on icon "" at bounding box center [164, 423] width 14 height 14
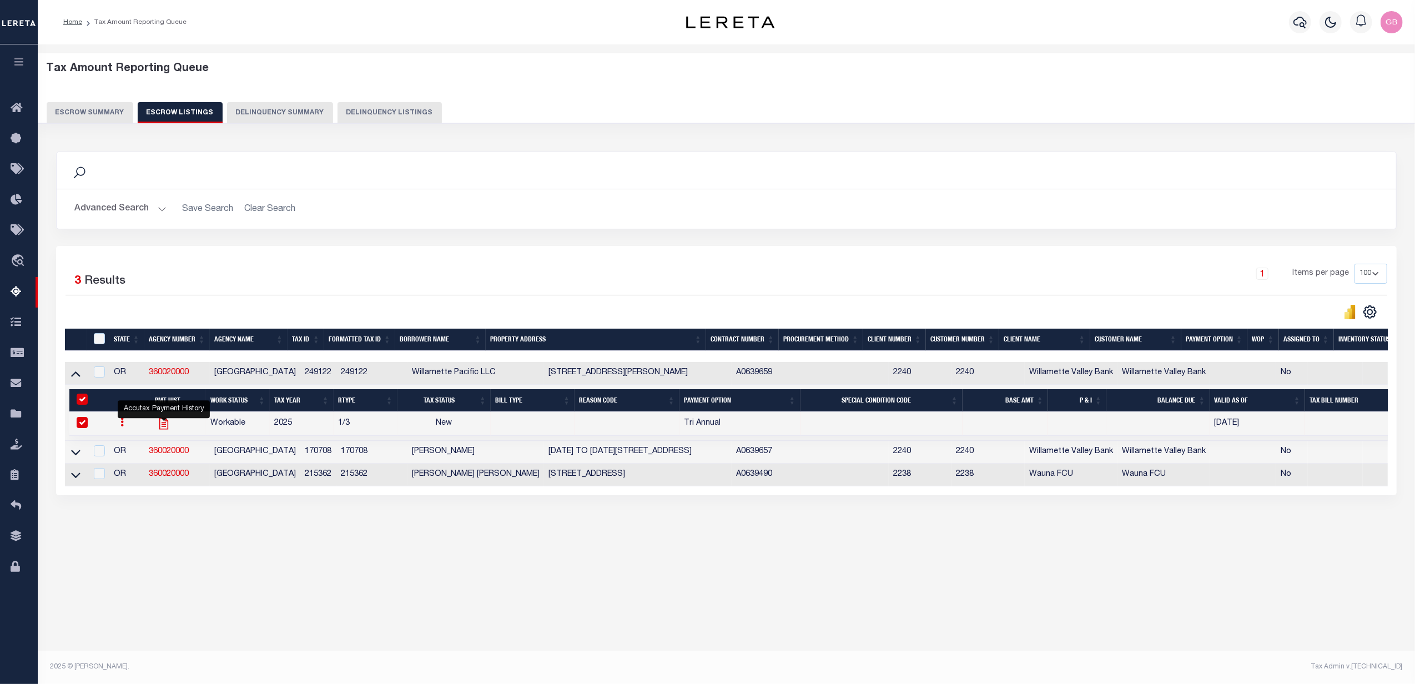
checkbox input "true"
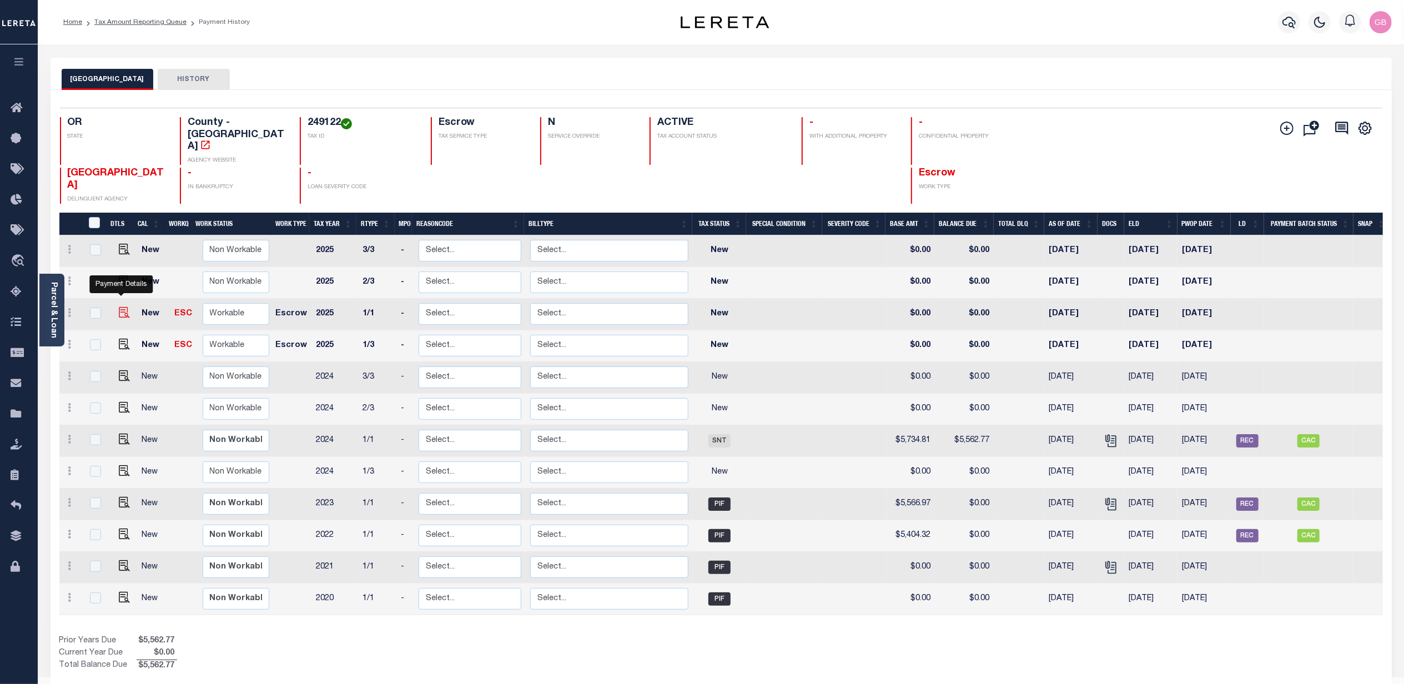
click at [120, 307] on img "" at bounding box center [124, 312] width 11 height 11
checkbox input "true"
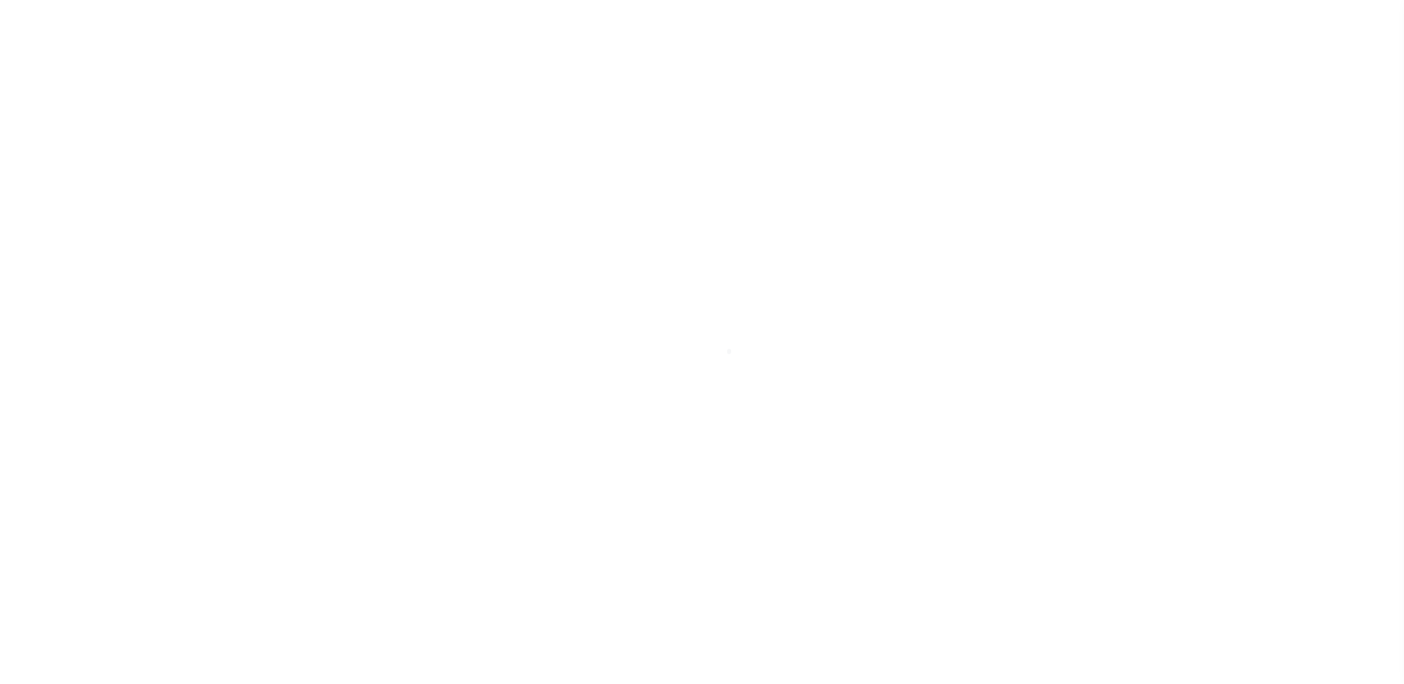
select select "NW2"
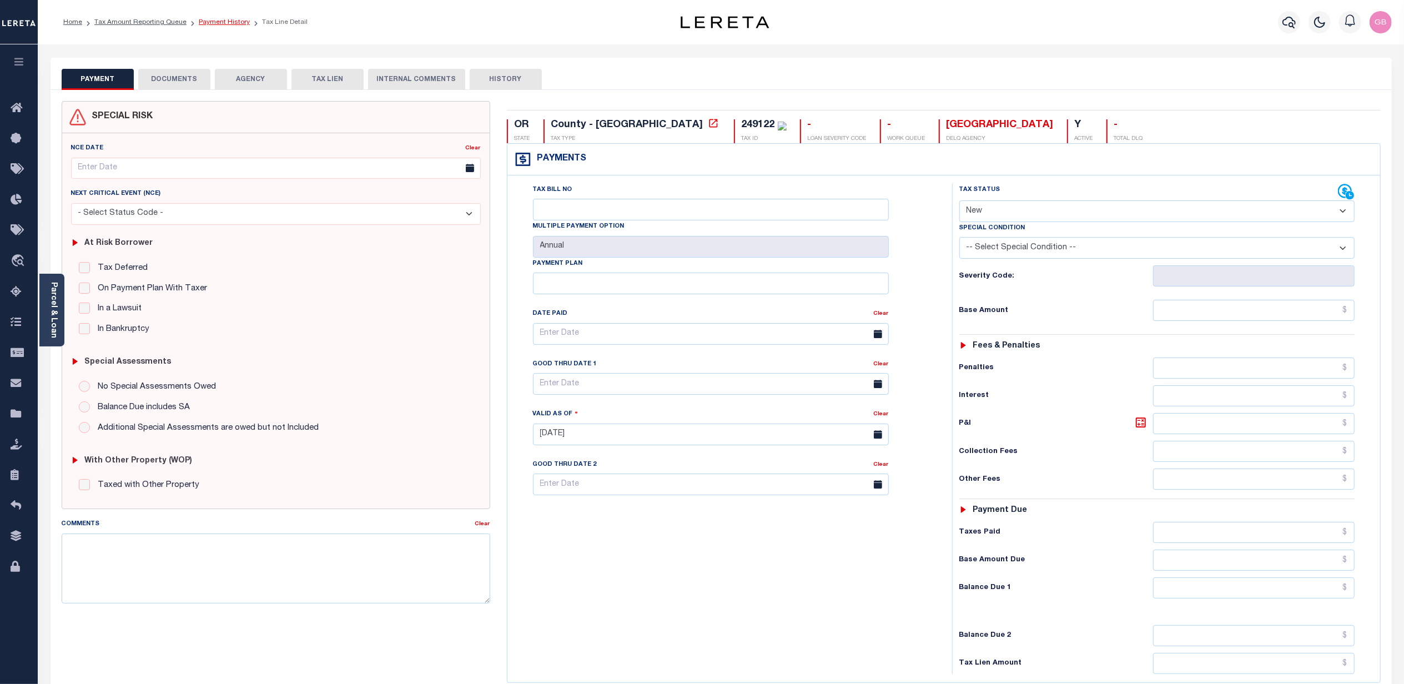
click at [206, 24] on link "Payment History" at bounding box center [224, 22] width 51 height 7
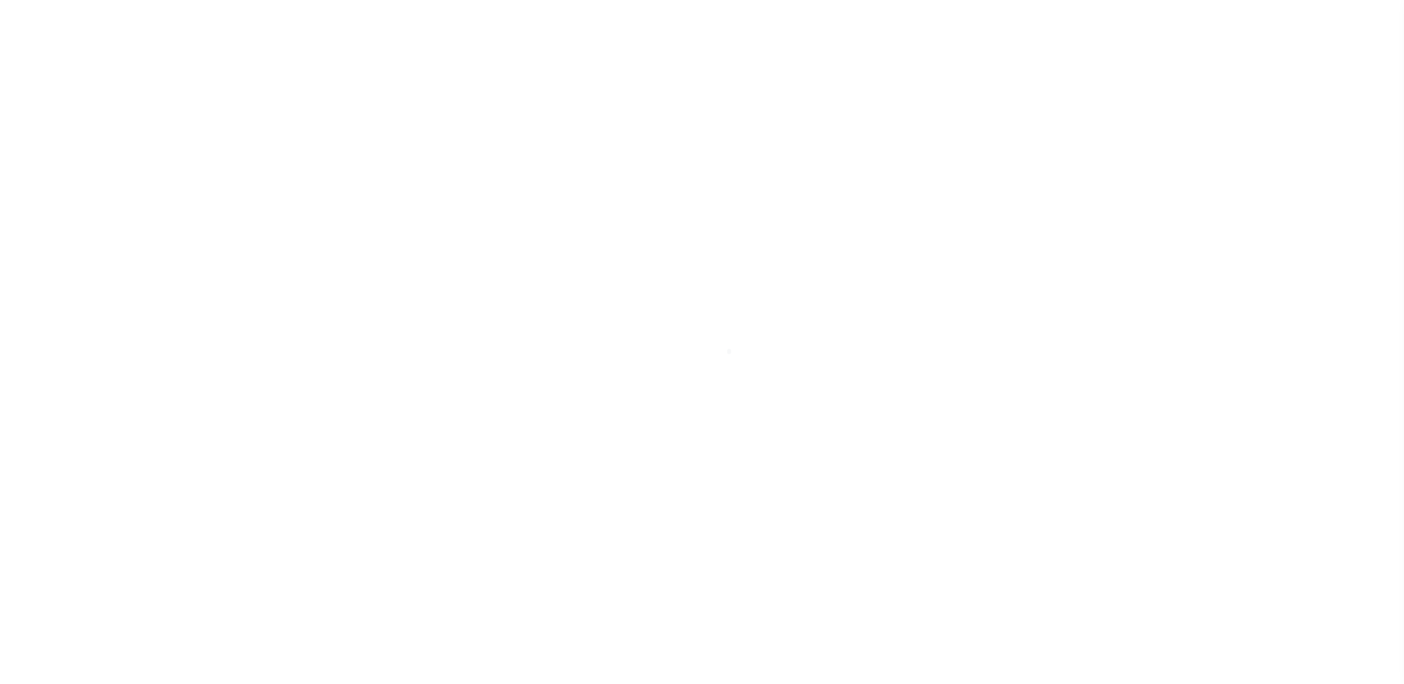
select select "NW2"
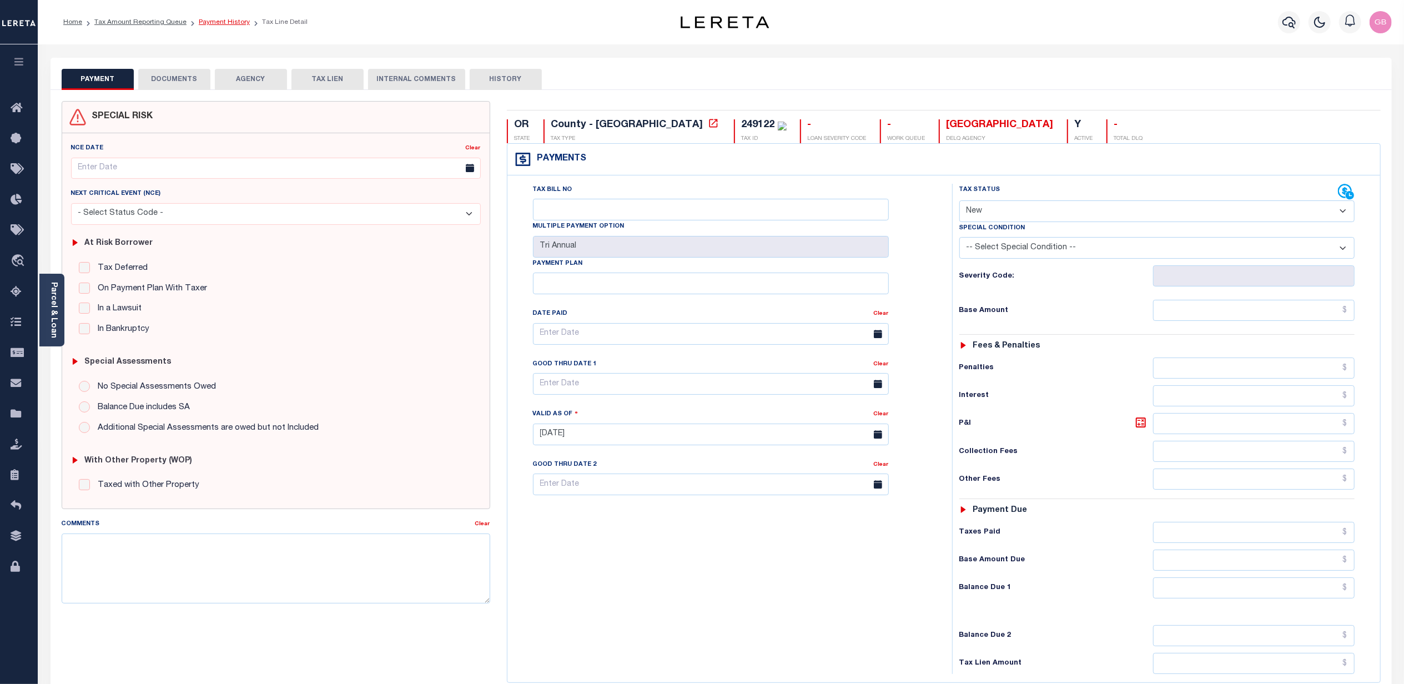
click at [223, 22] on link "Payment History" at bounding box center [224, 22] width 51 height 7
